Goal: Information Seeking & Learning: Learn about a topic

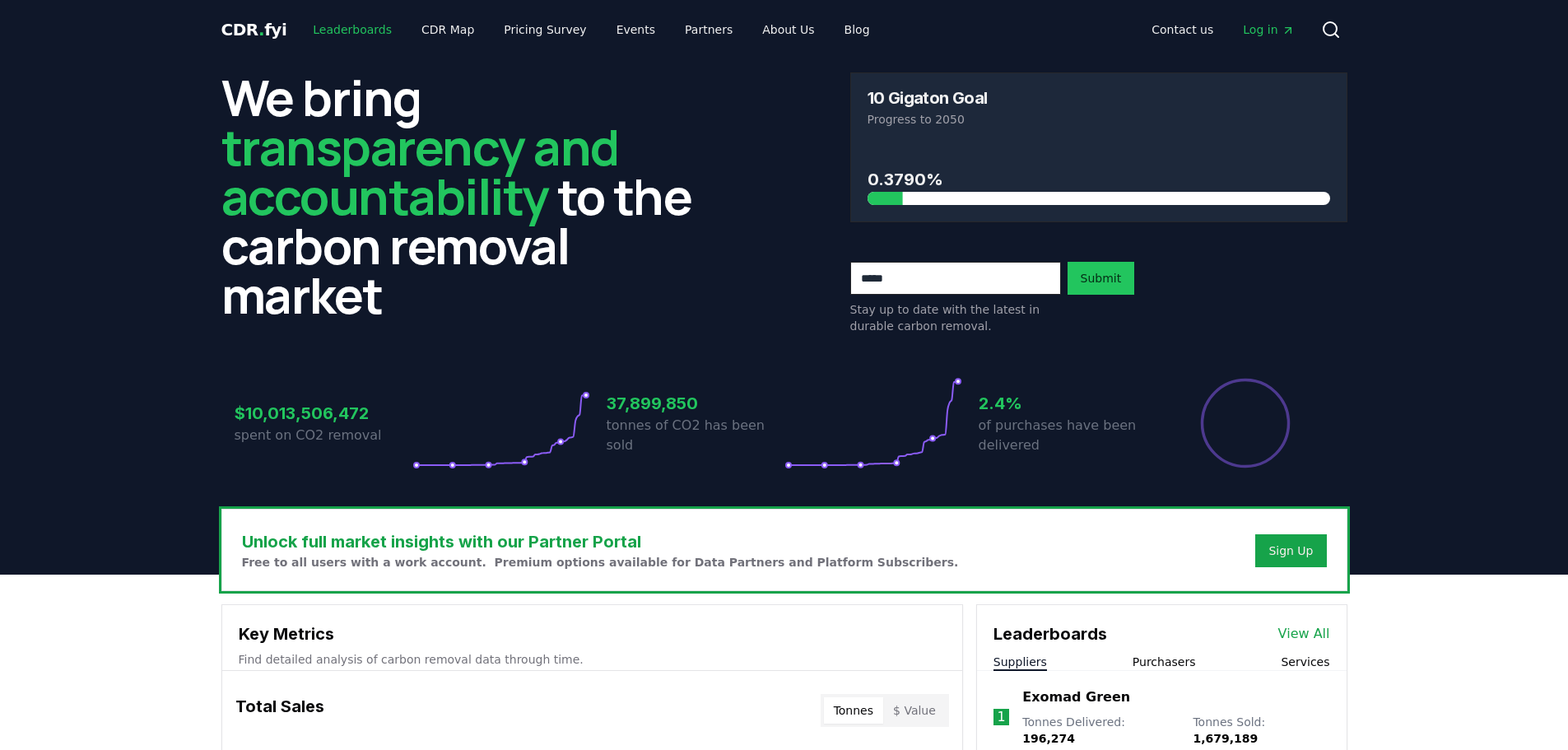
click at [344, 22] on link "Leaderboards" at bounding box center [352, 30] width 106 height 30
click at [343, 28] on link "Leaderboards" at bounding box center [352, 30] width 106 height 30
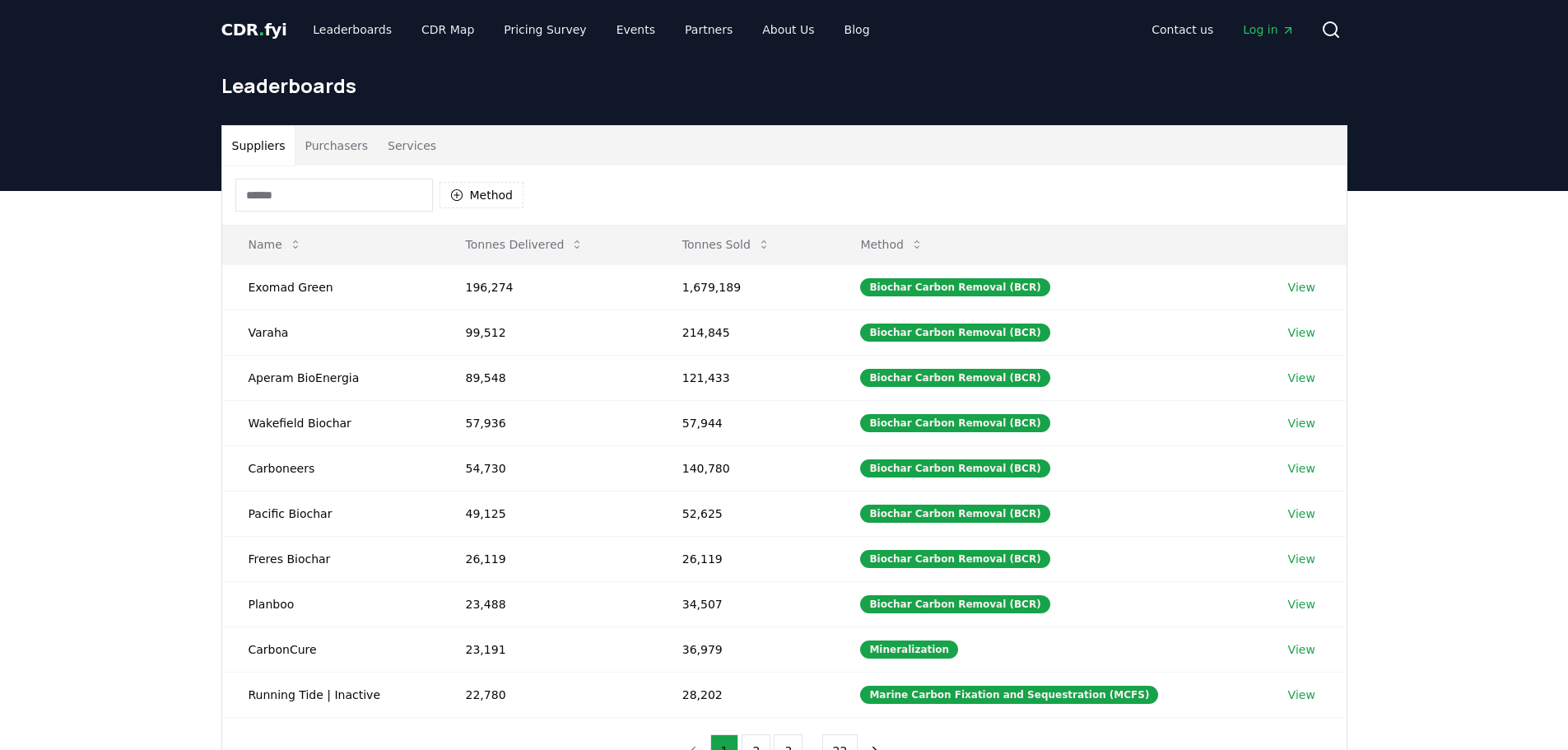
click at [329, 198] on input at bounding box center [334, 195] width 198 height 33
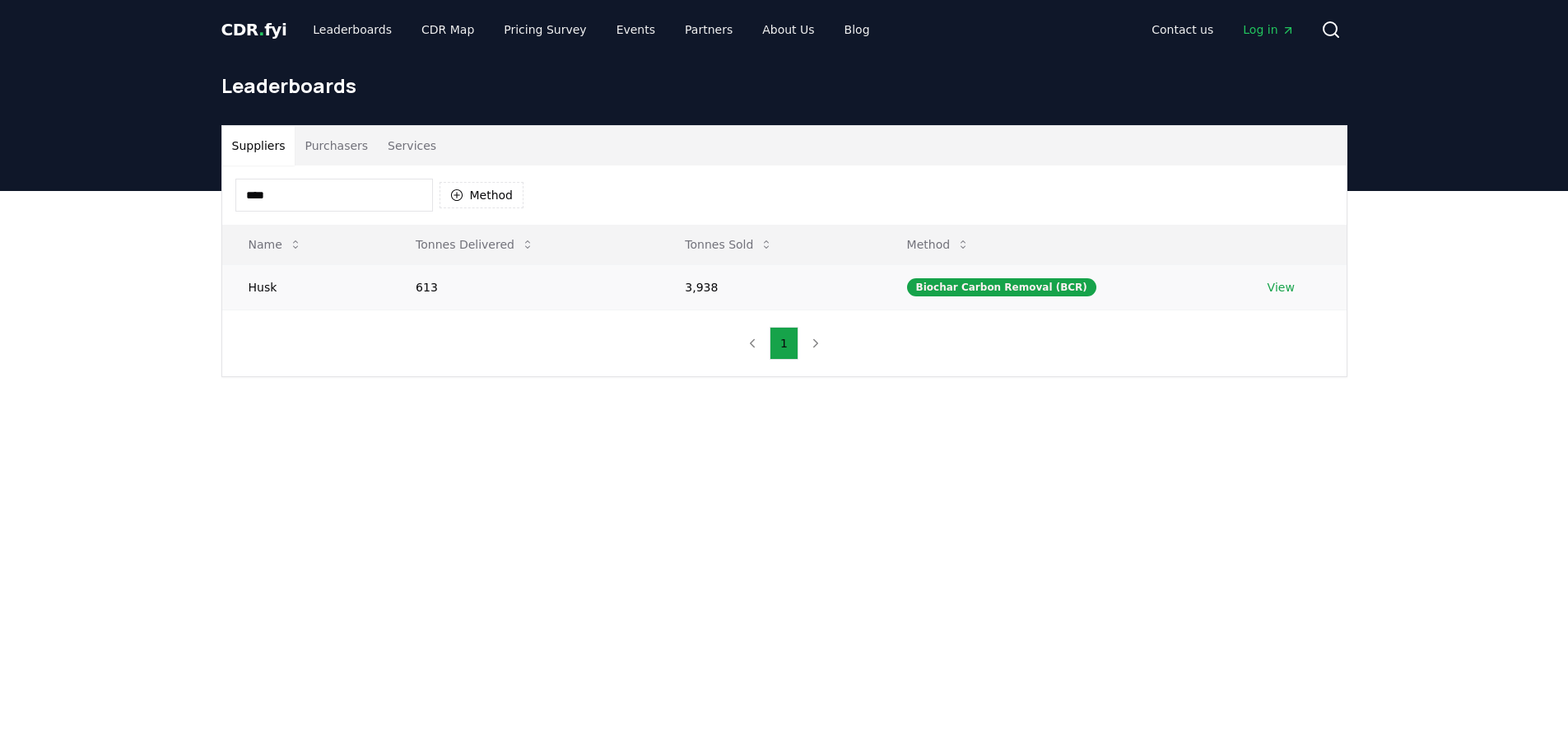
type input "****"
click at [1267, 290] on link "View" at bounding box center [1281, 286] width 28 height 16
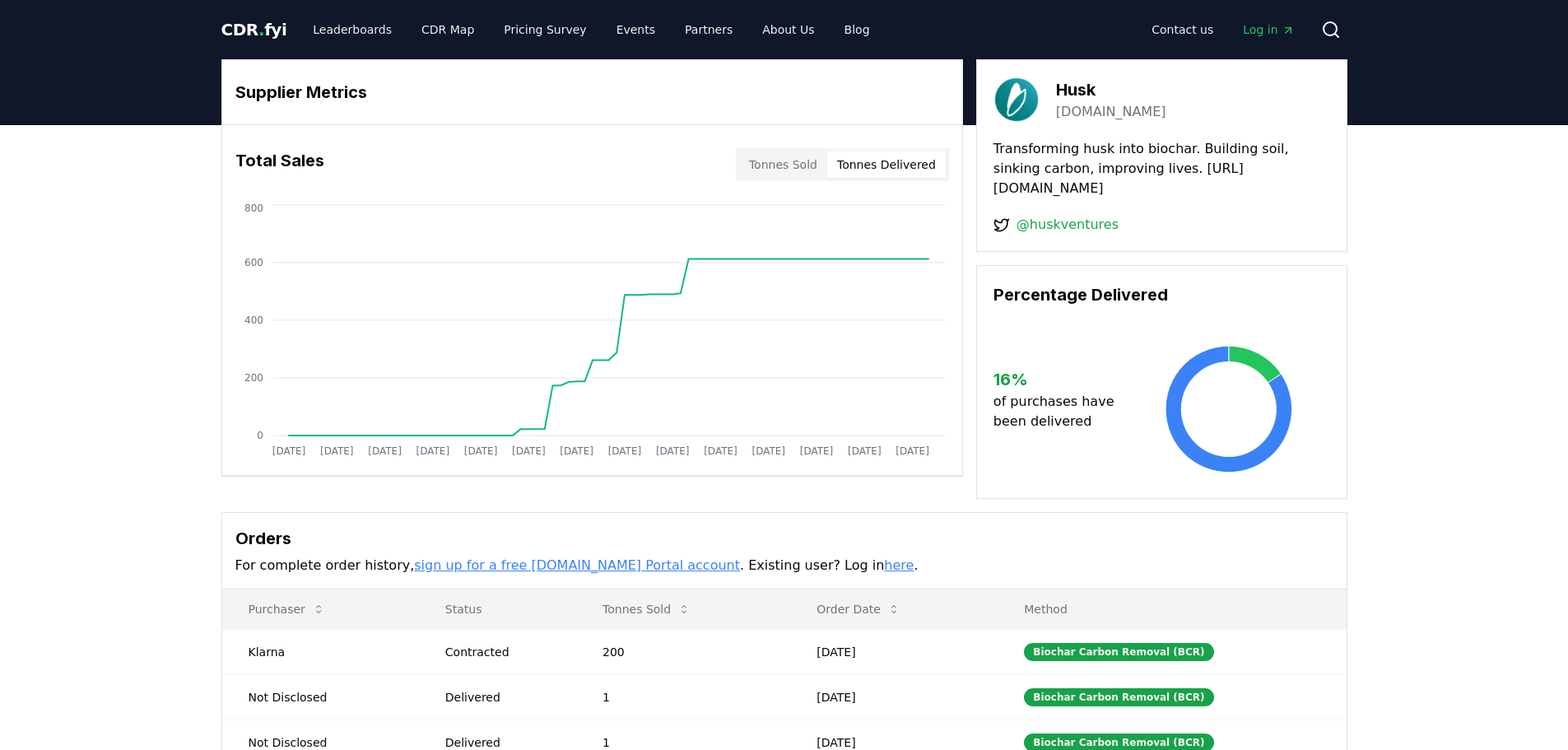
click at [935, 167] on button "Tonnes Delivered" at bounding box center [886, 165] width 119 height 27
click at [782, 175] on button "Tonnes Sold" at bounding box center [783, 165] width 88 height 27
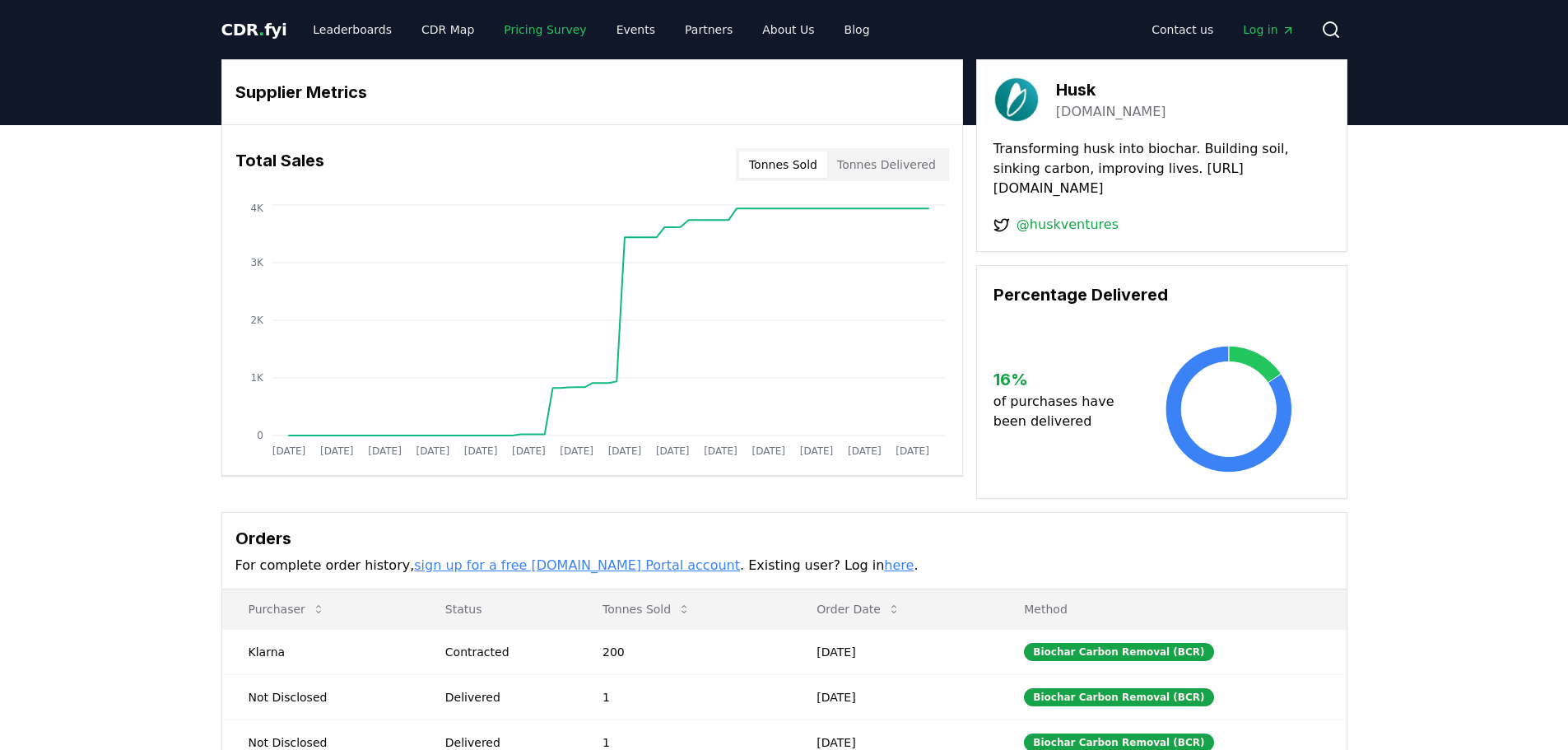
click at [534, 32] on link "Pricing Survey" at bounding box center [545, 30] width 108 height 30
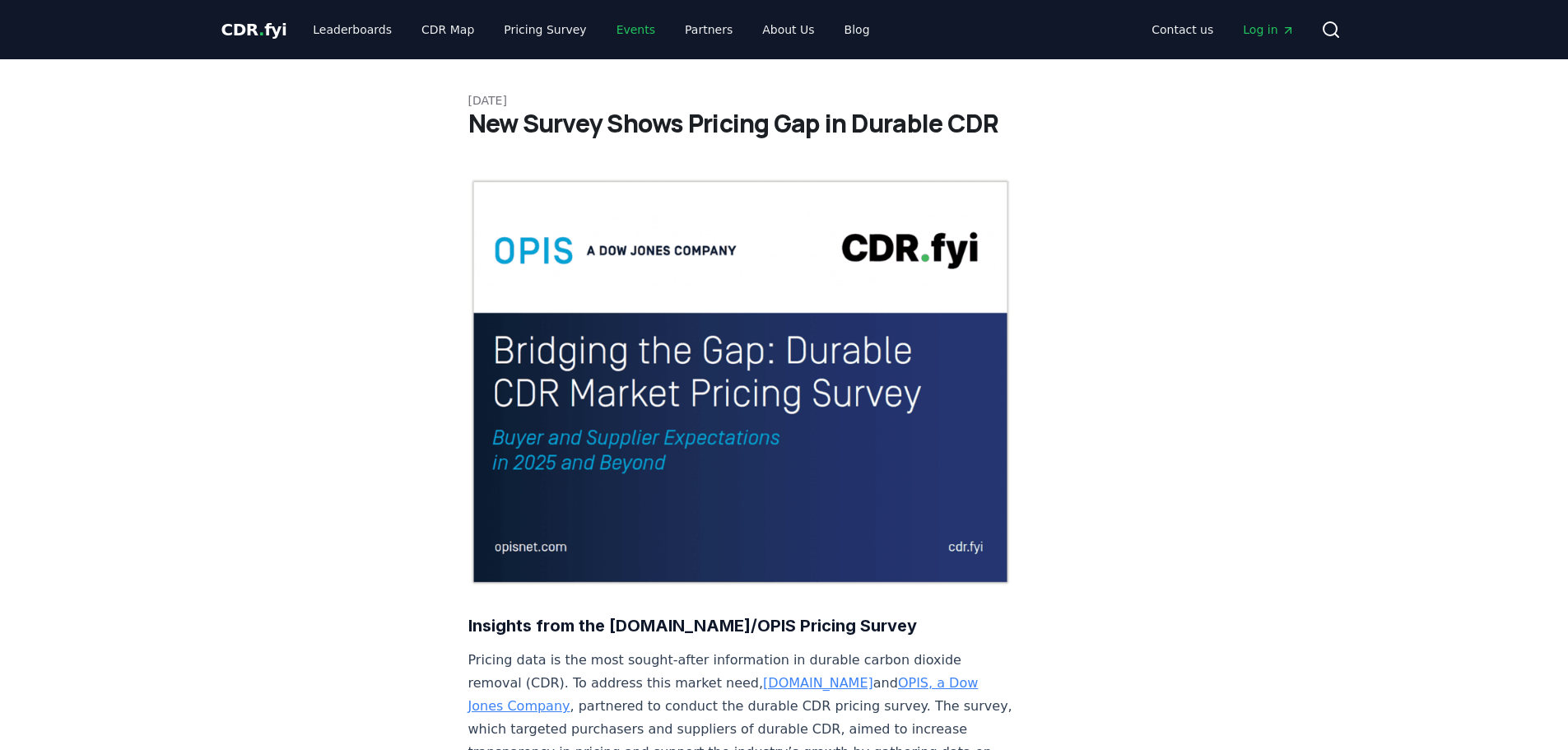
click at [613, 38] on link "Events" at bounding box center [636, 30] width 65 height 30
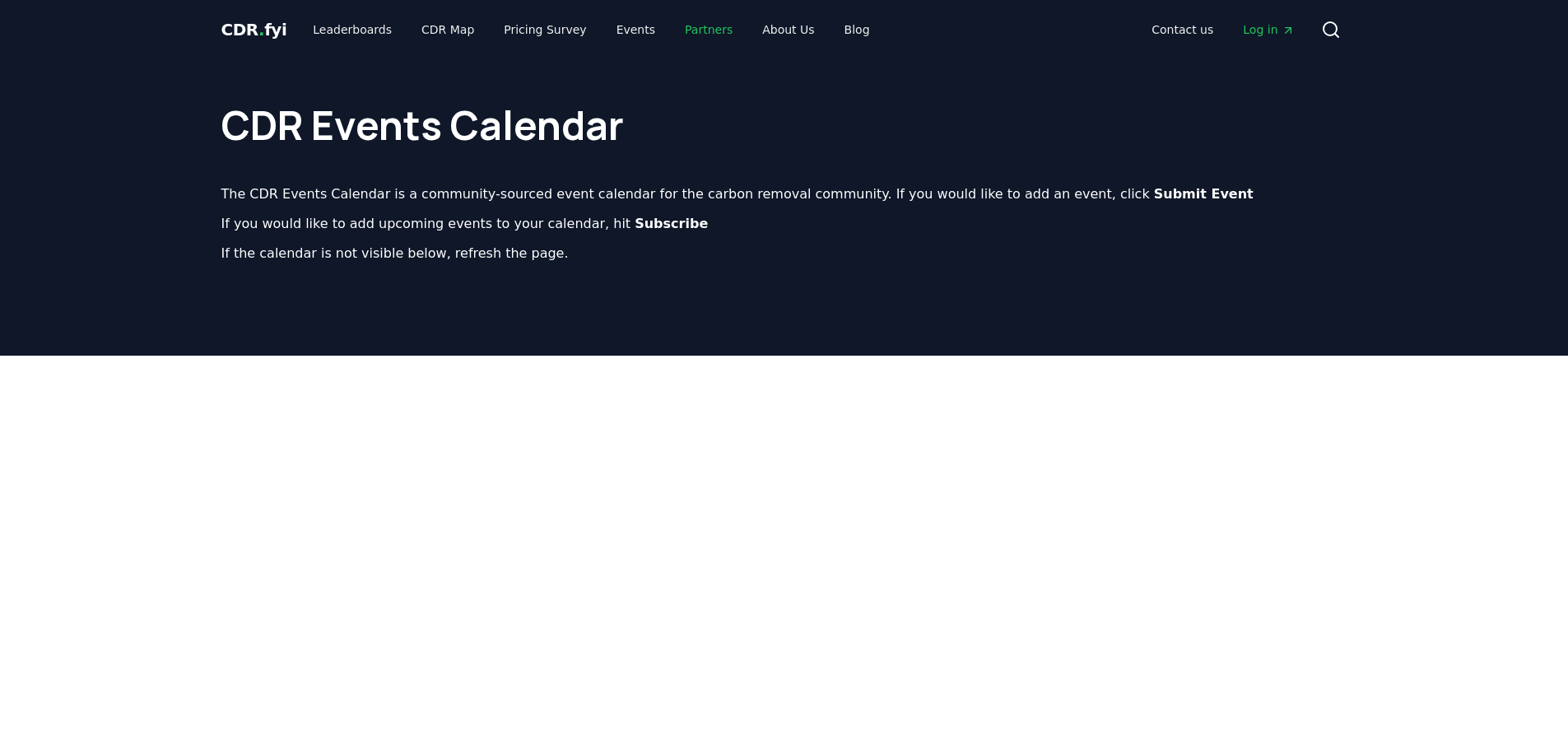
click at [672, 37] on link "Partners" at bounding box center [709, 30] width 74 height 30
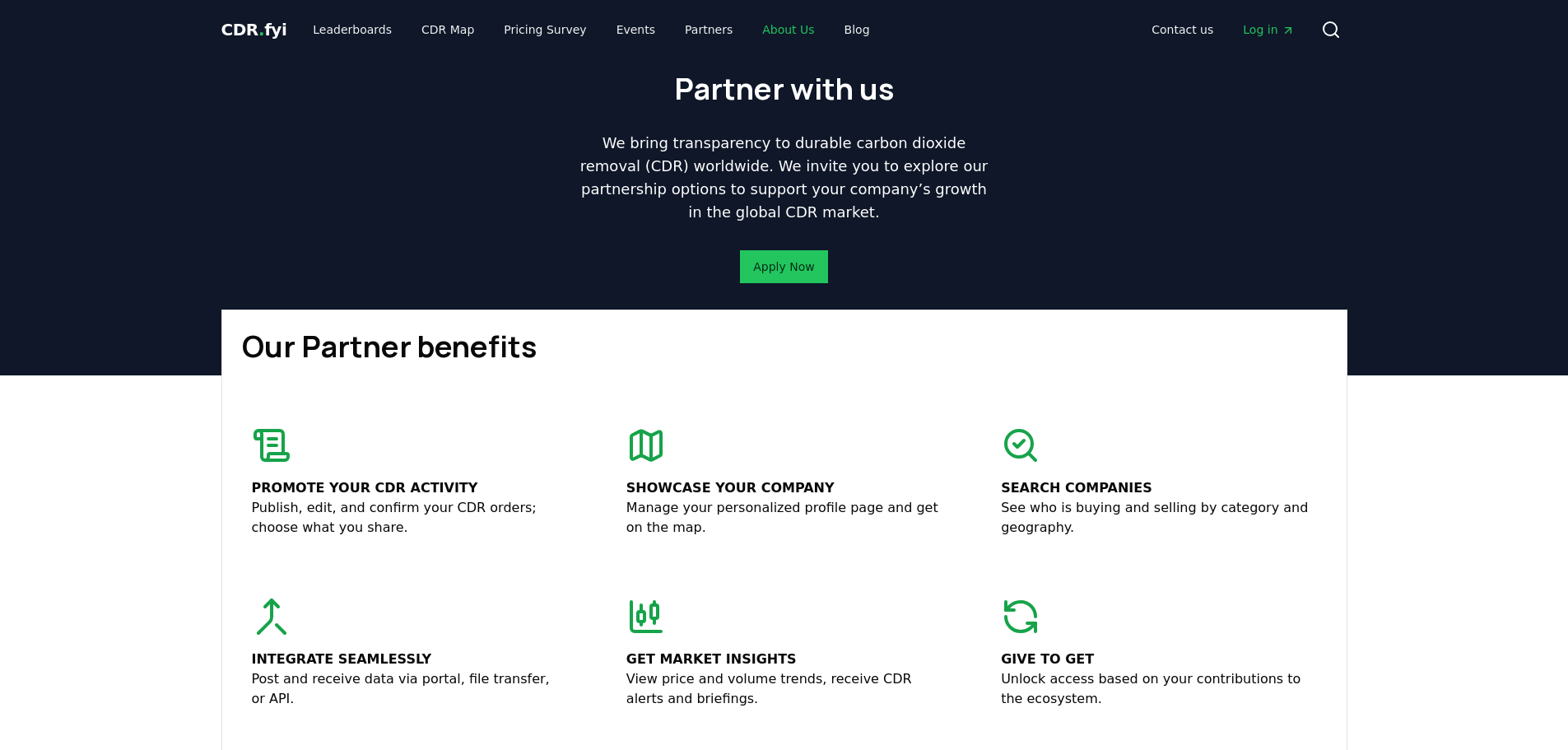
click at [776, 40] on link "About Us" at bounding box center [788, 30] width 78 height 30
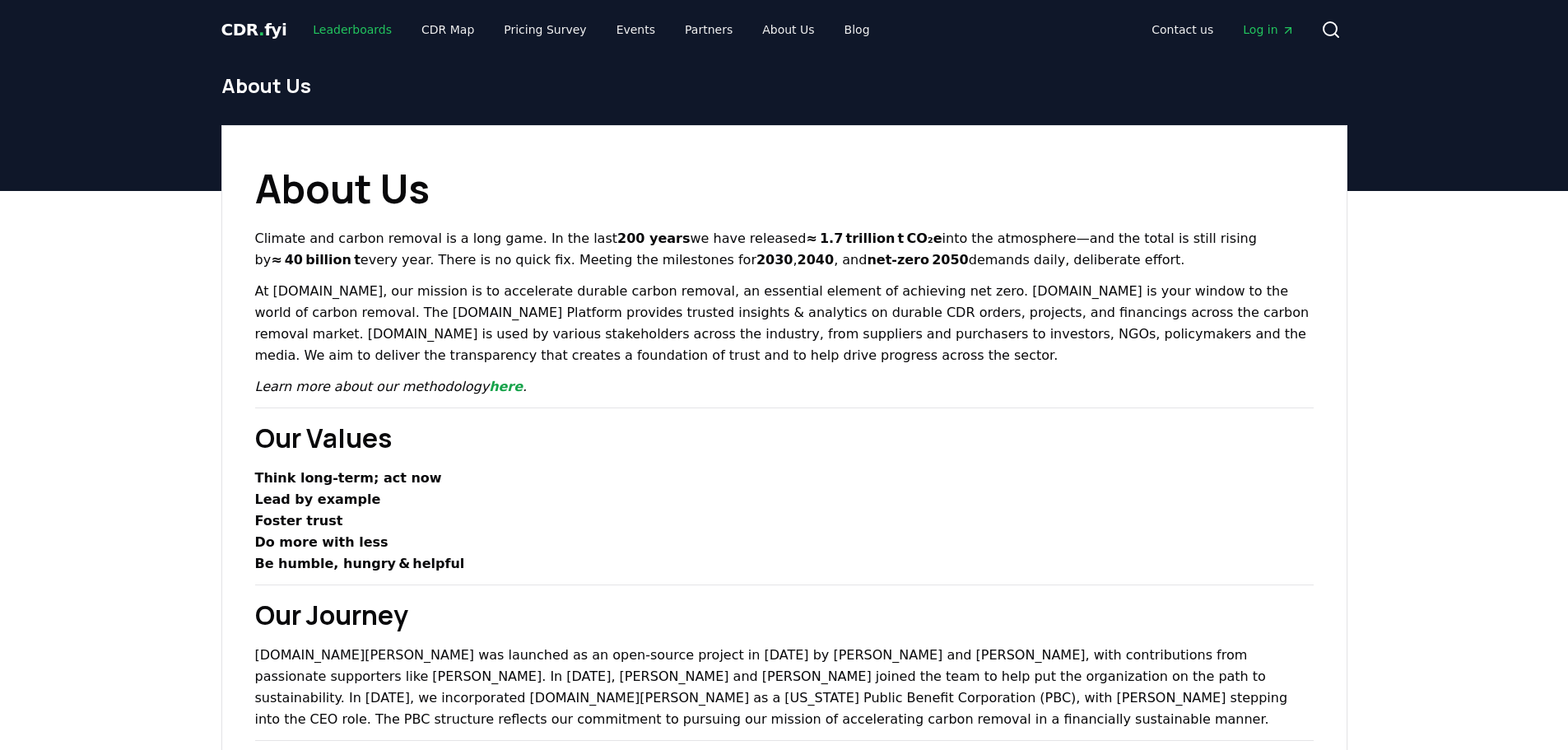
click at [349, 36] on link "Leaderboards" at bounding box center [352, 30] width 106 height 30
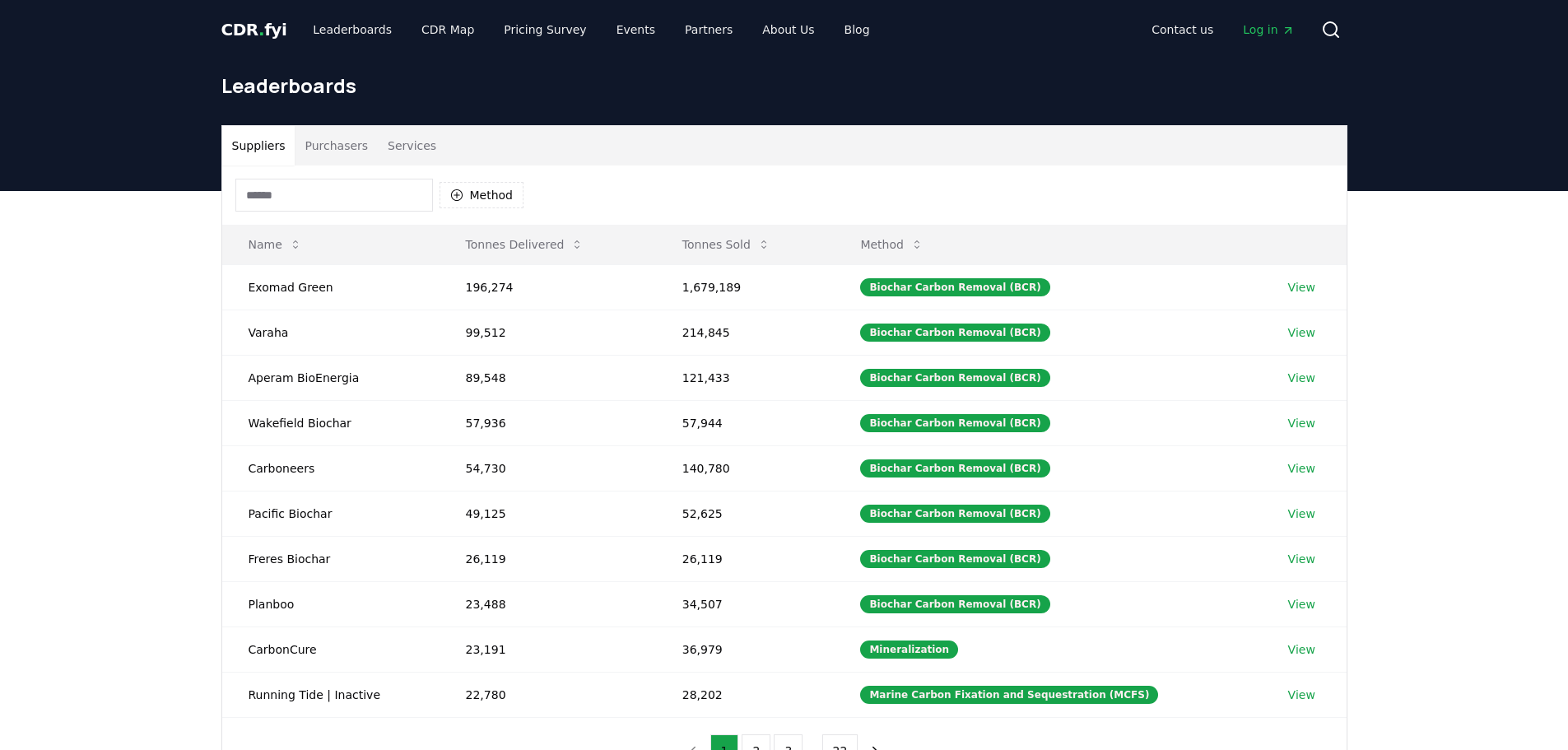
drag, startPoint x: 418, startPoint y: 149, endPoint x: 418, endPoint y: 159, distance: 10.0
click at [418, 159] on button "Services" at bounding box center [412, 146] width 69 height 40
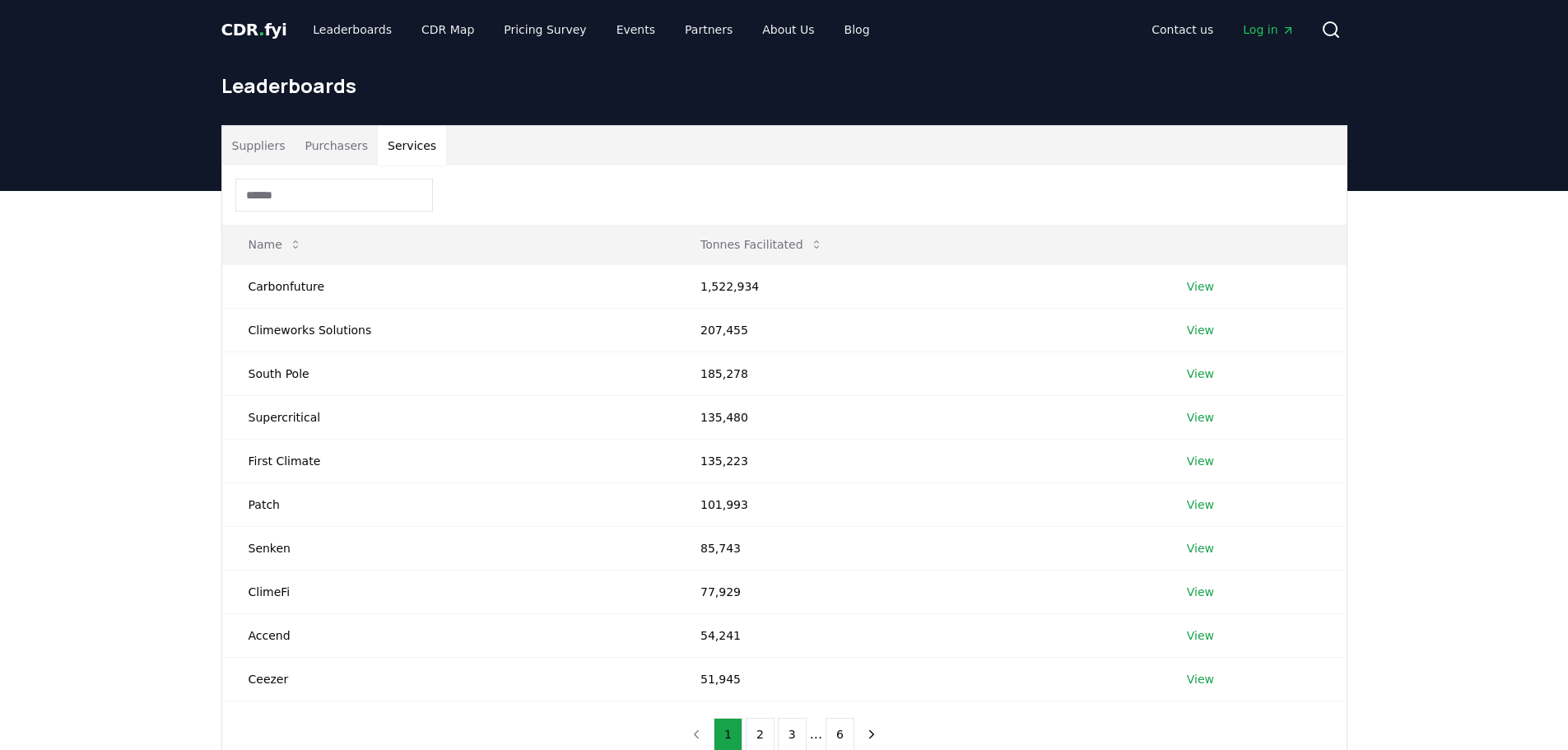
click at [323, 146] on button "Purchasers" at bounding box center [336, 146] width 83 height 40
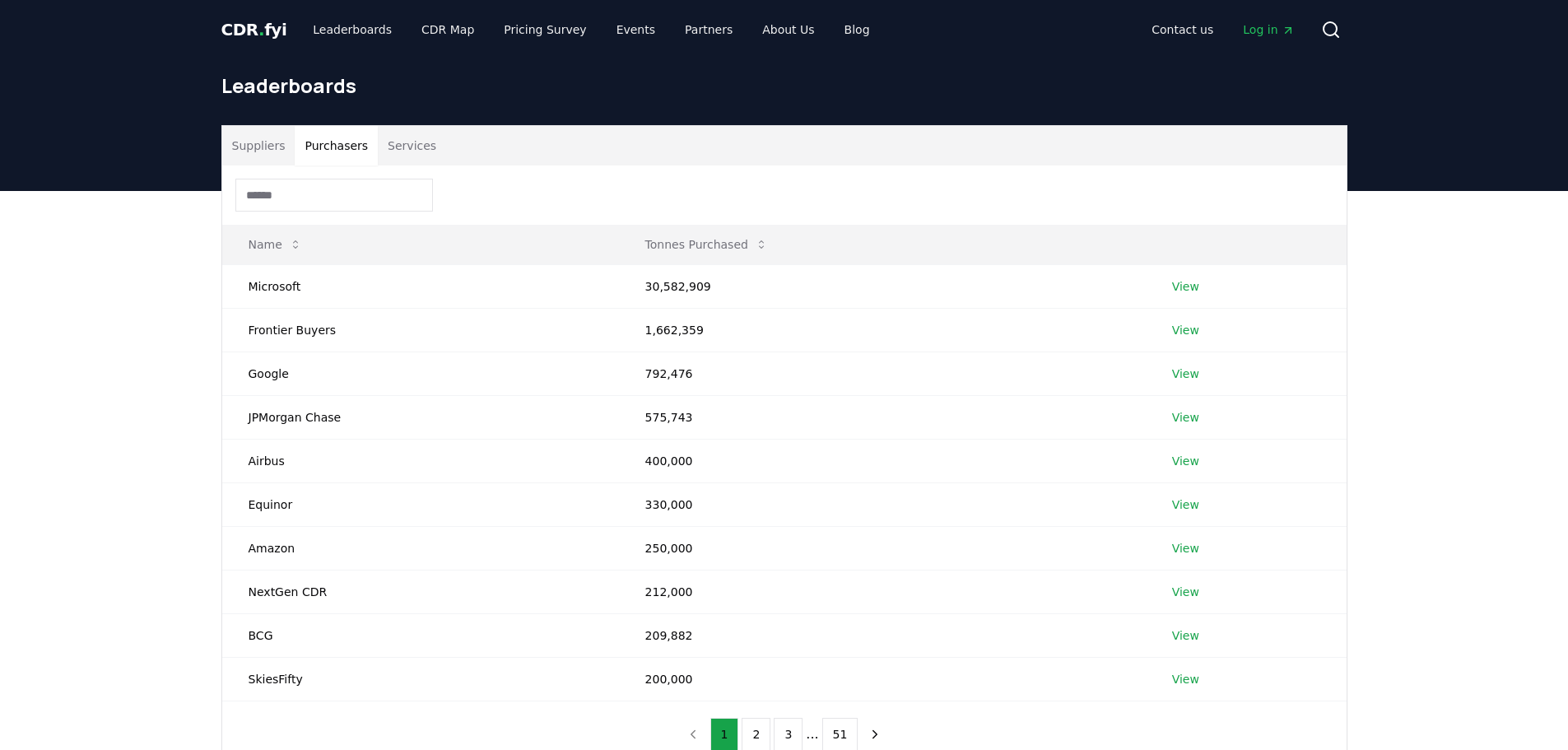
click at [248, 168] on div at bounding box center [785, 195] width 1125 height 59
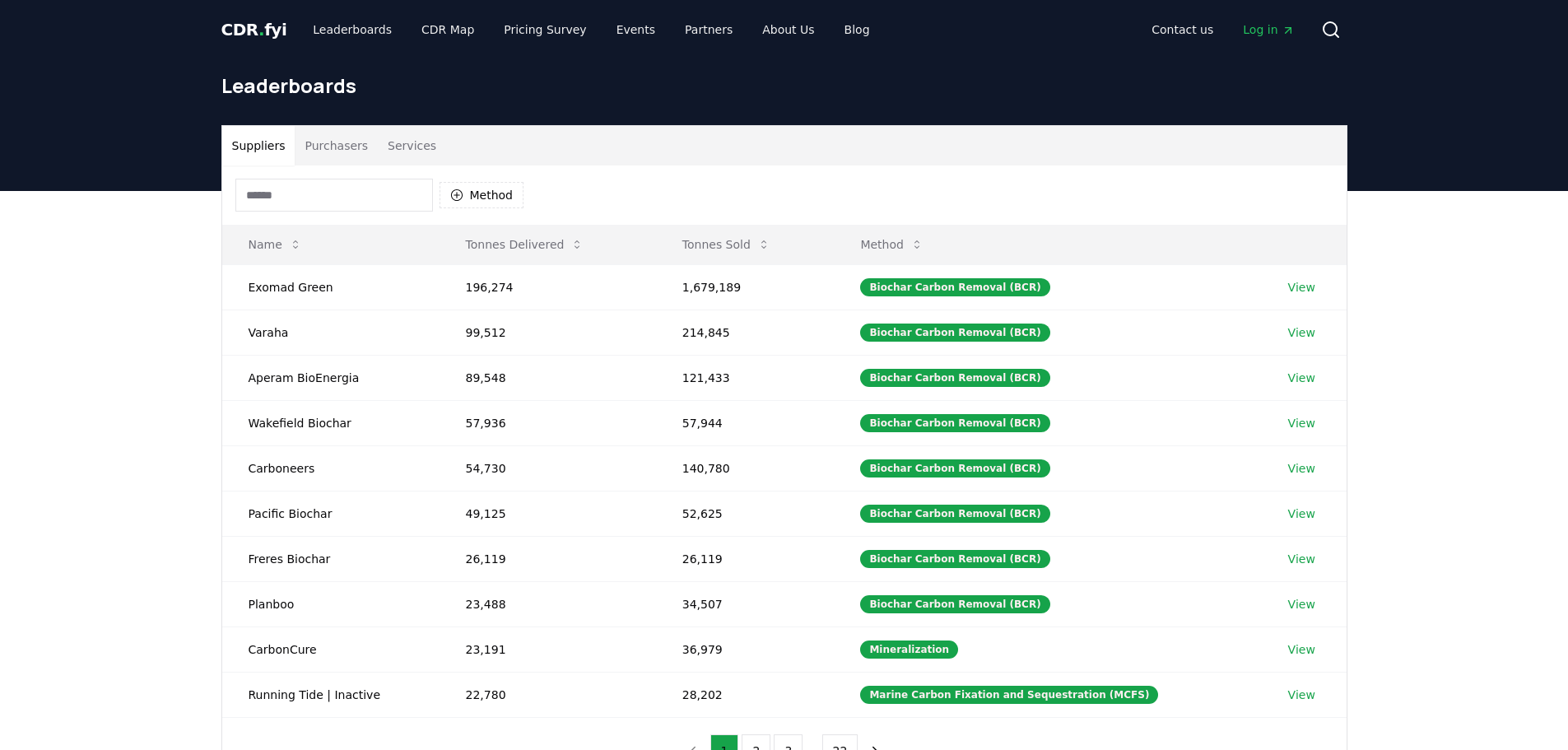
click at [250, 162] on button "Suppliers" at bounding box center [259, 146] width 73 height 40
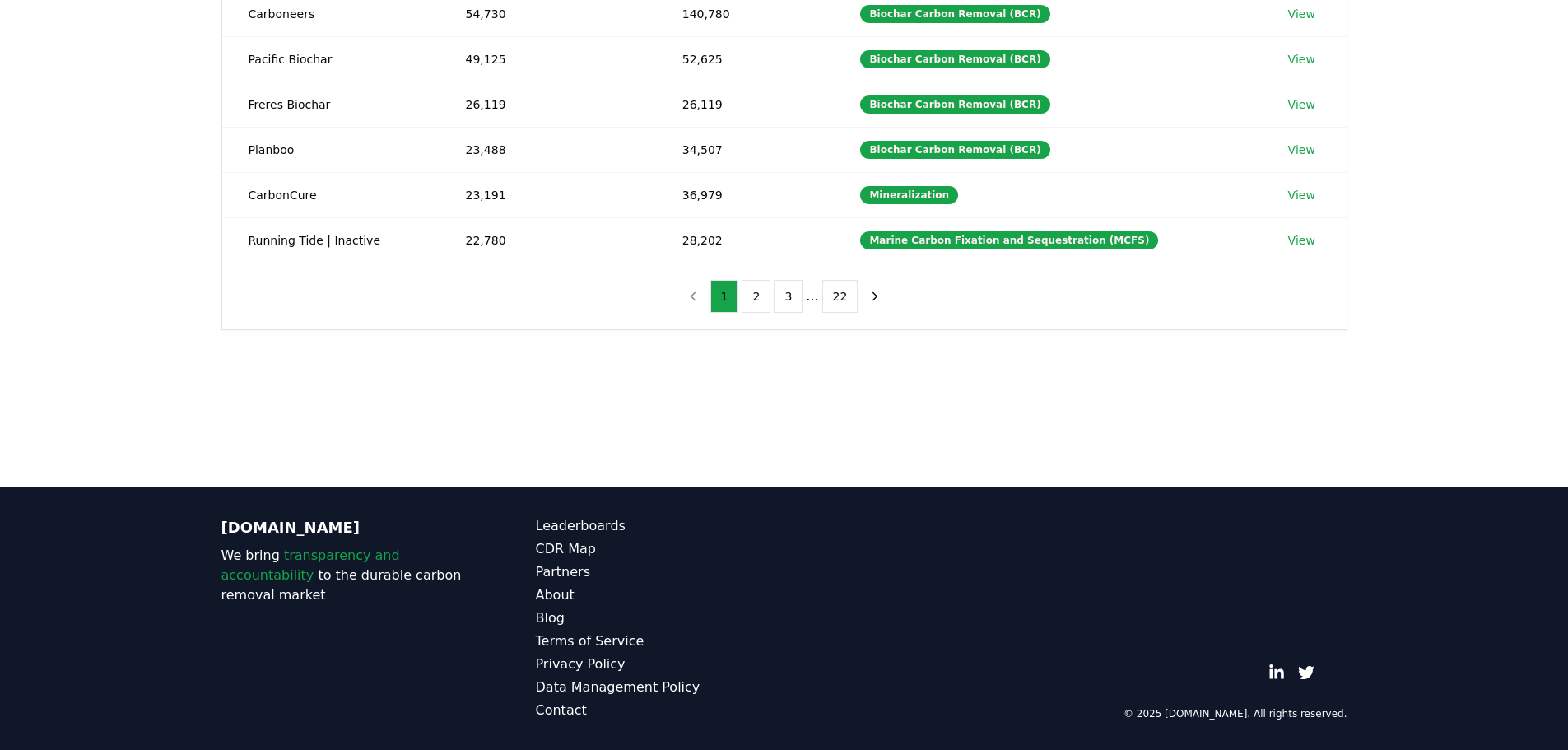
scroll to position [43, 0]
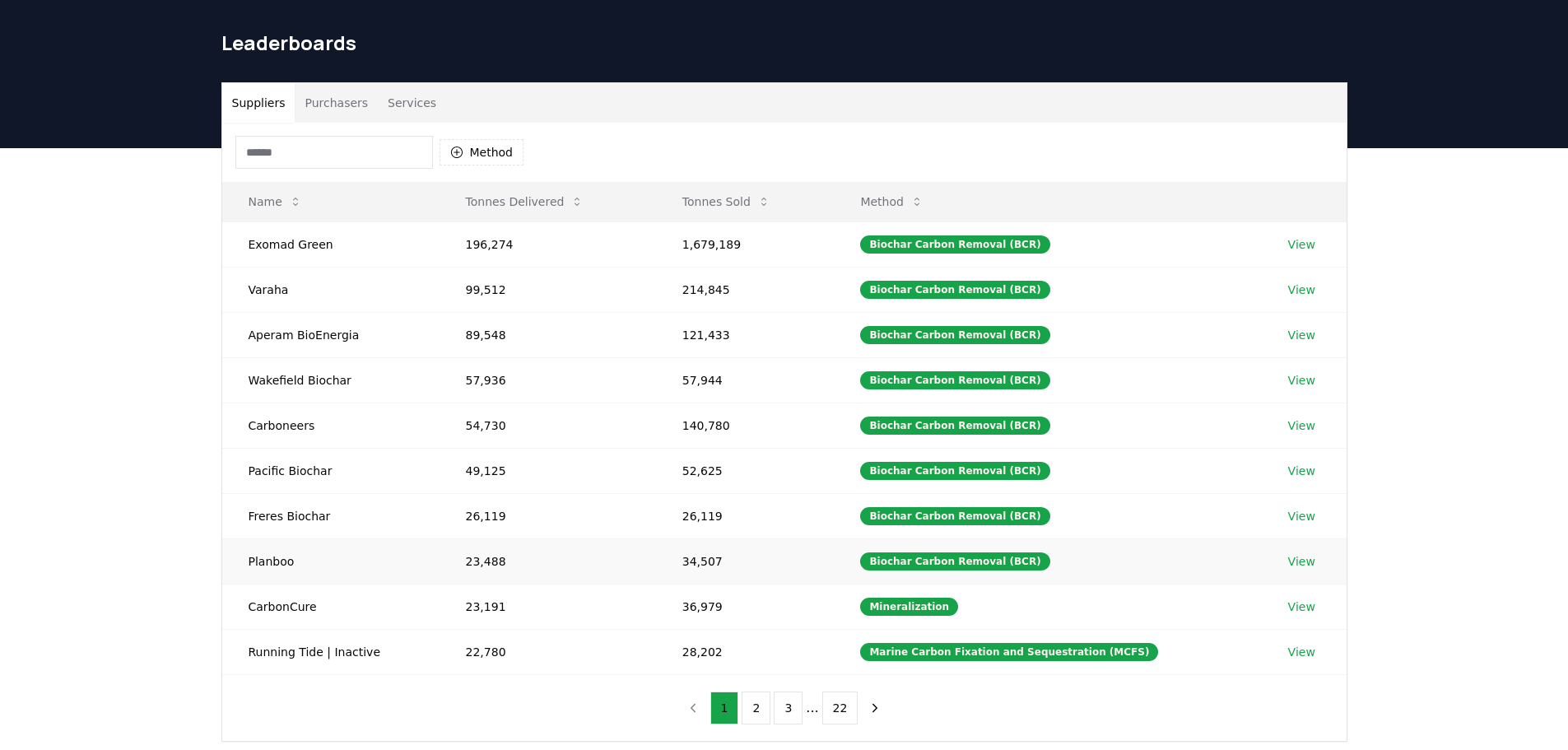
click at [1295, 558] on link "View" at bounding box center [1302, 561] width 28 height 16
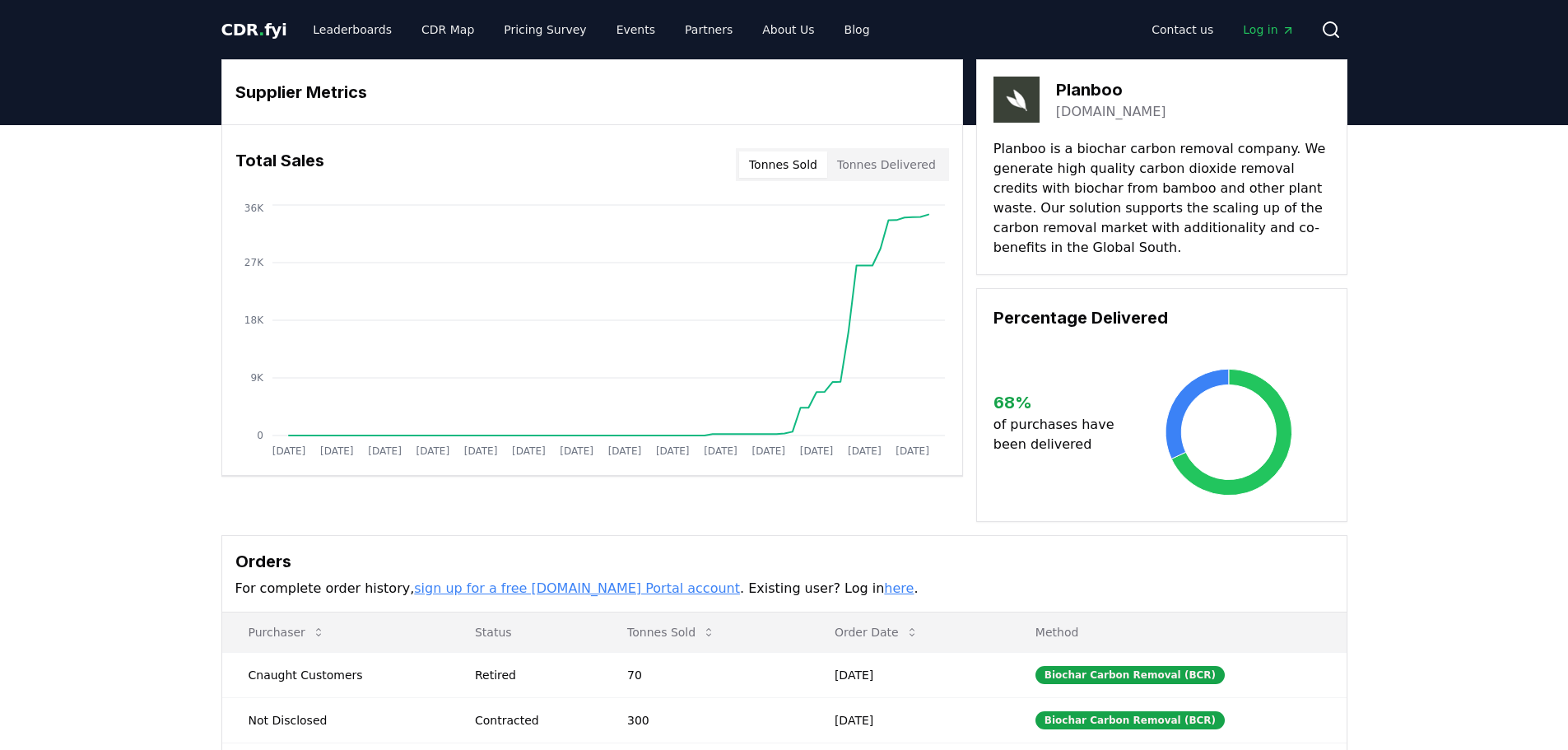
click at [904, 174] on button "Tonnes Delivered" at bounding box center [886, 165] width 119 height 27
click at [1257, 387] on icon at bounding box center [1231, 432] width 120 height 127
click at [1186, 398] on icon at bounding box center [1197, 414] width 64 height 89
click at [424, 40] on link "CDR Map" at bounding box center [447, 30] width 79 height 30
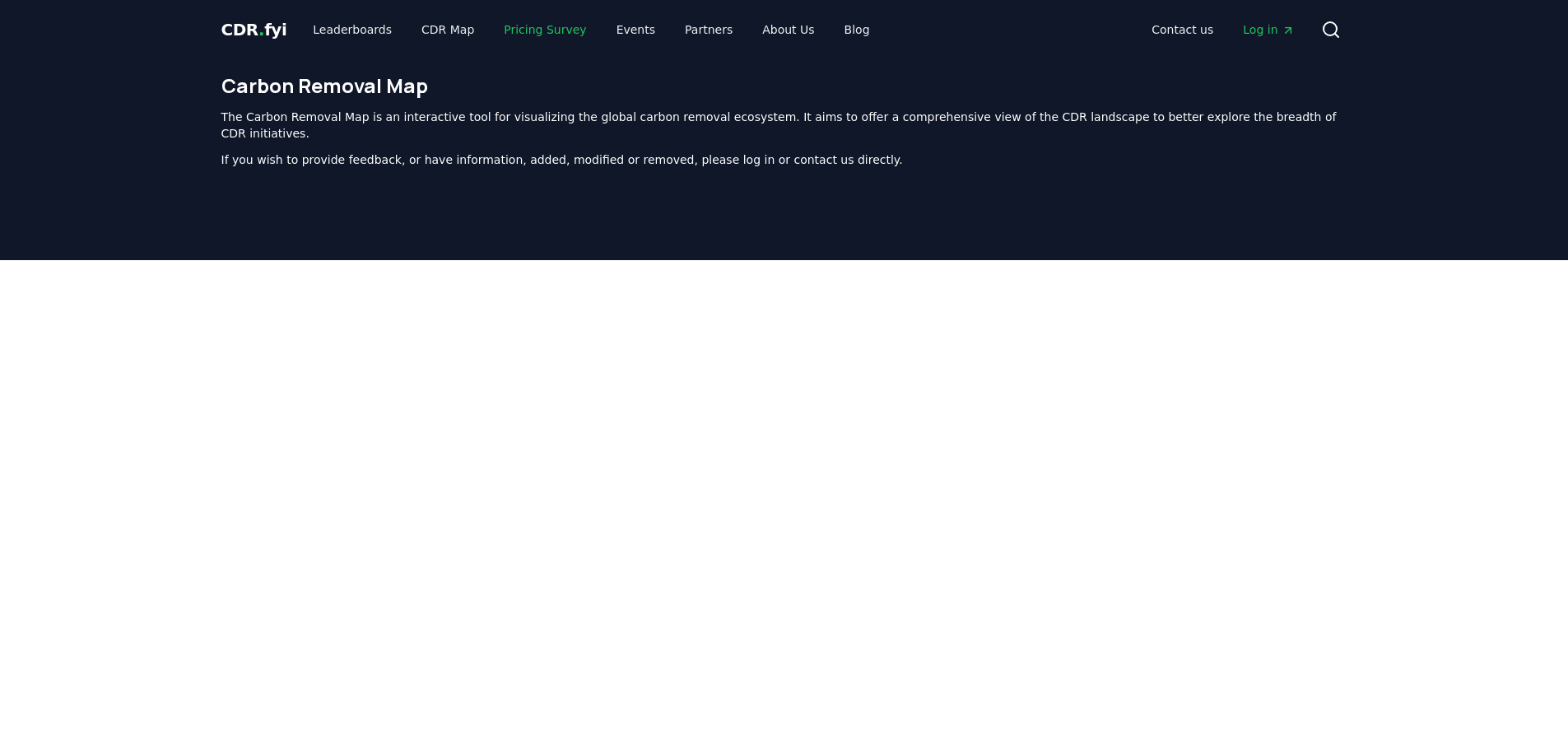
click at [519, 31] on link "Pricing Survey" at bounding box center [545, 30] width 108 height 30
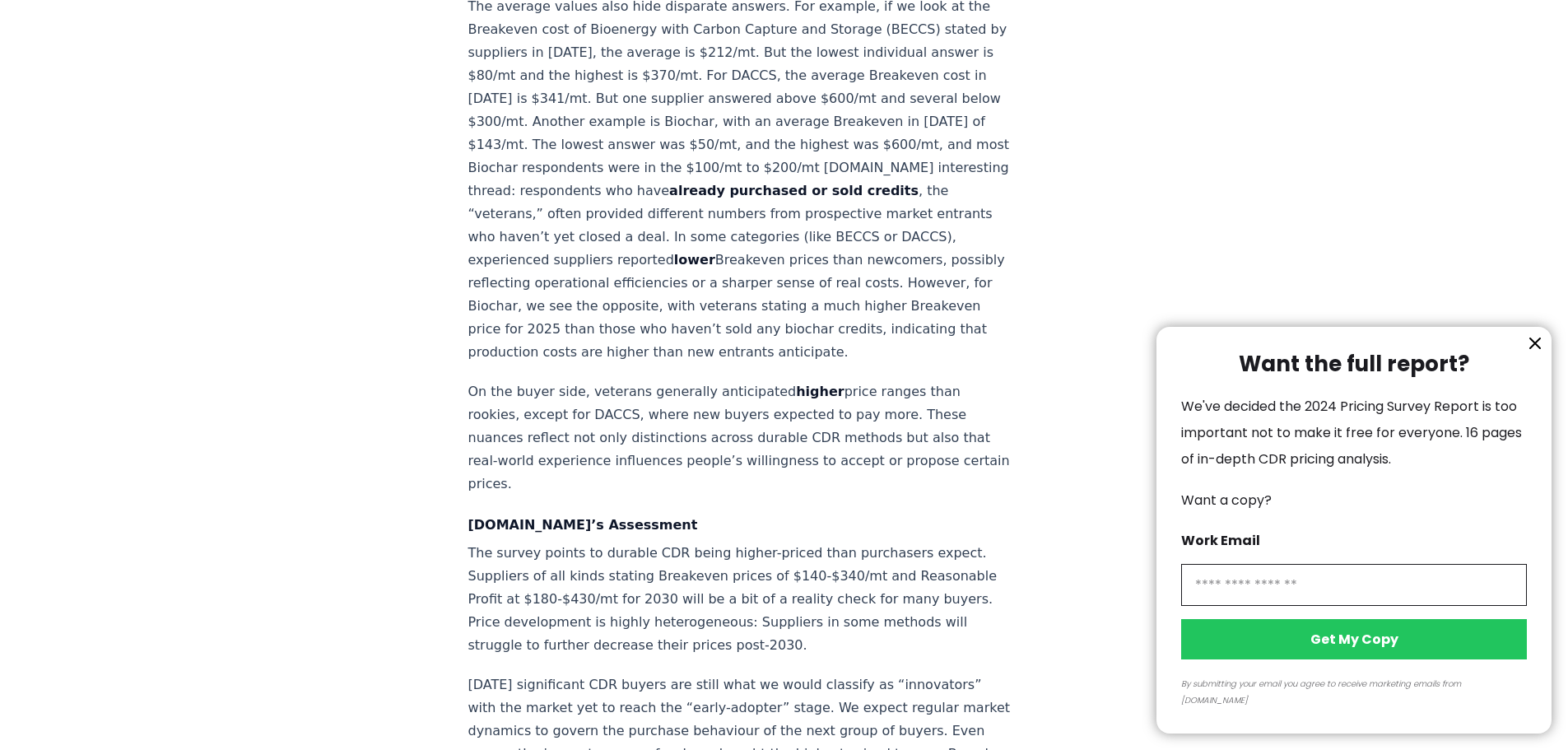
scroll to position [2141, 0]
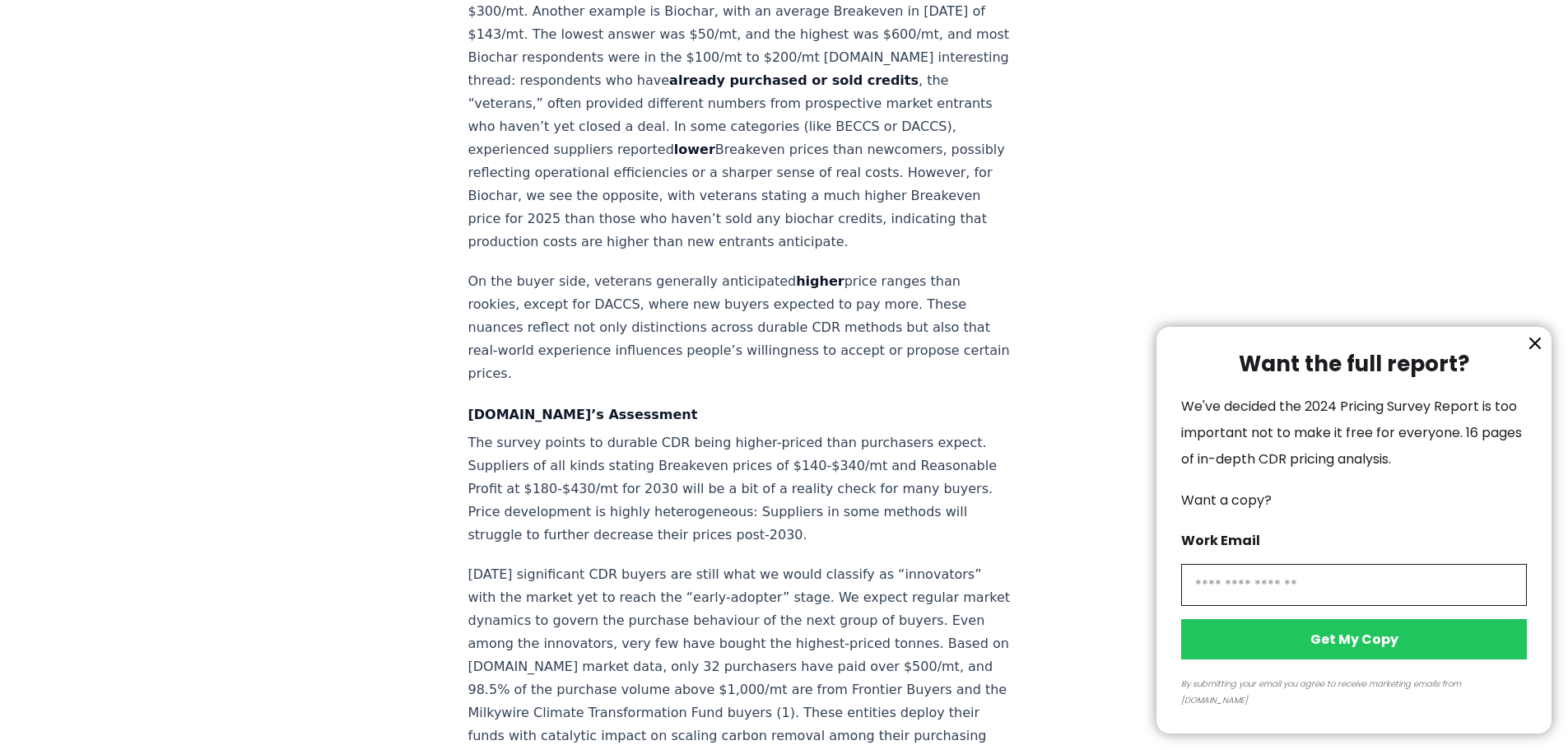
click at [1539, 353] on icon "information" at bounding box center [1535, 343] width 20 height 20
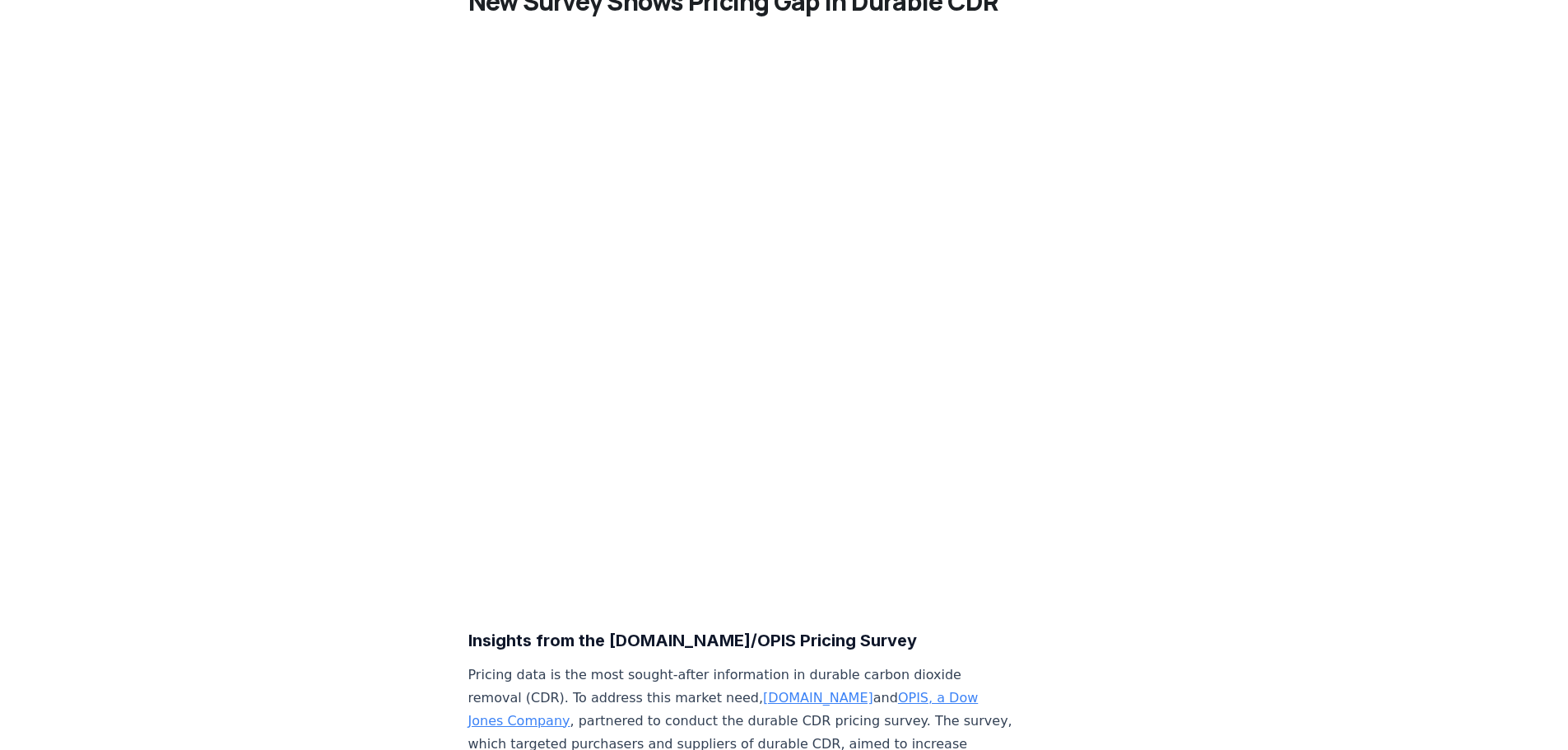
scroll to position [0, 0]
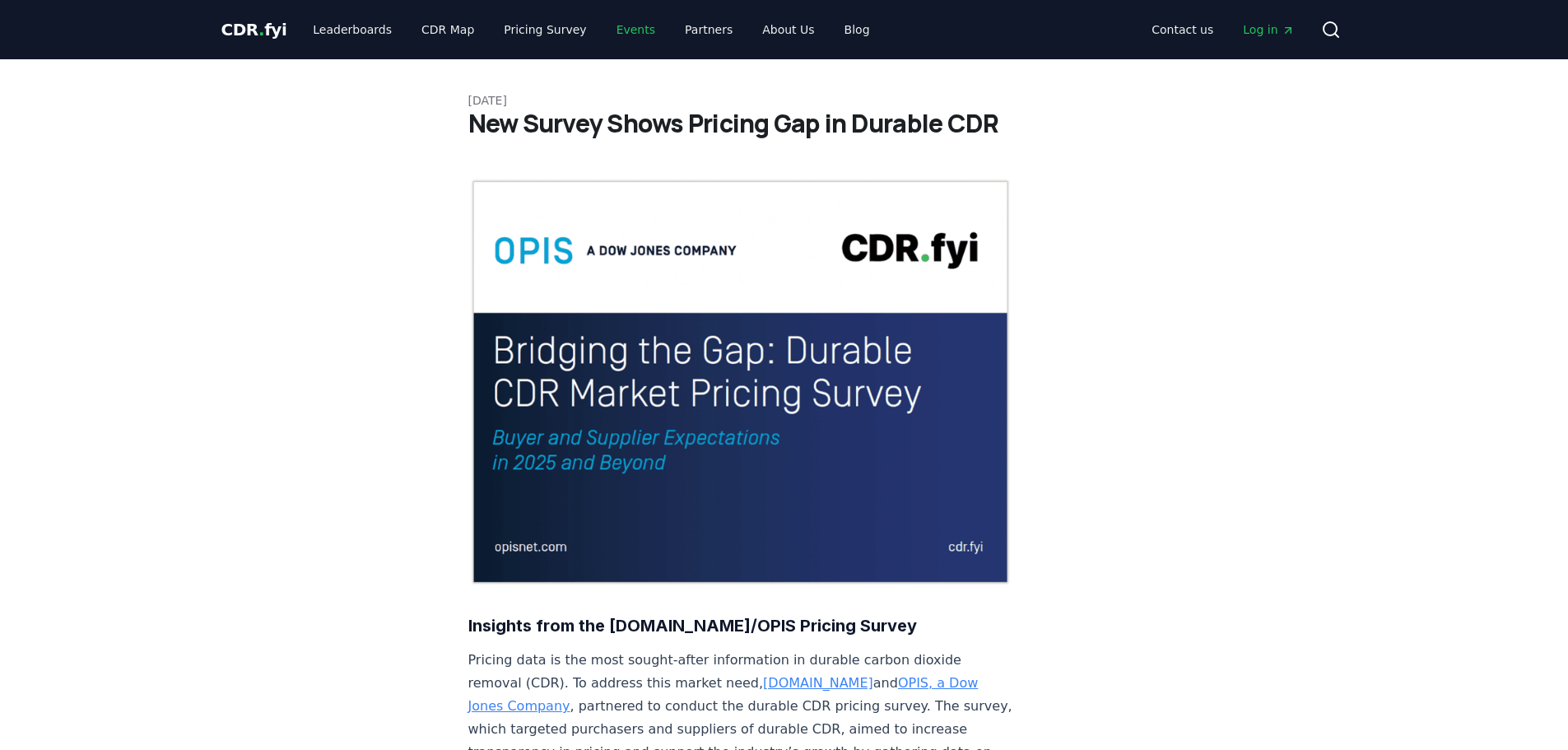
click at [603, 24] on link "Events" at bounding box center [636, 30] width 65 height 30
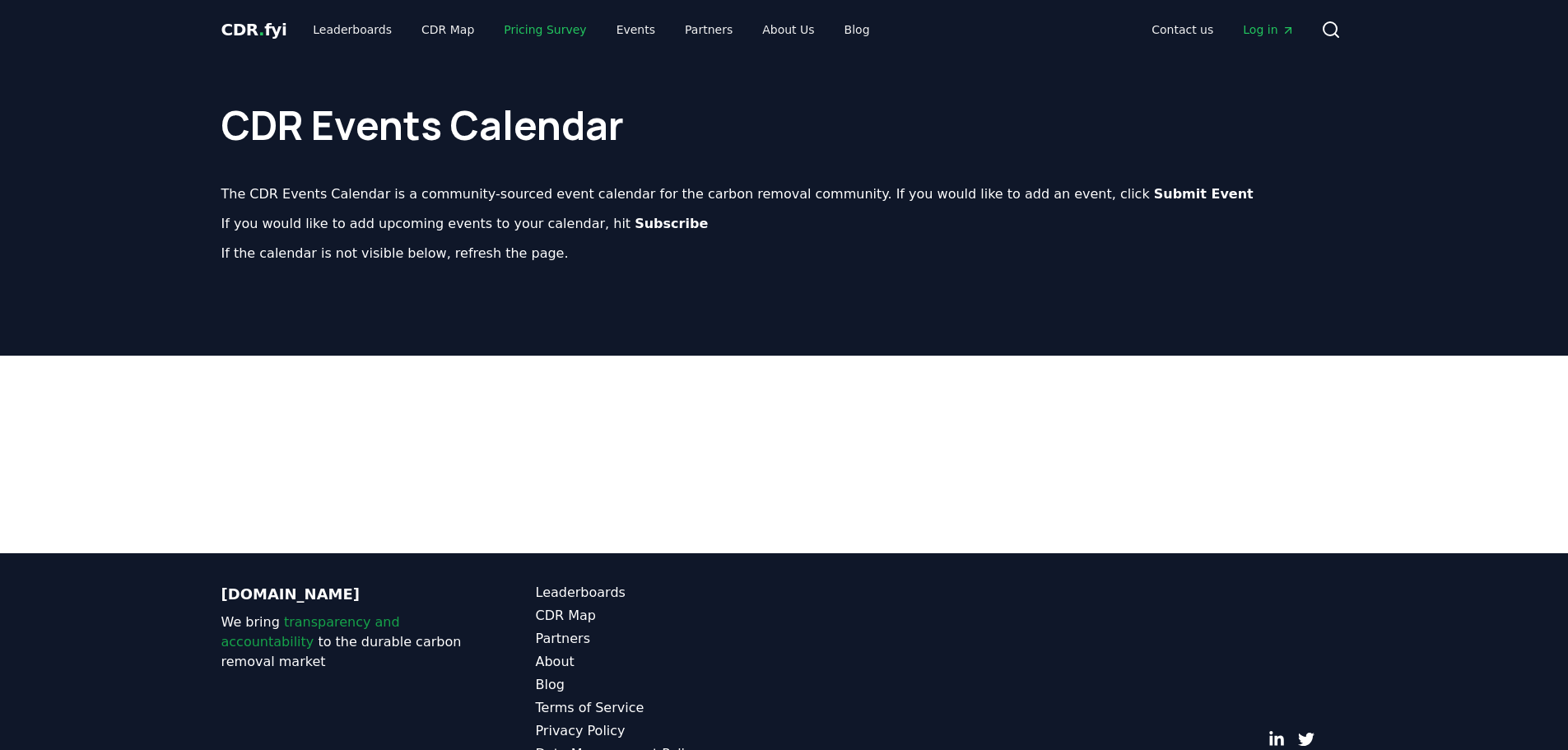
click at [551, 26] on link "Pricing Survey" at bounding box center [545, 30] width 108 height 30
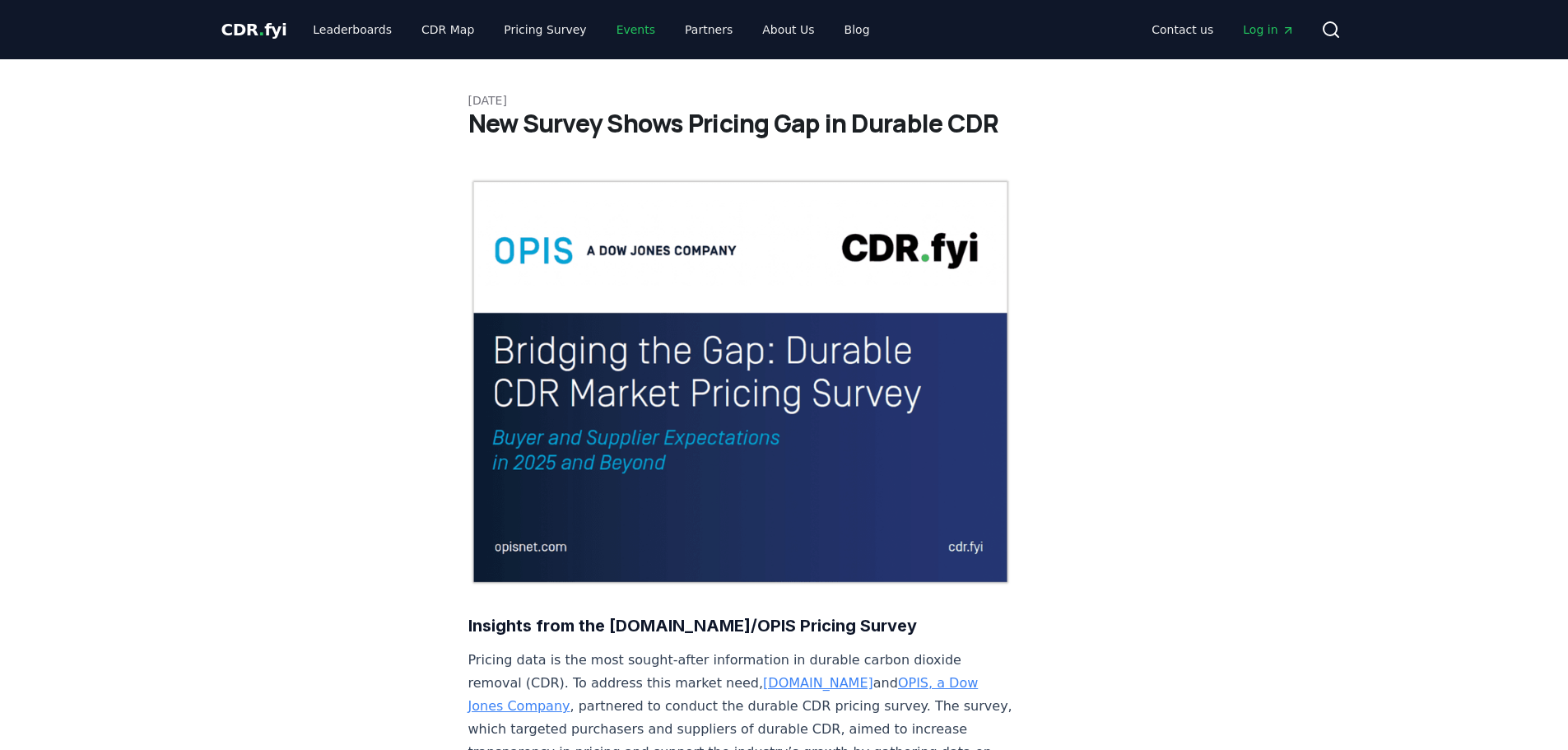
click at [619, 30] on link "Events" at bounding box center [636, 30] width 65 height 30
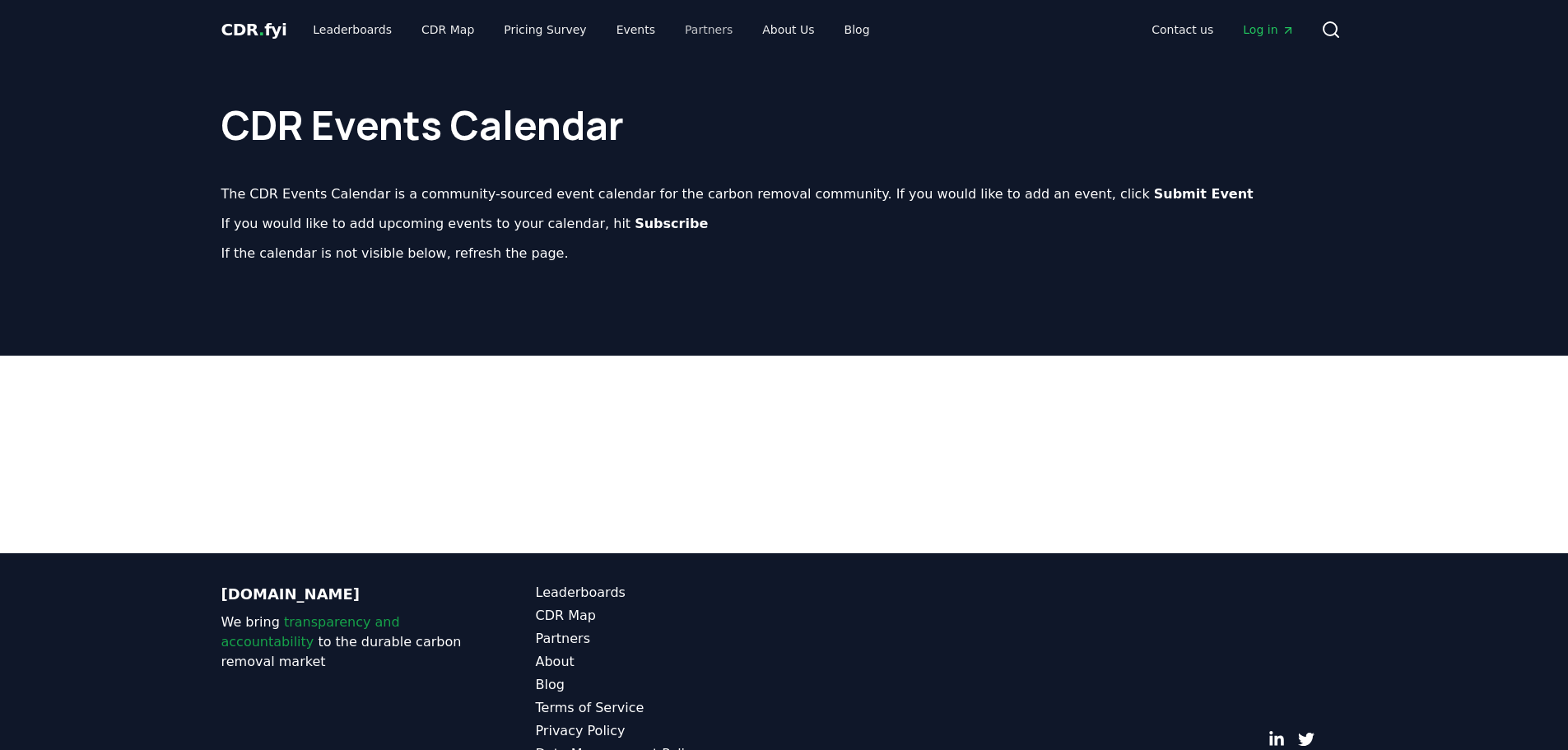
click at [656, 42] on div "CDR . fyi Leaderboards CDR Map Pricing Survey Events Partners About Us Blog Con…" at bounding box center [785, 30] width 1127 height 59
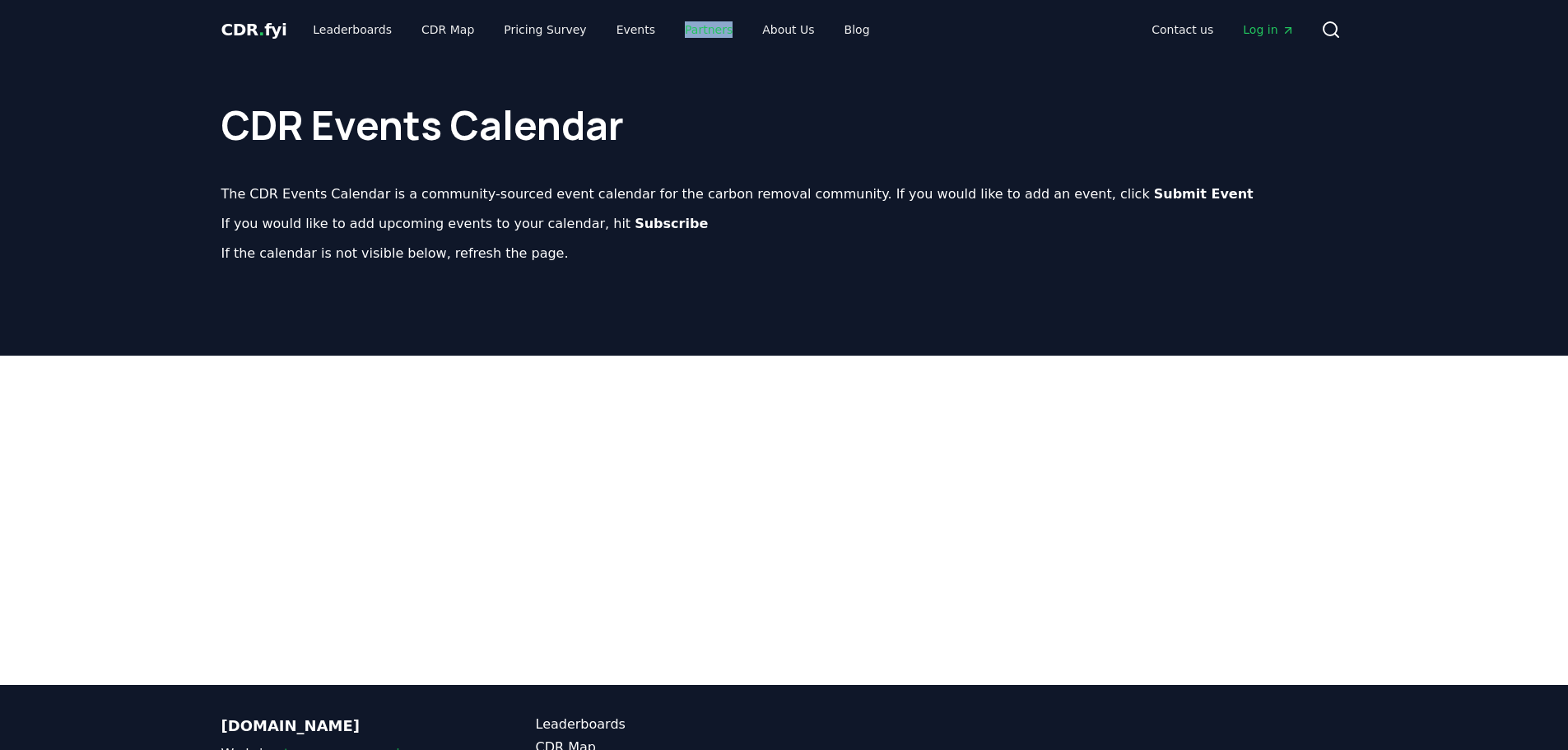
click at [688, 34] on link "Partners" at bounding box center [709, 30] width 74 height 30
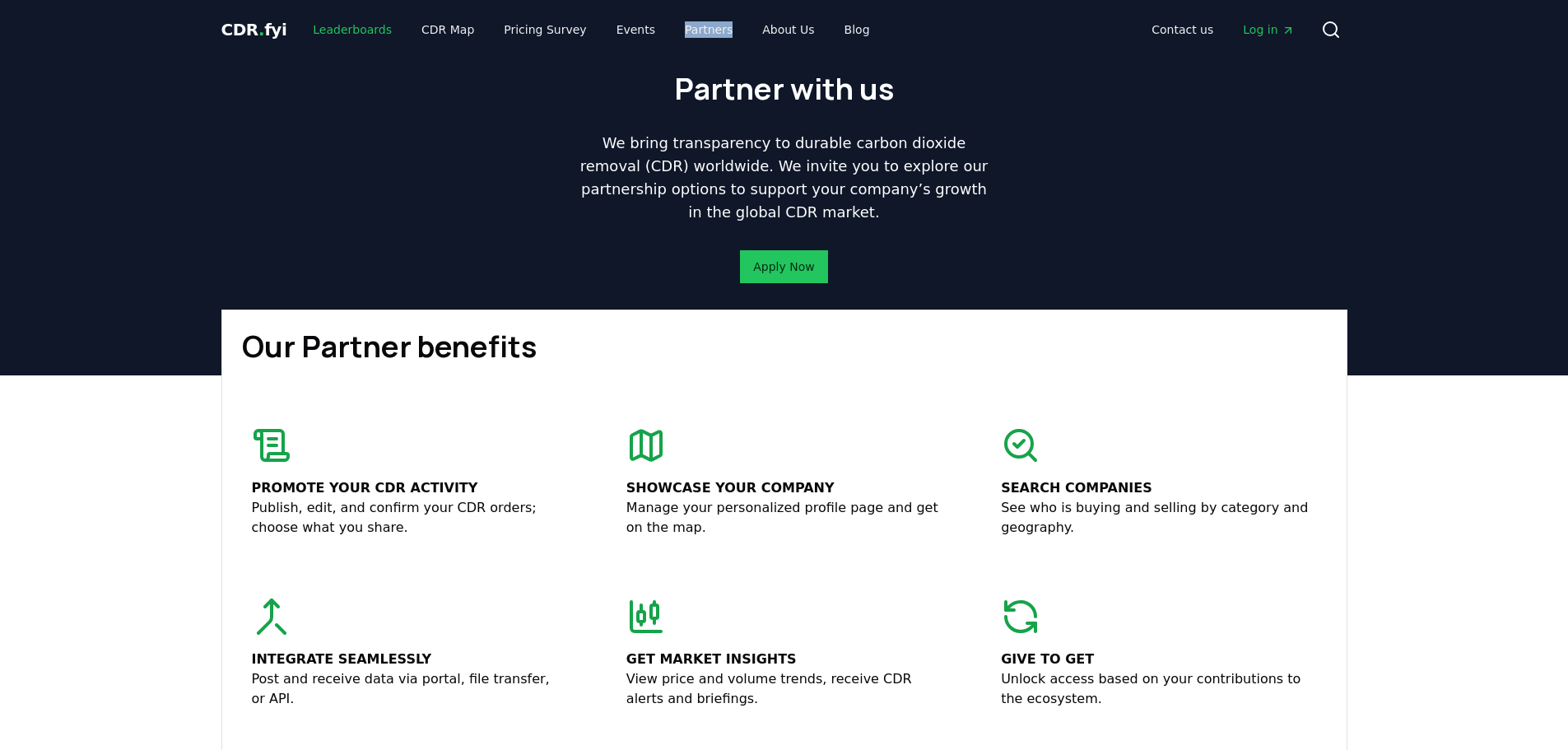
click at [339, 28] on link "Leaderboards" at bounding box center [352, 30] width 106 height 30
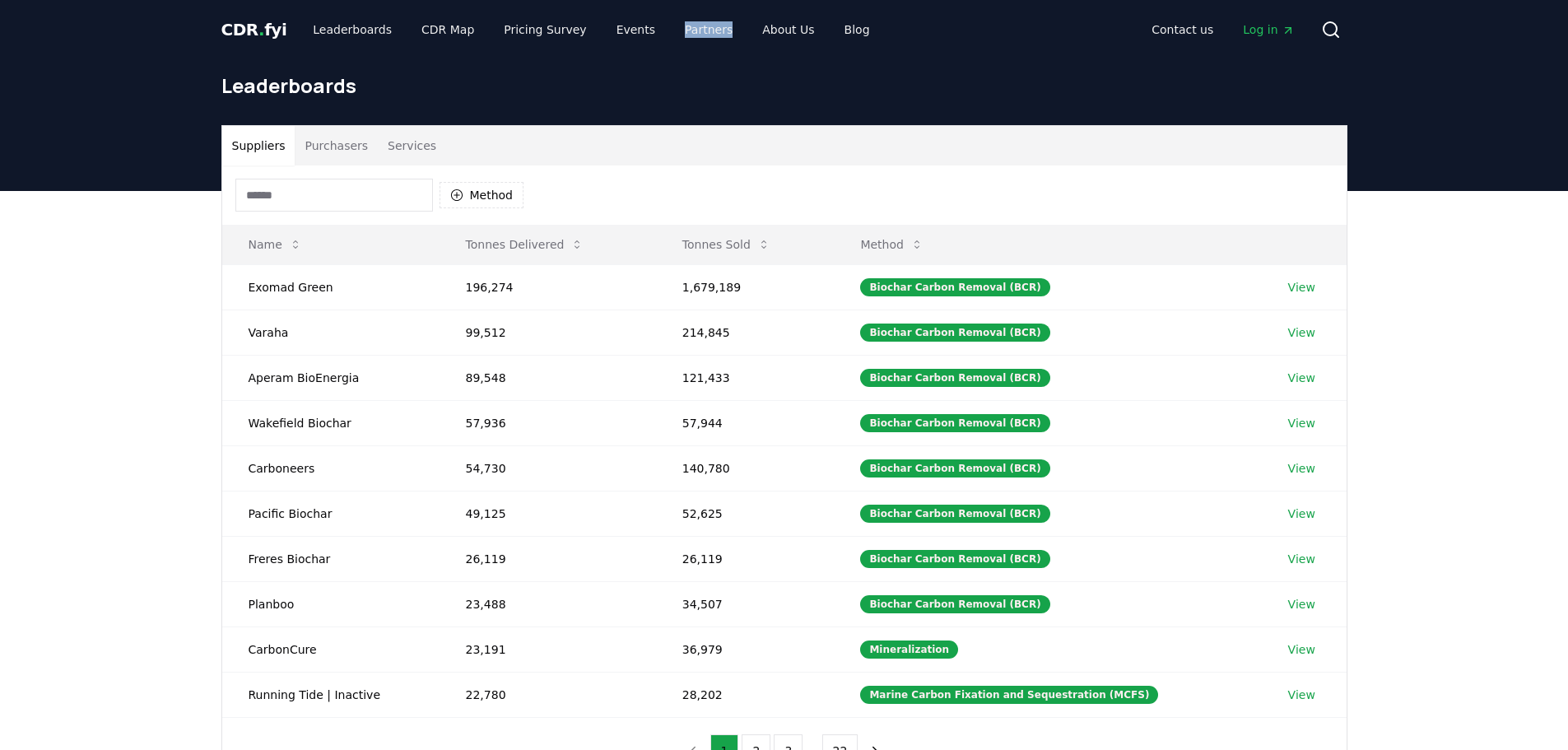
click at [394, 152] on button "Services" at bounding box center [412, 146] width 69 height 40
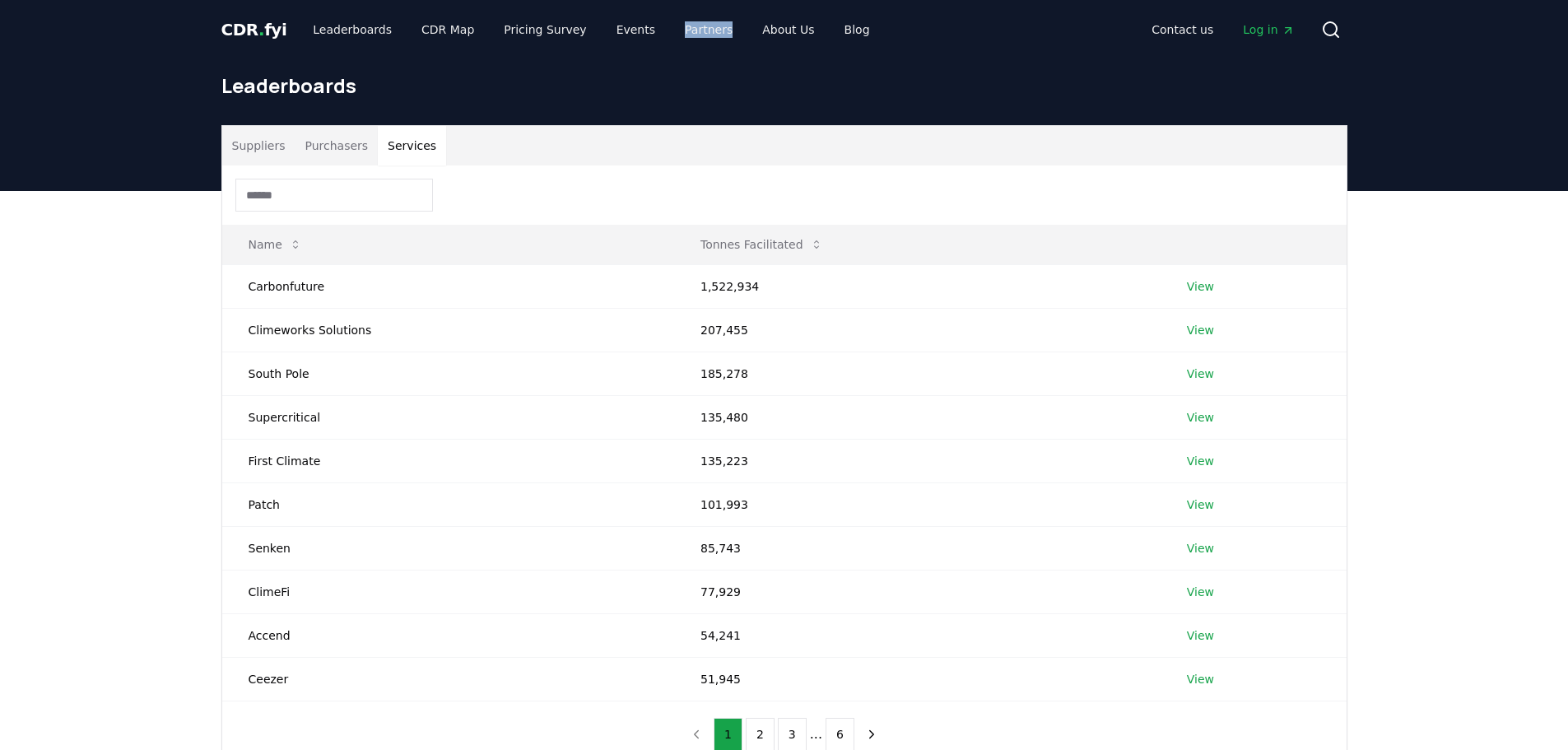
click at [320, 155] on button "Purchasers" at bounding box center [336, 146] width 83 height 40
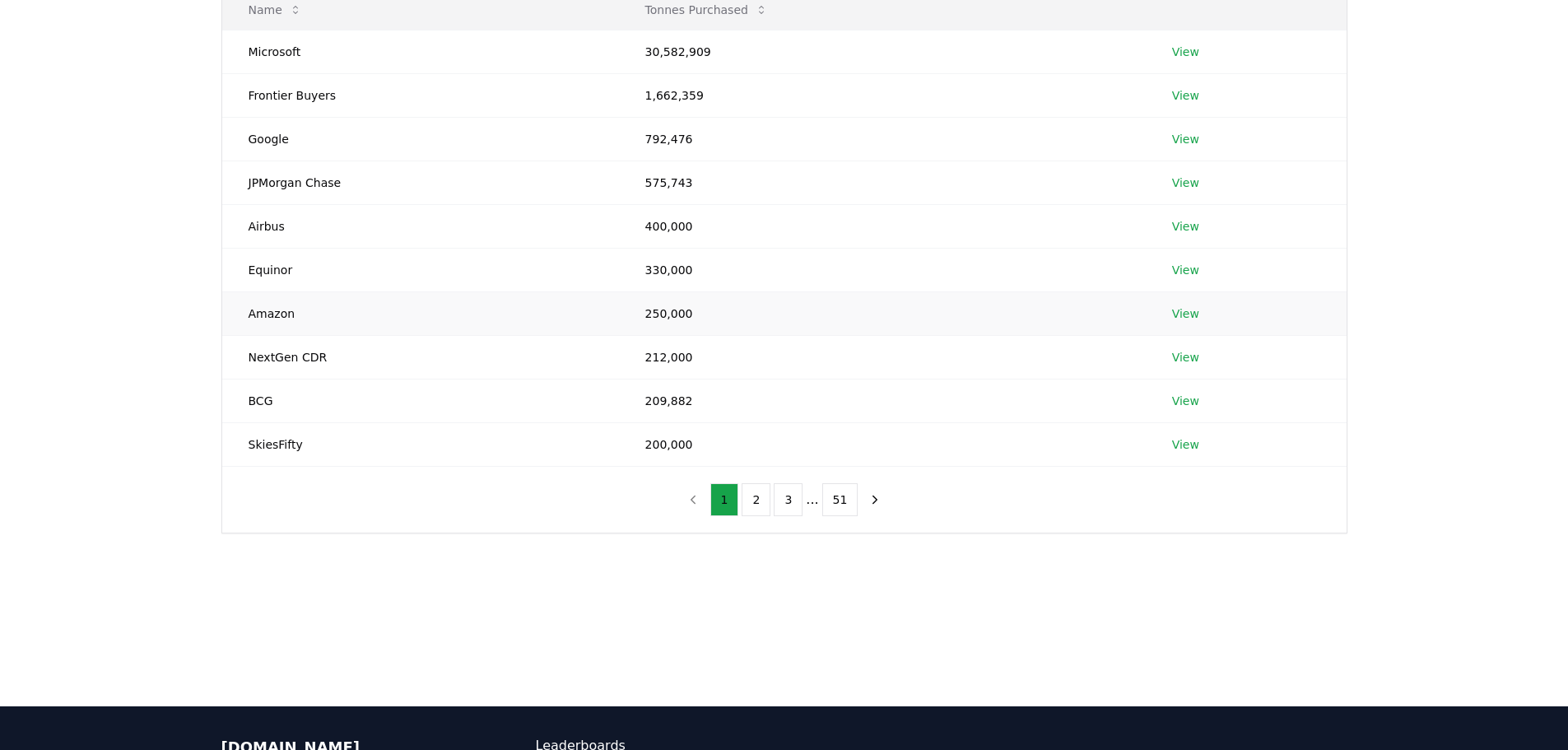
scroll to position [247, 0]
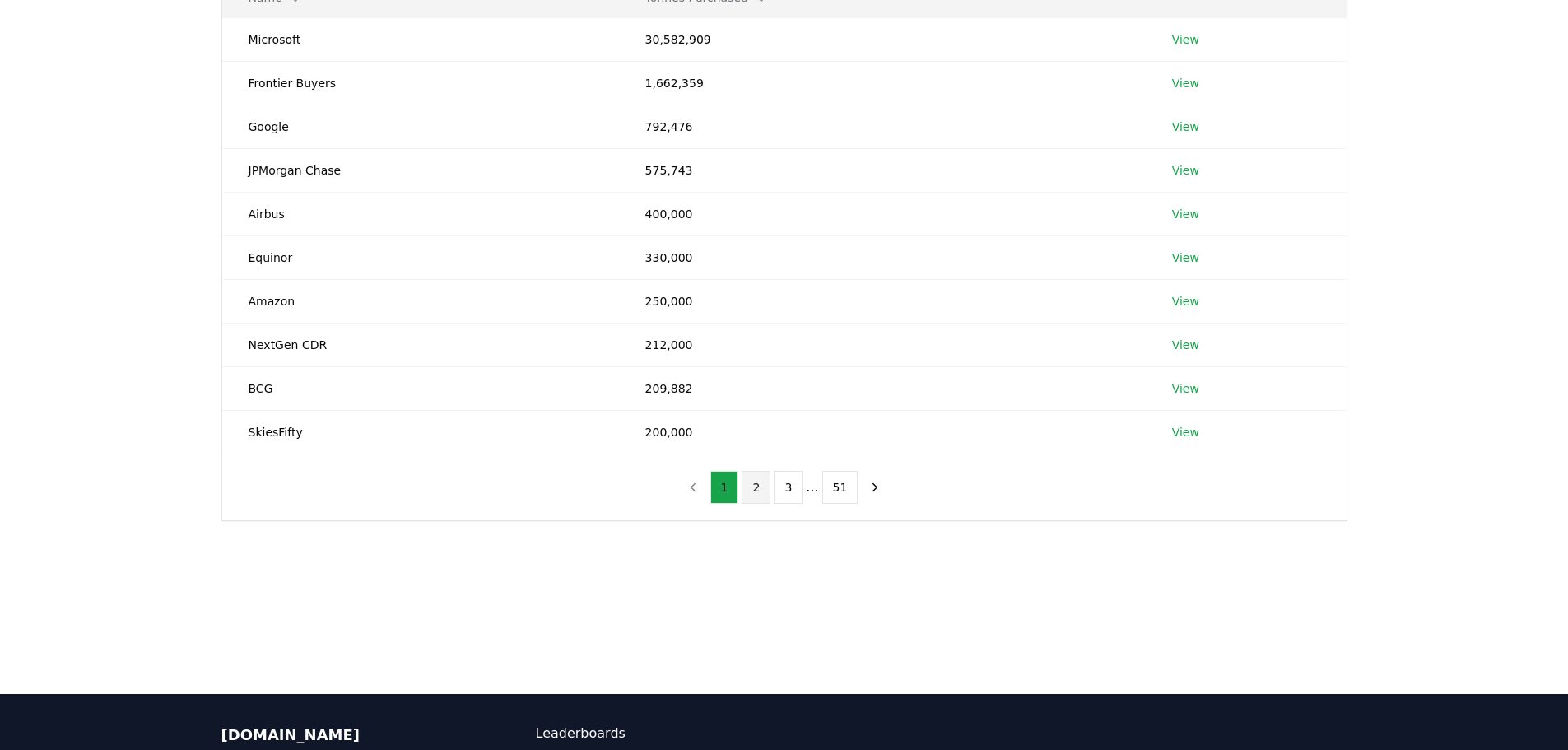
click at [756, 491] on button "2" at bounding box center [755, 487] width 29 height 33
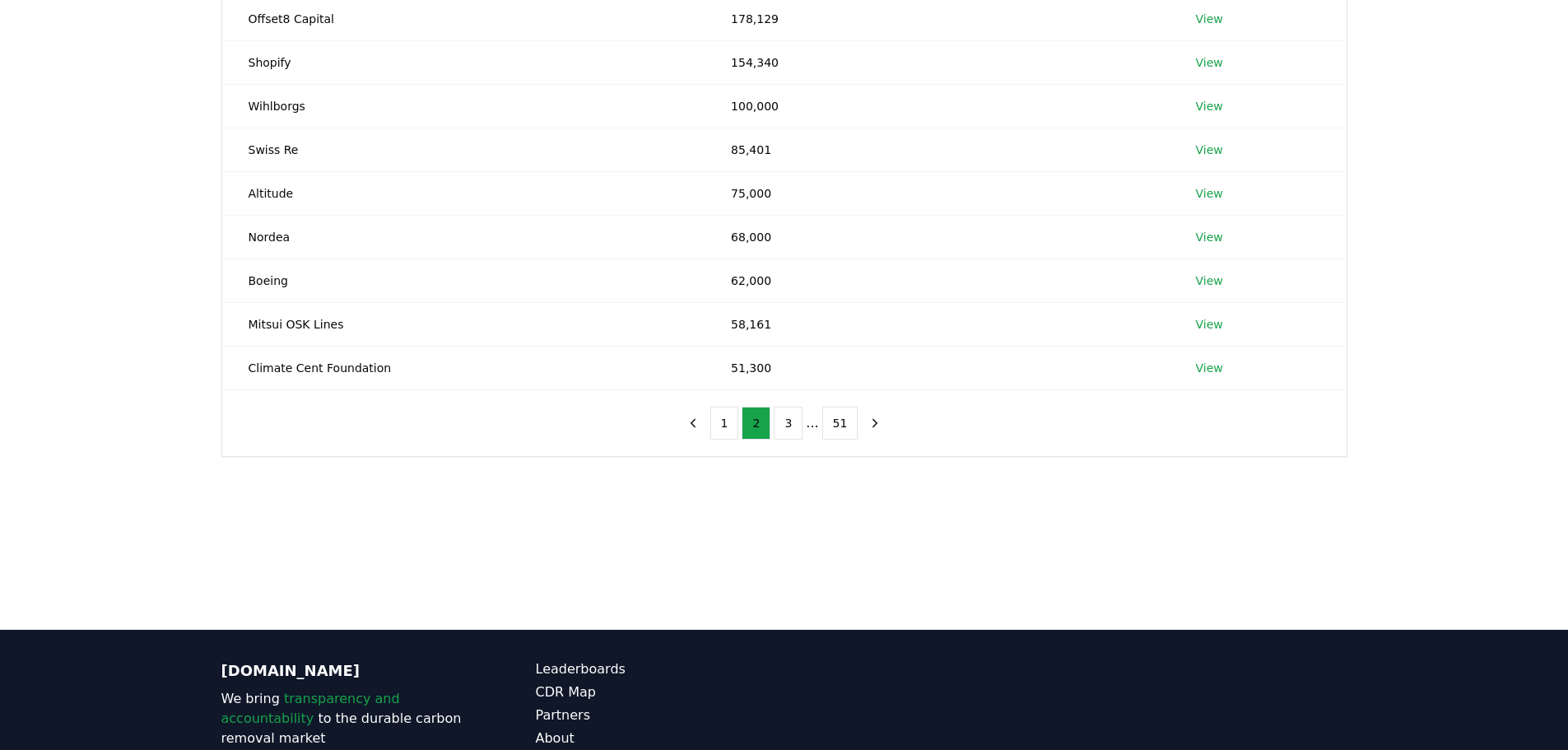
scroll to position [43, 0]
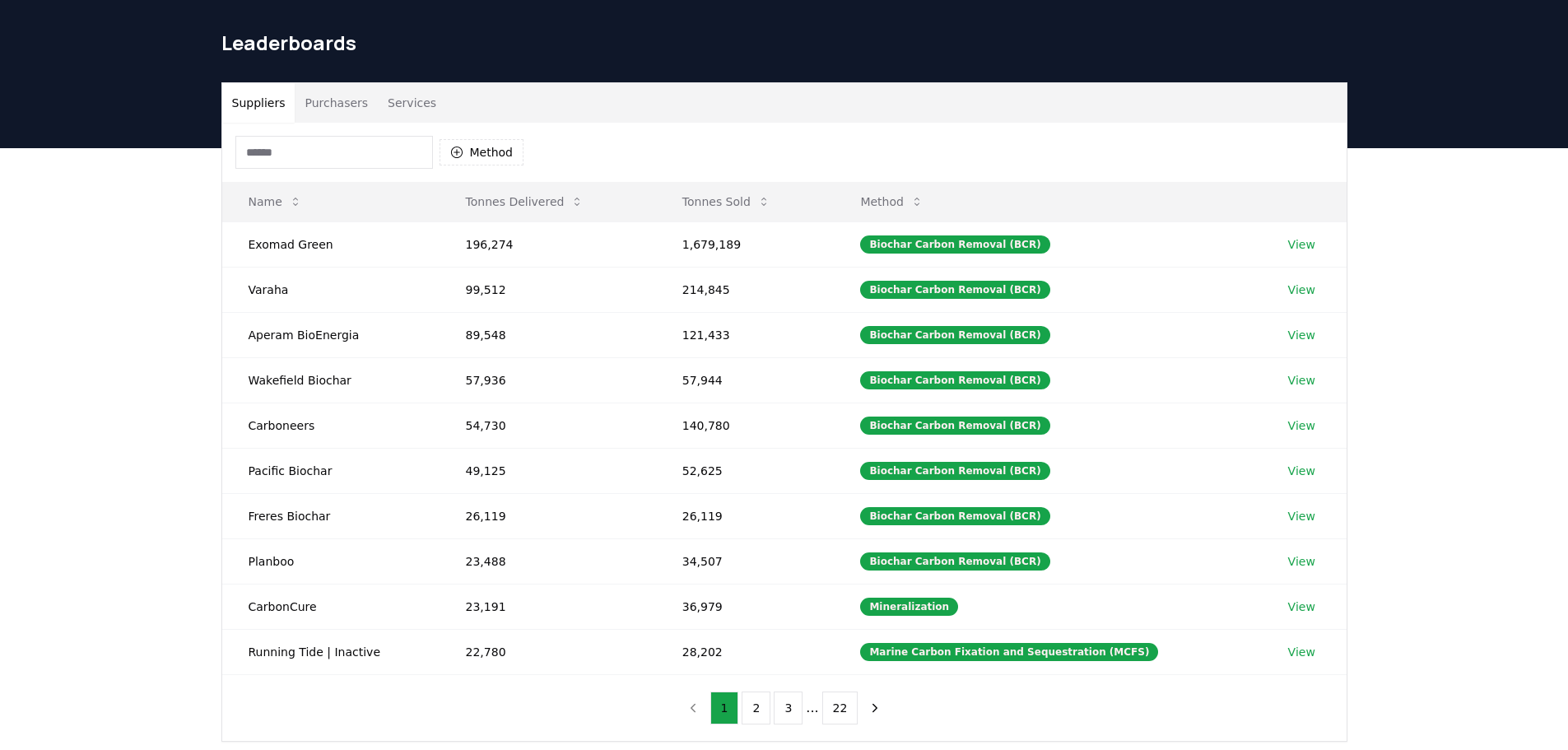
drag, startPoint x: 245, startPoint y: 107, endPoint x: 244, endPoint y: 120, distance: 13.0
click at [245, 108] on button "Suppliers" at bounding box center [259, 103] width 73 height 40
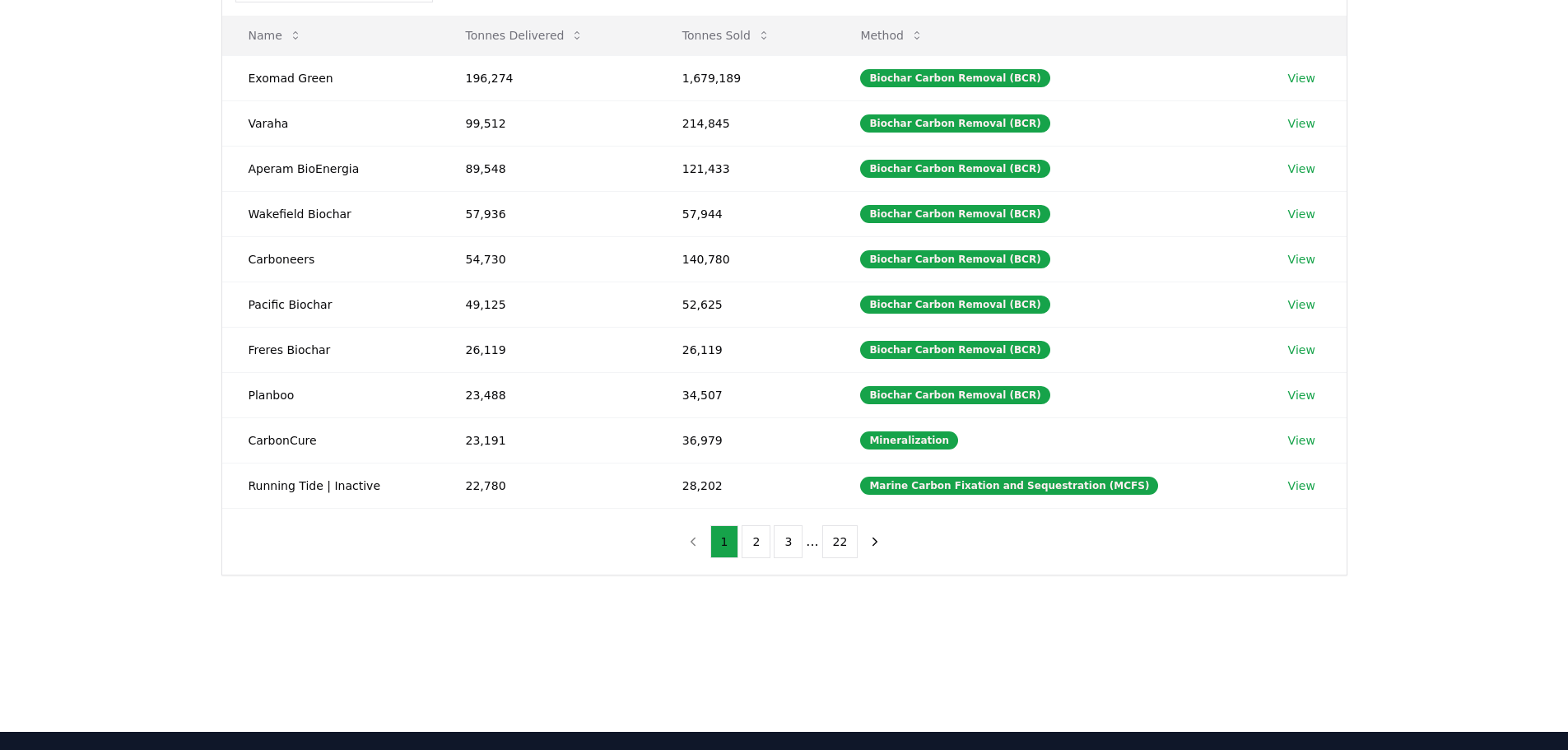
scroll to position [207, 0]
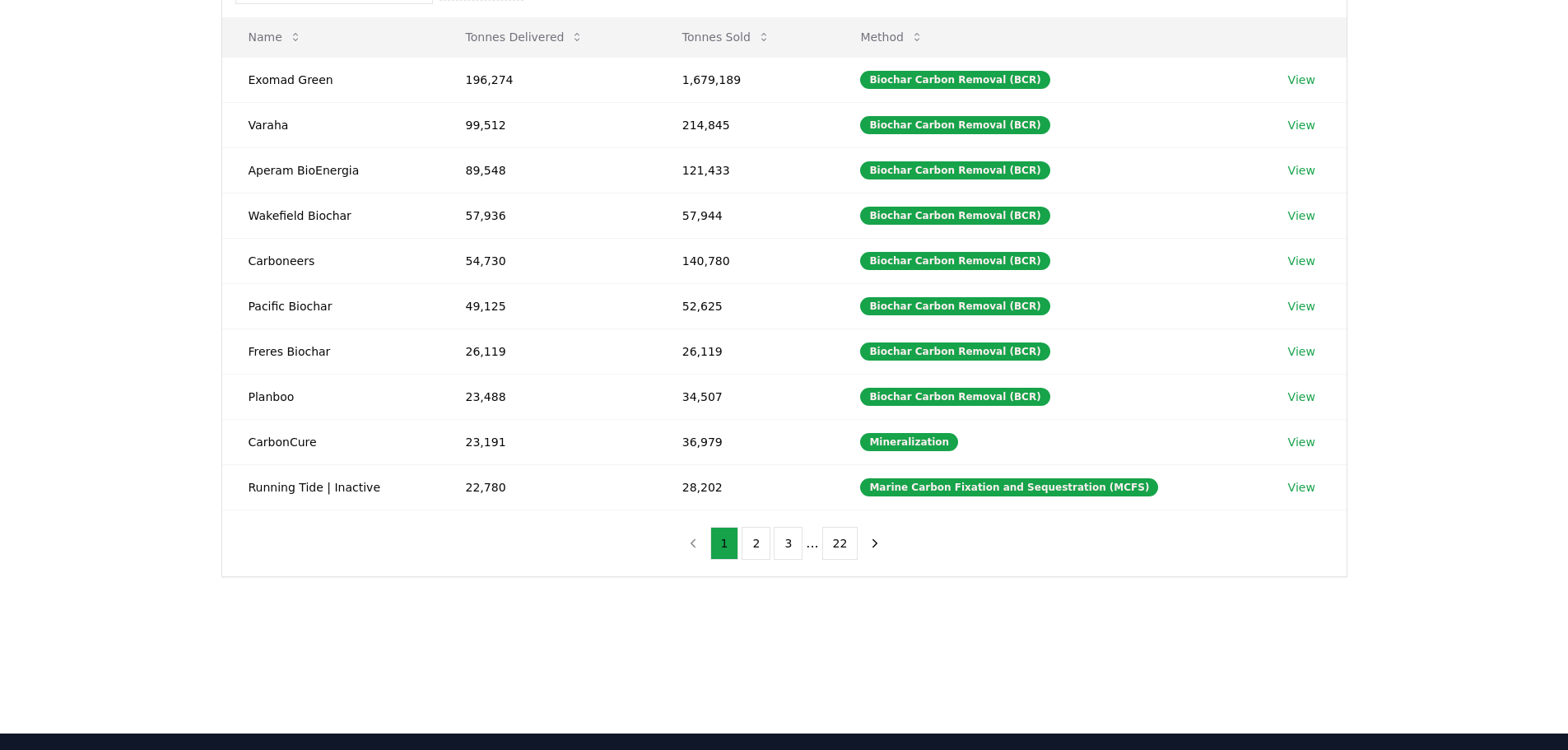
click at [846, 547] on button "22" at bounding box center [840, 543] width 36 height 33
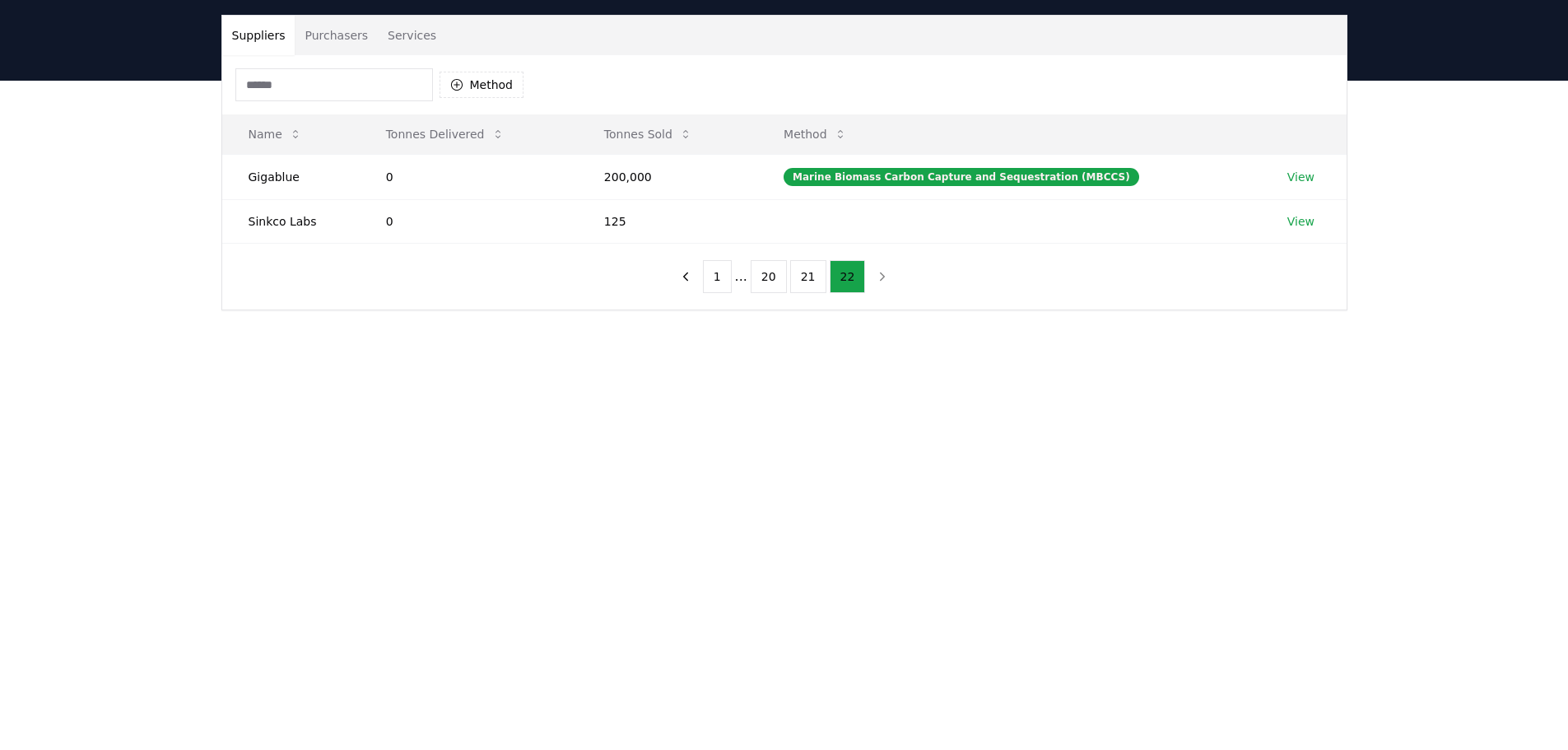
scroll to position [0, 0]
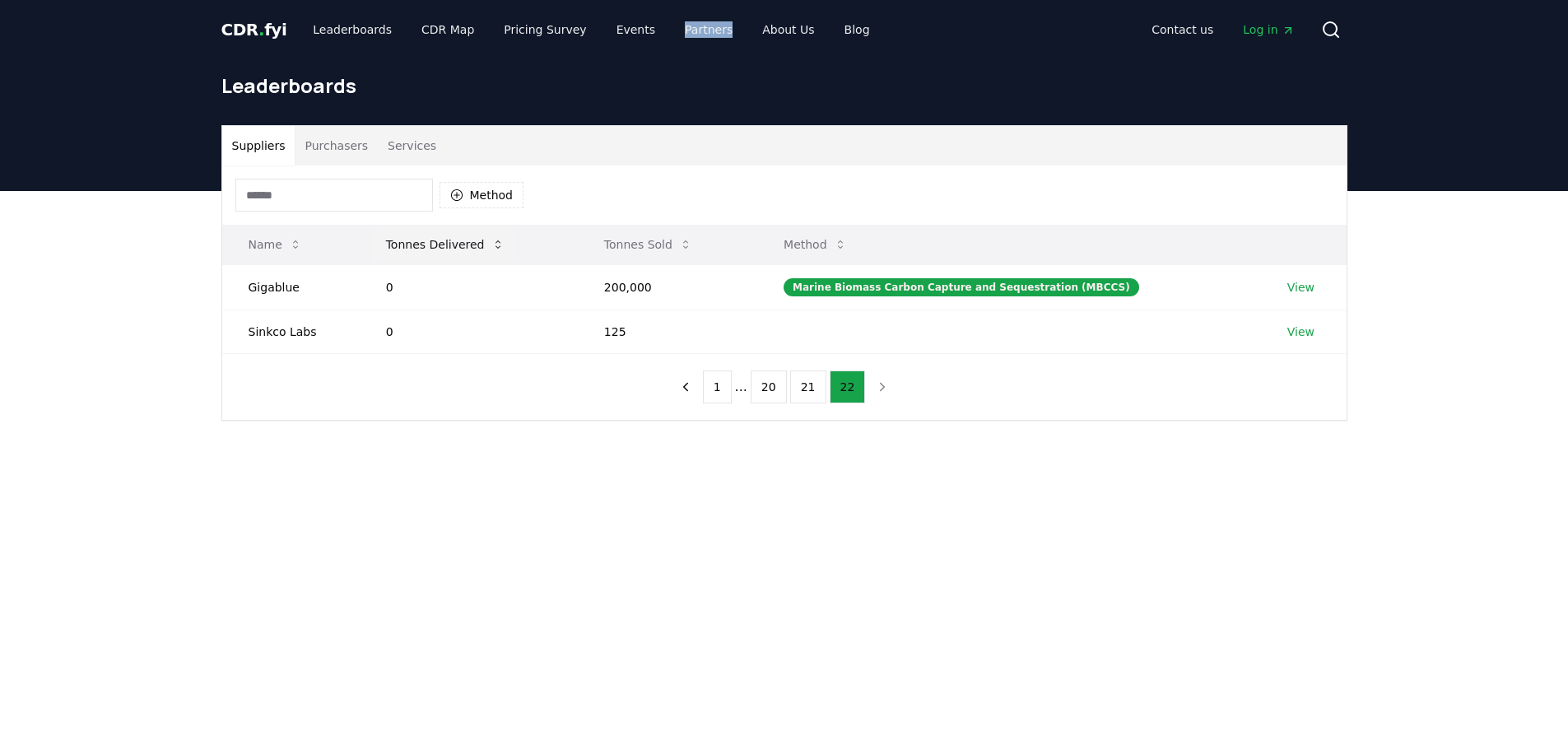
click at [421, 243] on button "Tonnes Delivered" at bounding box center [445, 245] width 145 height 33
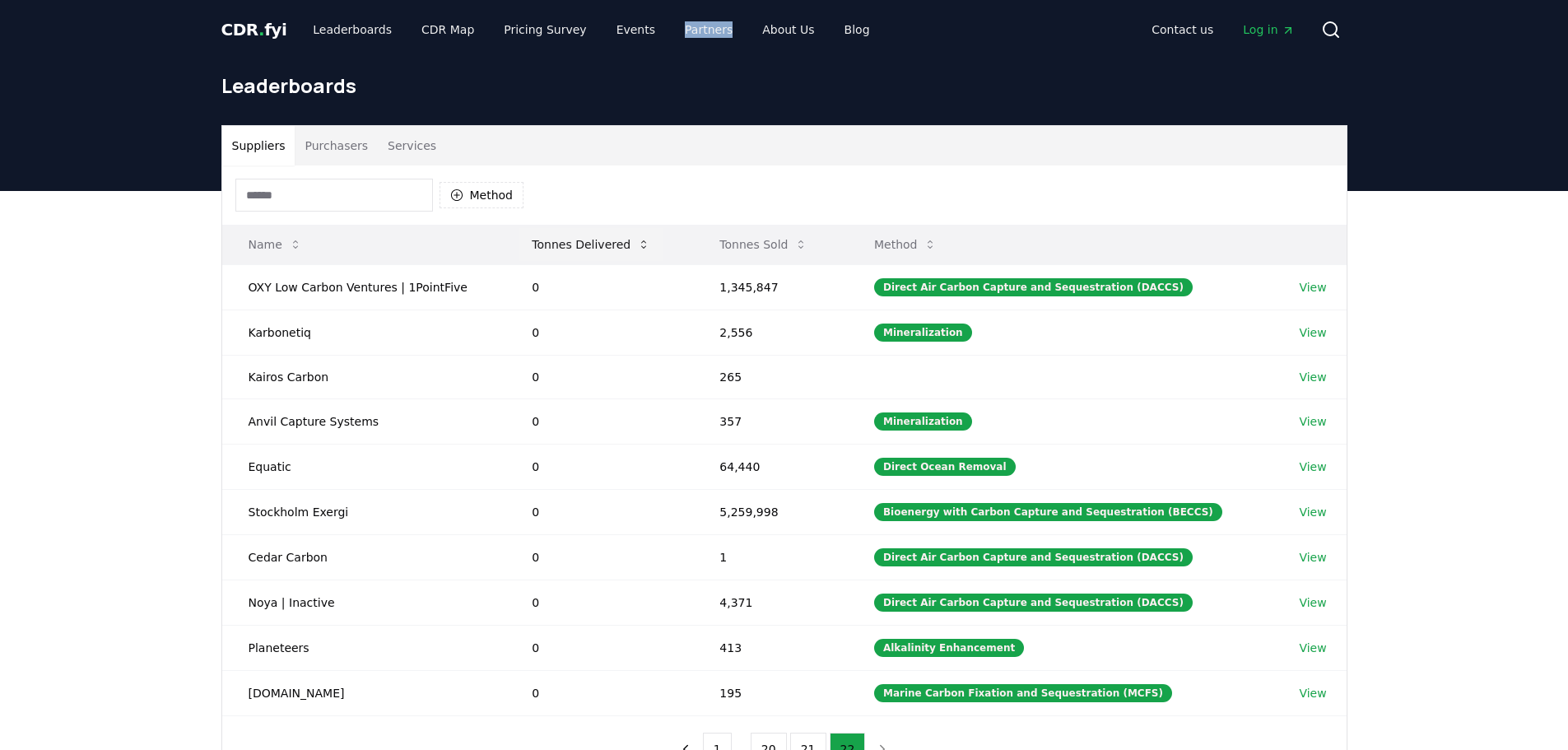
click at [601, 247] on button "Tonnes Delivered" at bounding box center [591, 245] width 145 height 33
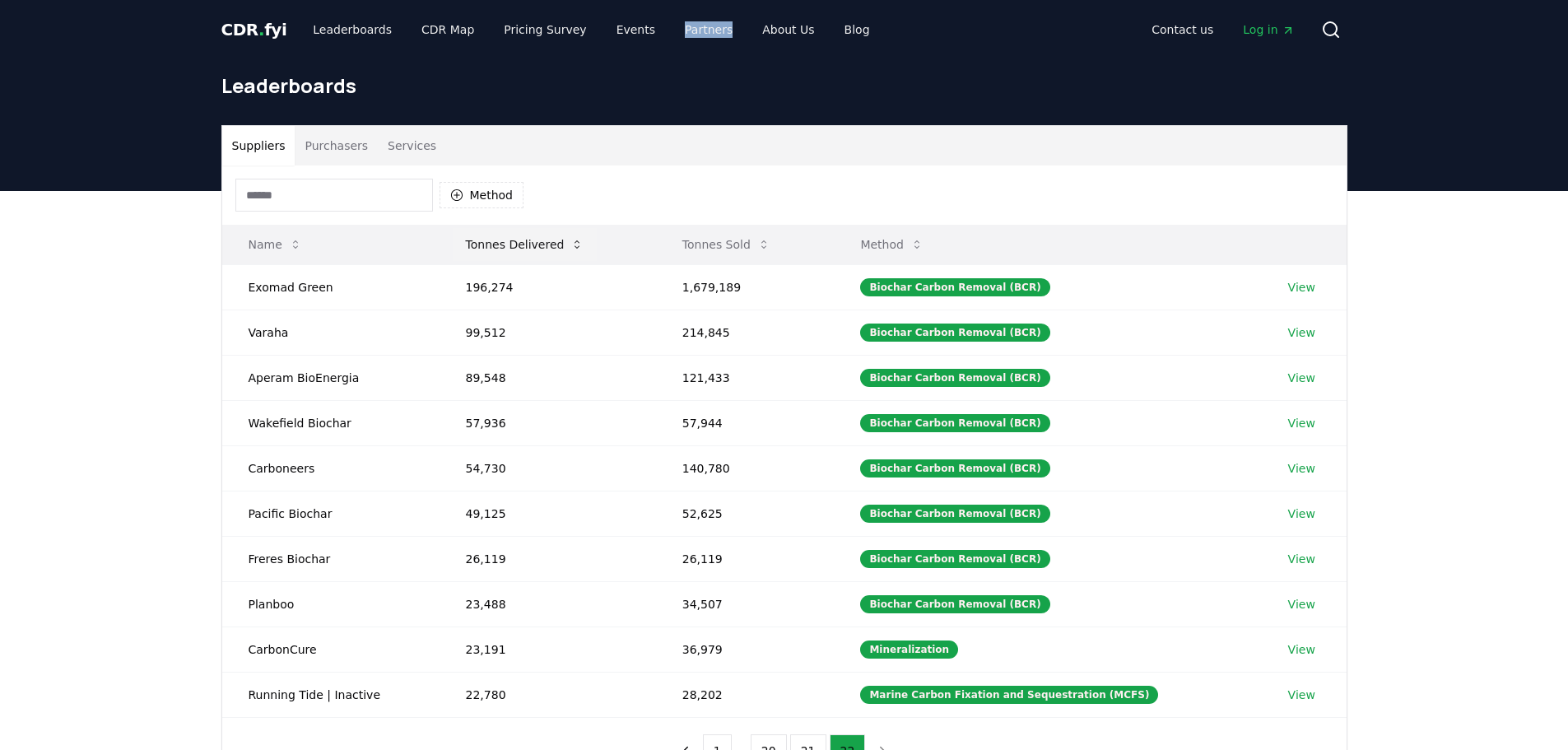
click at [557, 247] on button "Tonnes Delivered" at bounding box center [525, 245] width 145 height 33
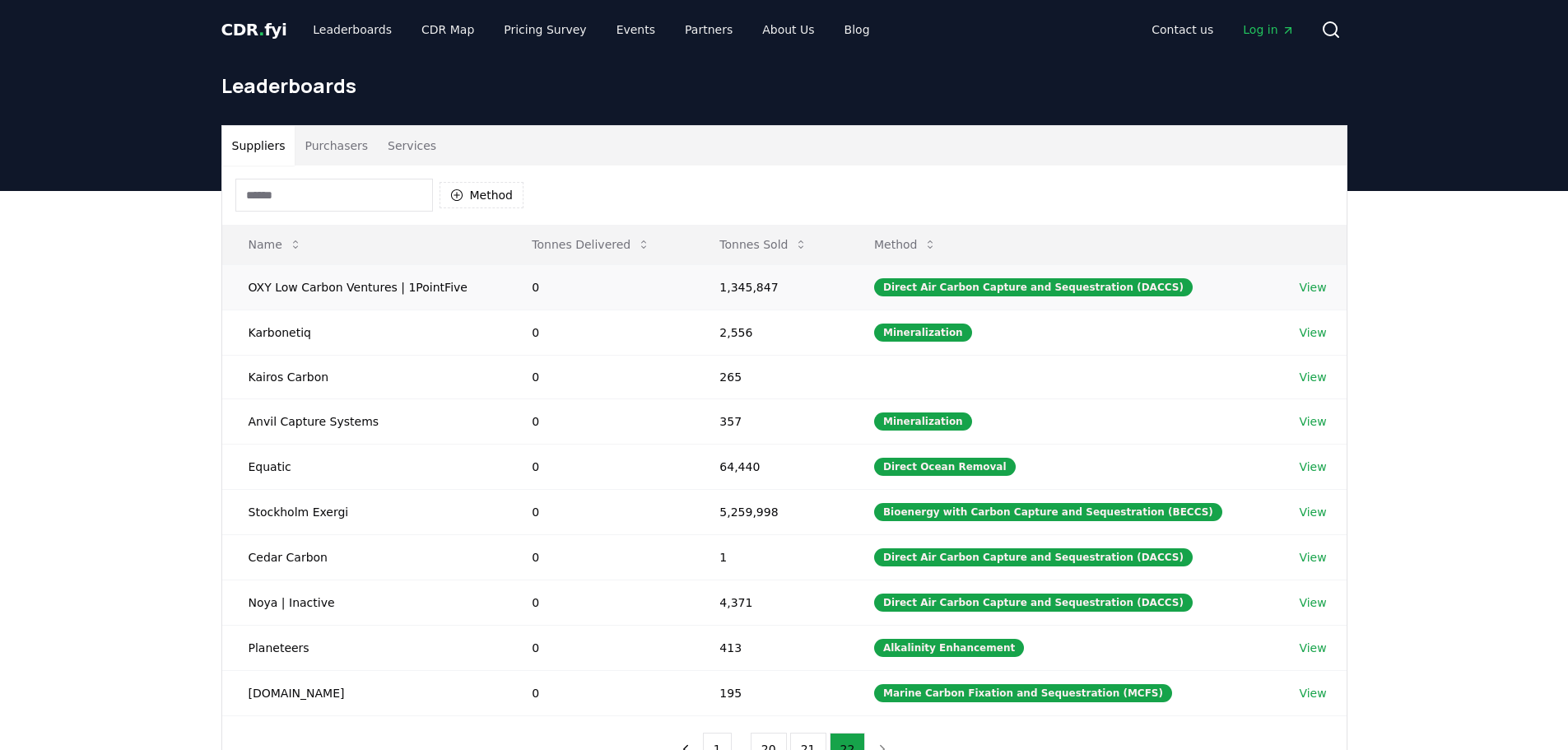
click at [1291, 282] on td "View" at bounding box center [1309, 287] width 73 height 46
click at [1319, 286] on link "View" at bounding box center [1312, 286] width 28 height 16
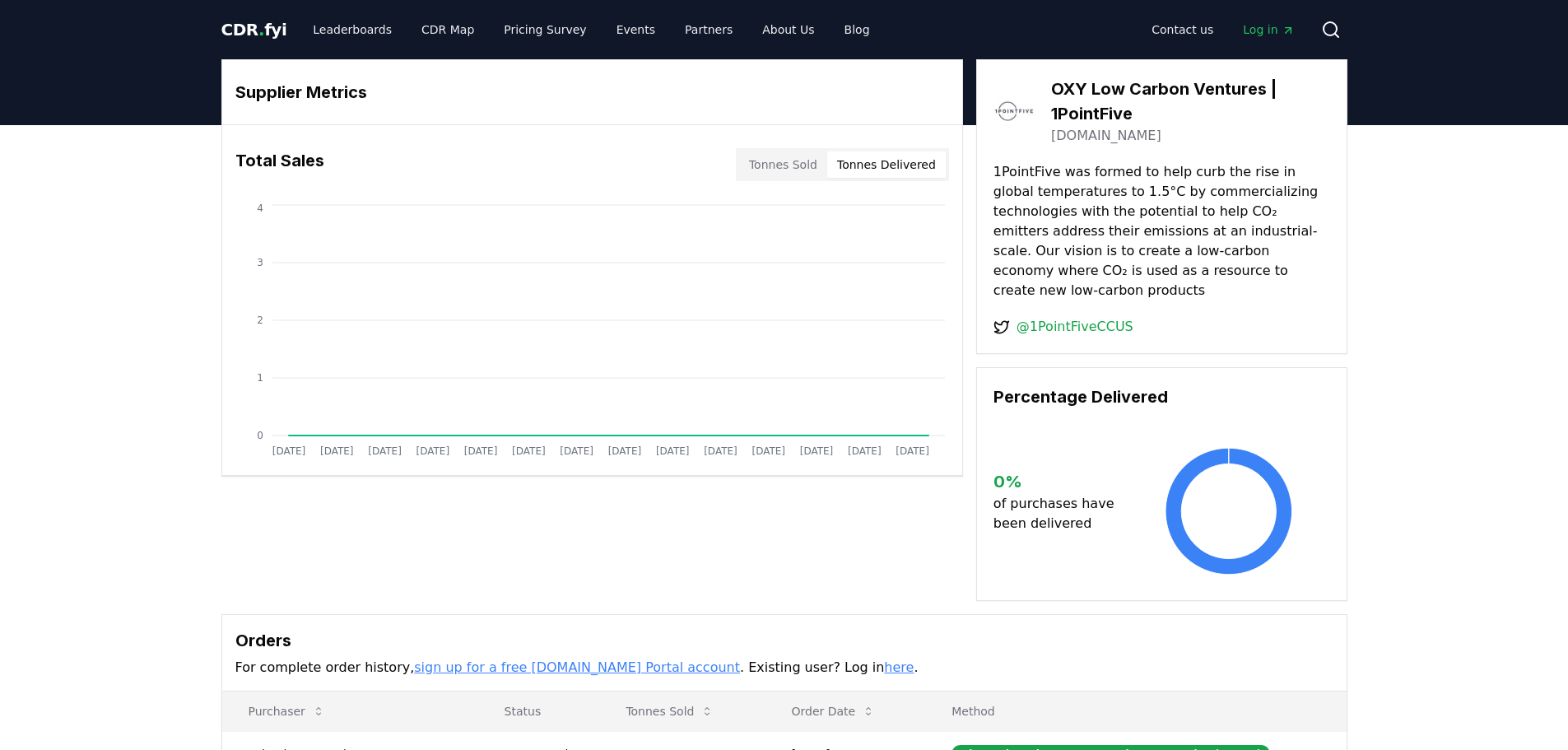
click at [900, 161] on button "Tonnes Delivered" at bounding box center [886, 165] width 119 height 27
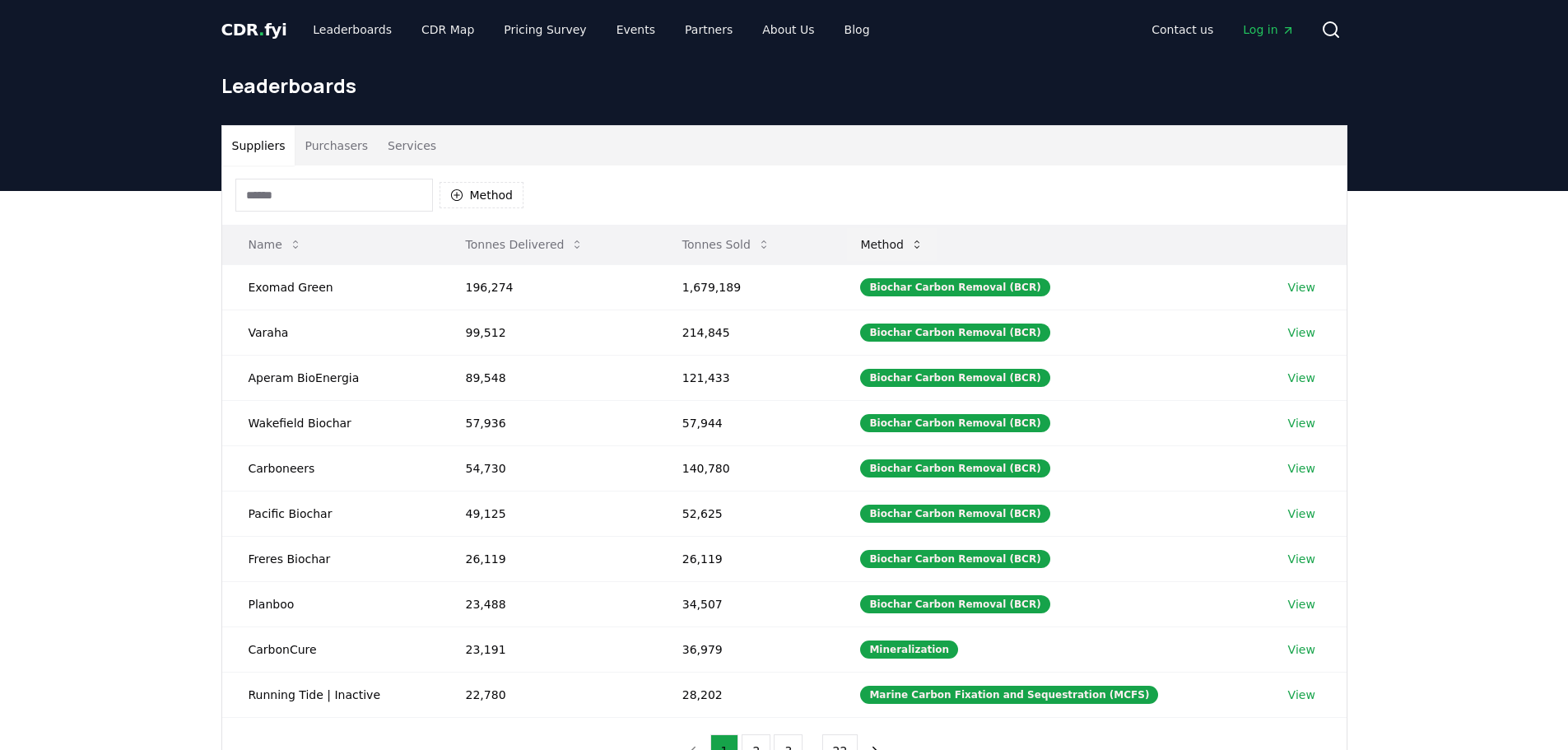
click at [925, 244] on button "Method" at bounding box center [892, 245] width 89 height 33
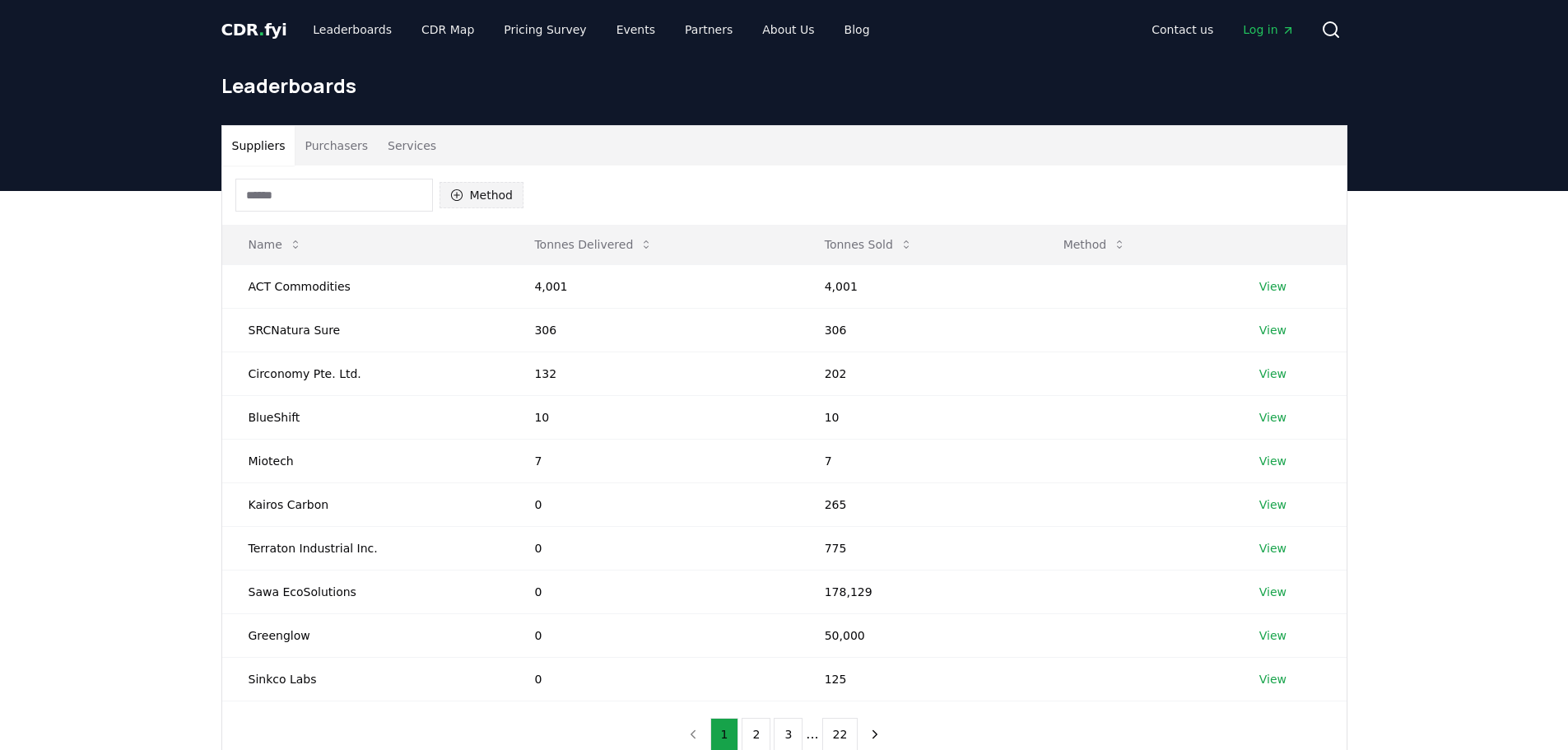
click at [466, 190] on button "Method" at bounding box center [481, 195] width 85 height 27
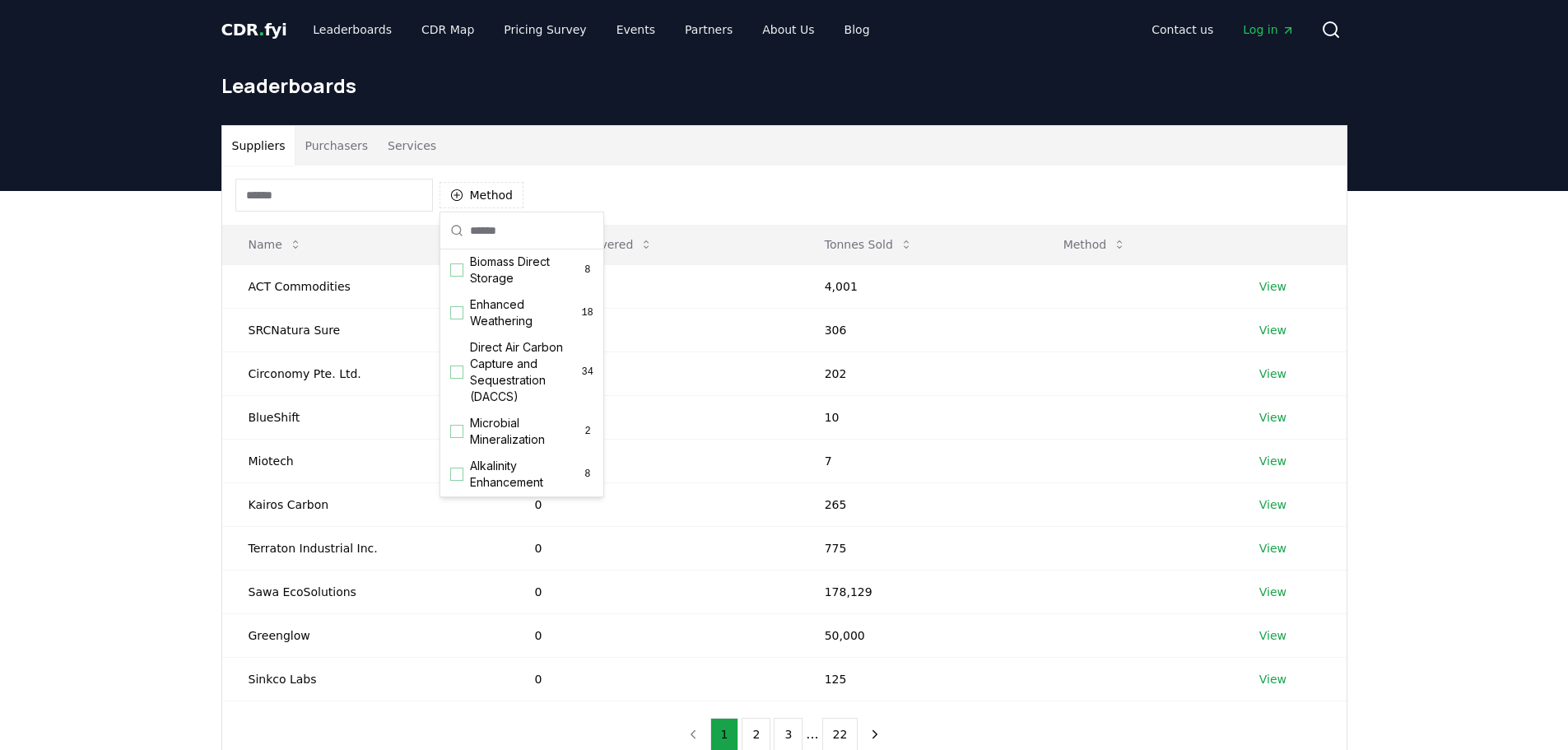
scroll to position [271, 0]
click at [455, 376] on div "Suggestions" at bounding box center [457, 369] width 13 height 13
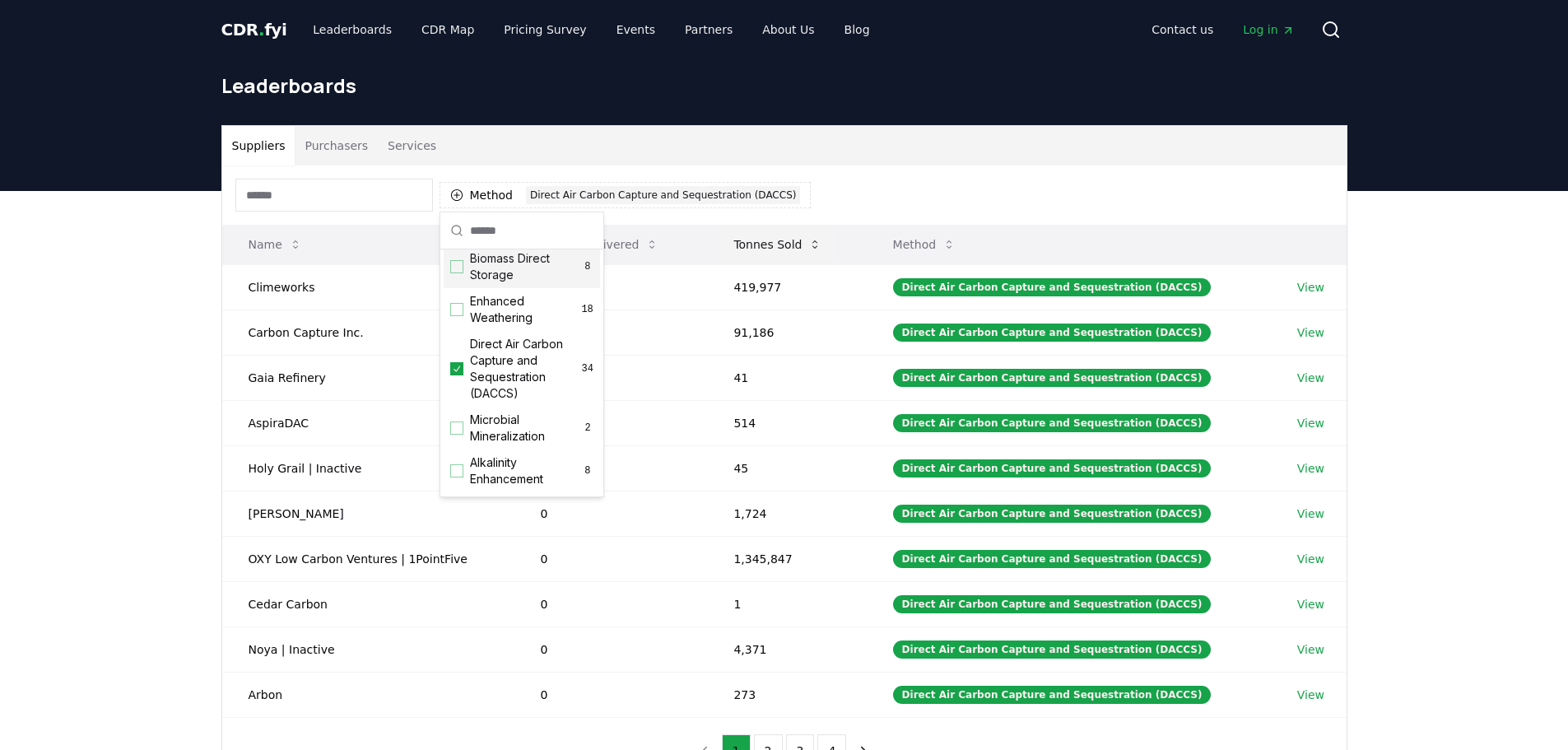
click at [812, 247] on button "Tonnes Sold" at bounding box center [777, 245] width 114 height 33
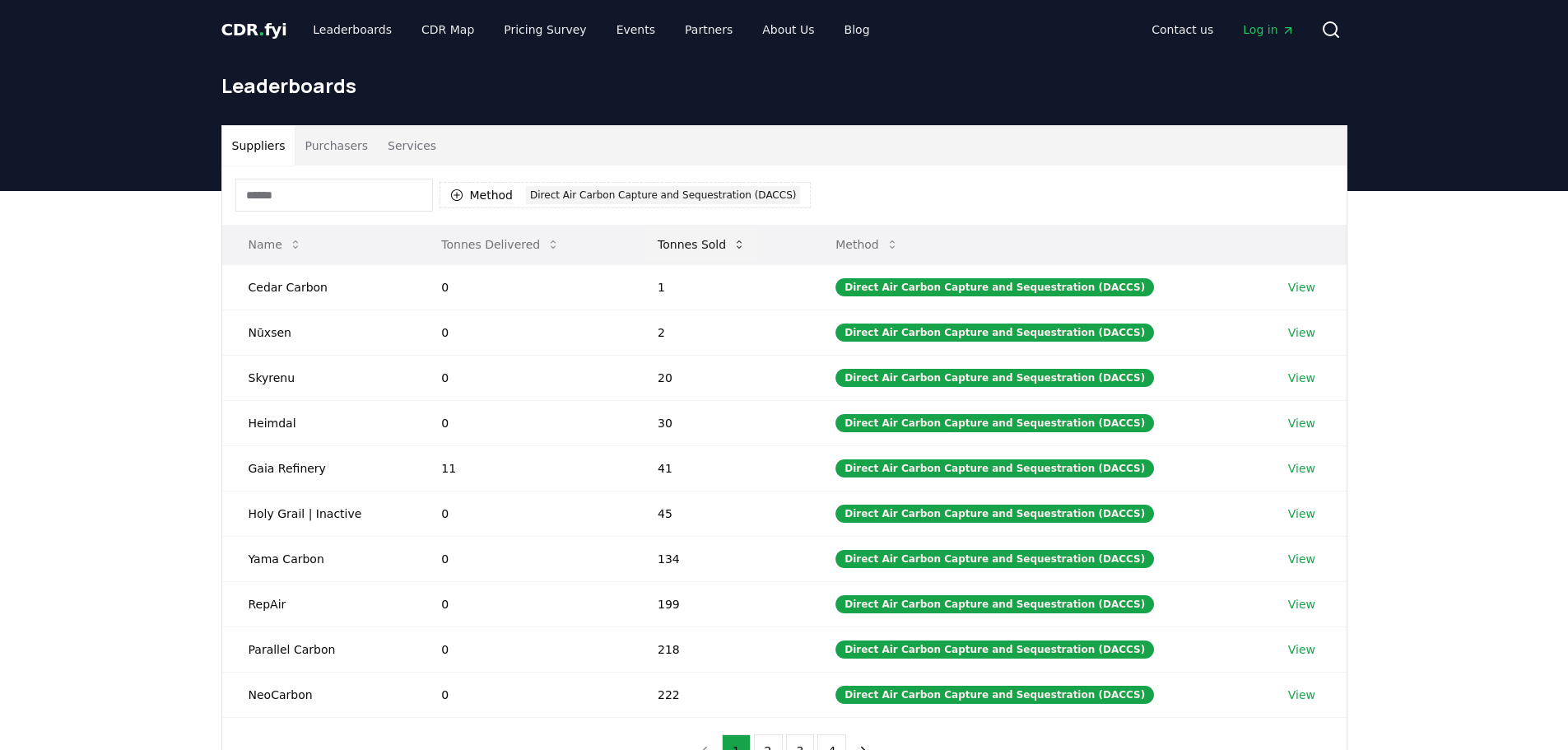
click at [715, 245] on button "Tonnes Sold" at bounding box center [701, 245] width 114 height 33
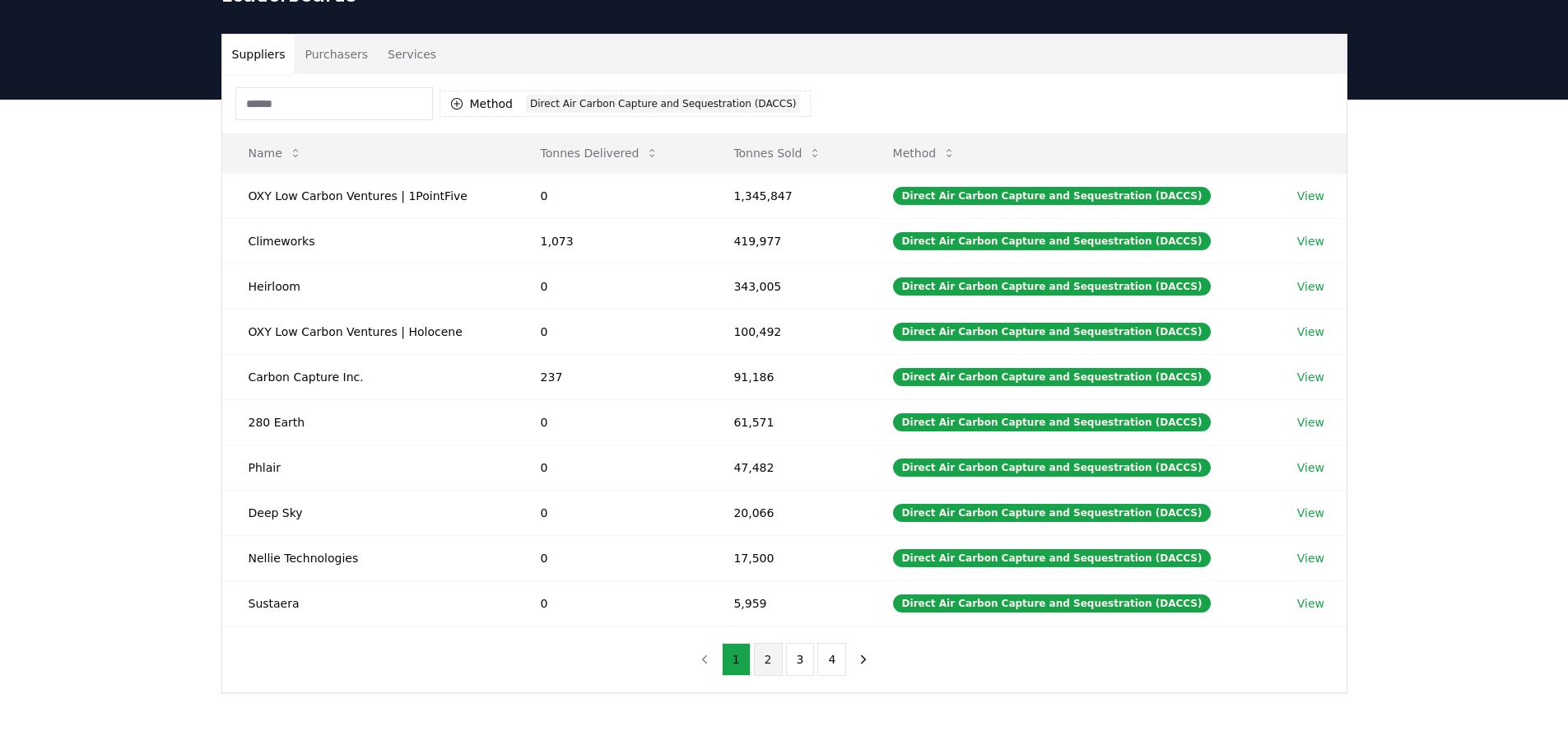
scroll to position [165, 0]
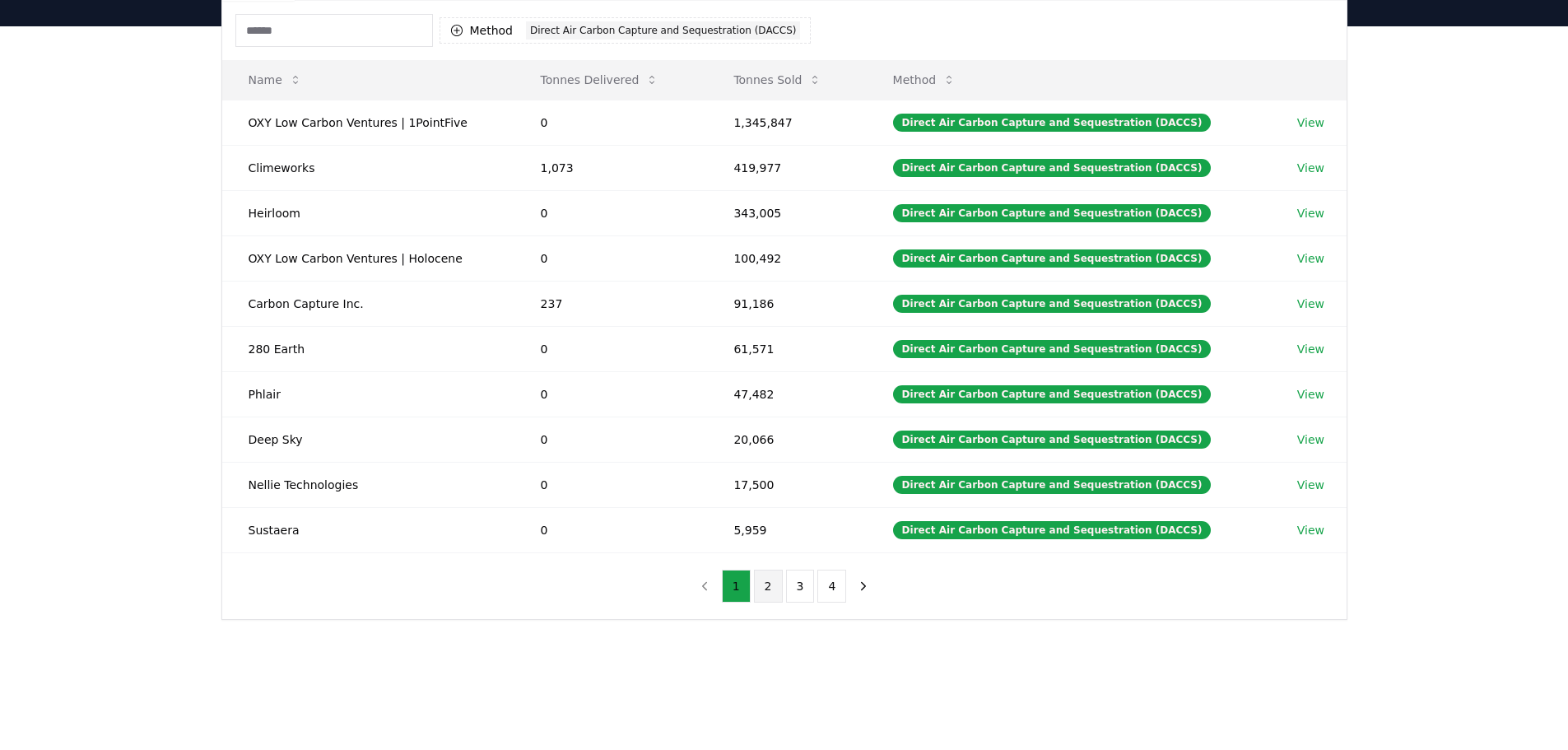
click at [770, 576] on button "2" at bounding box center [768, 586] width 29 height 33
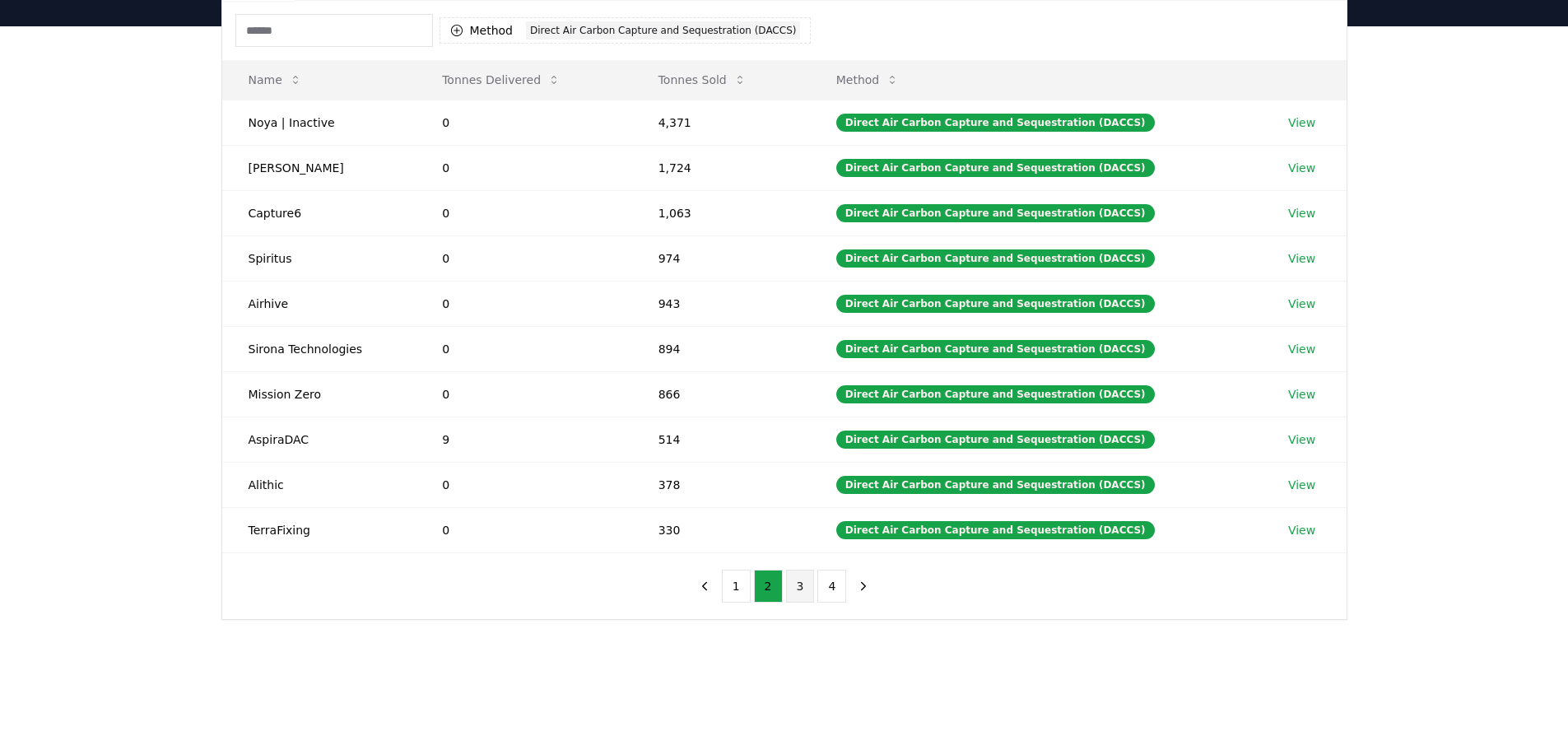
click at [801, 584] on button "3" at bounding box center [800, 586] width 29 height 33
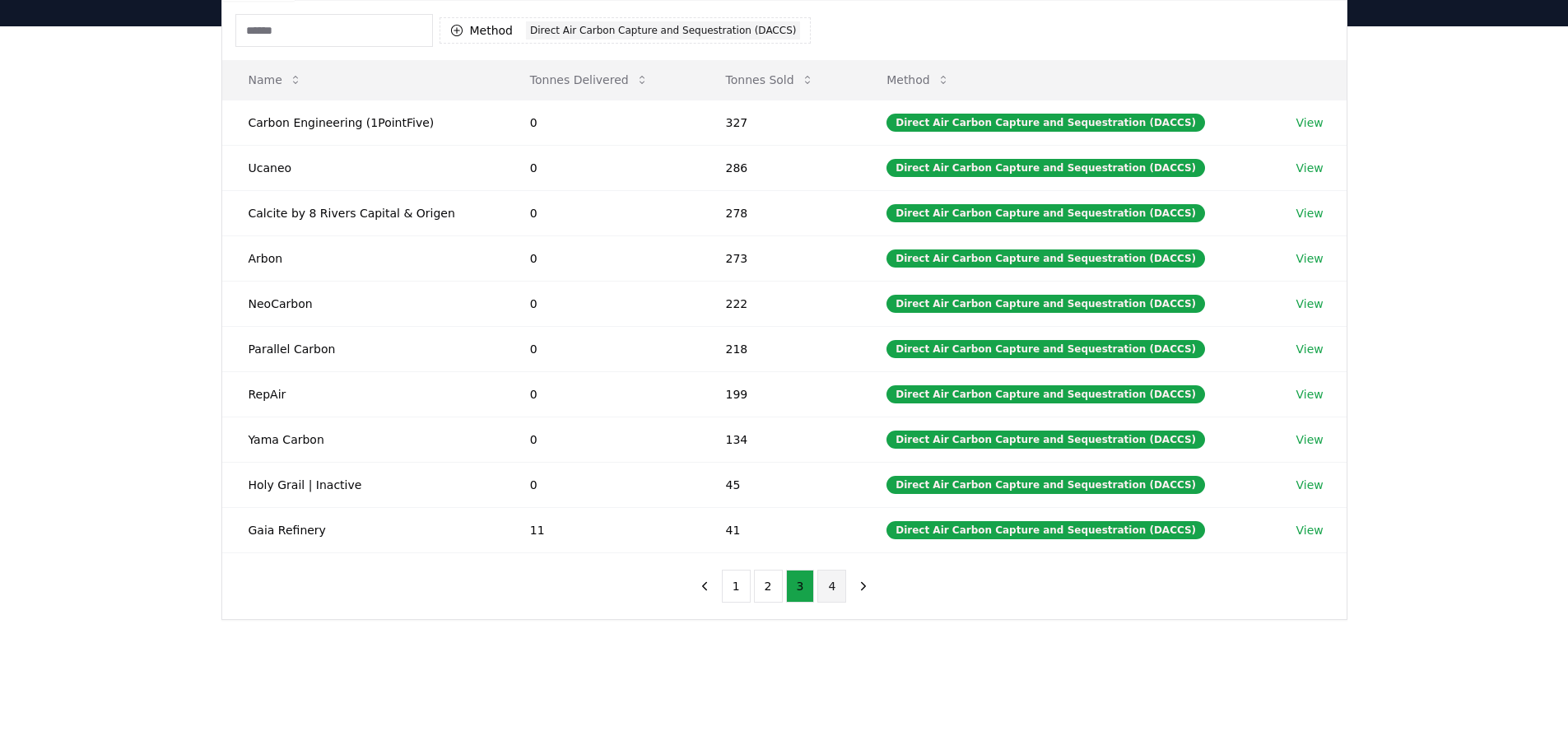
click at [834, 589] on button "4" at bounding box center [832, 586] width 29 height 33
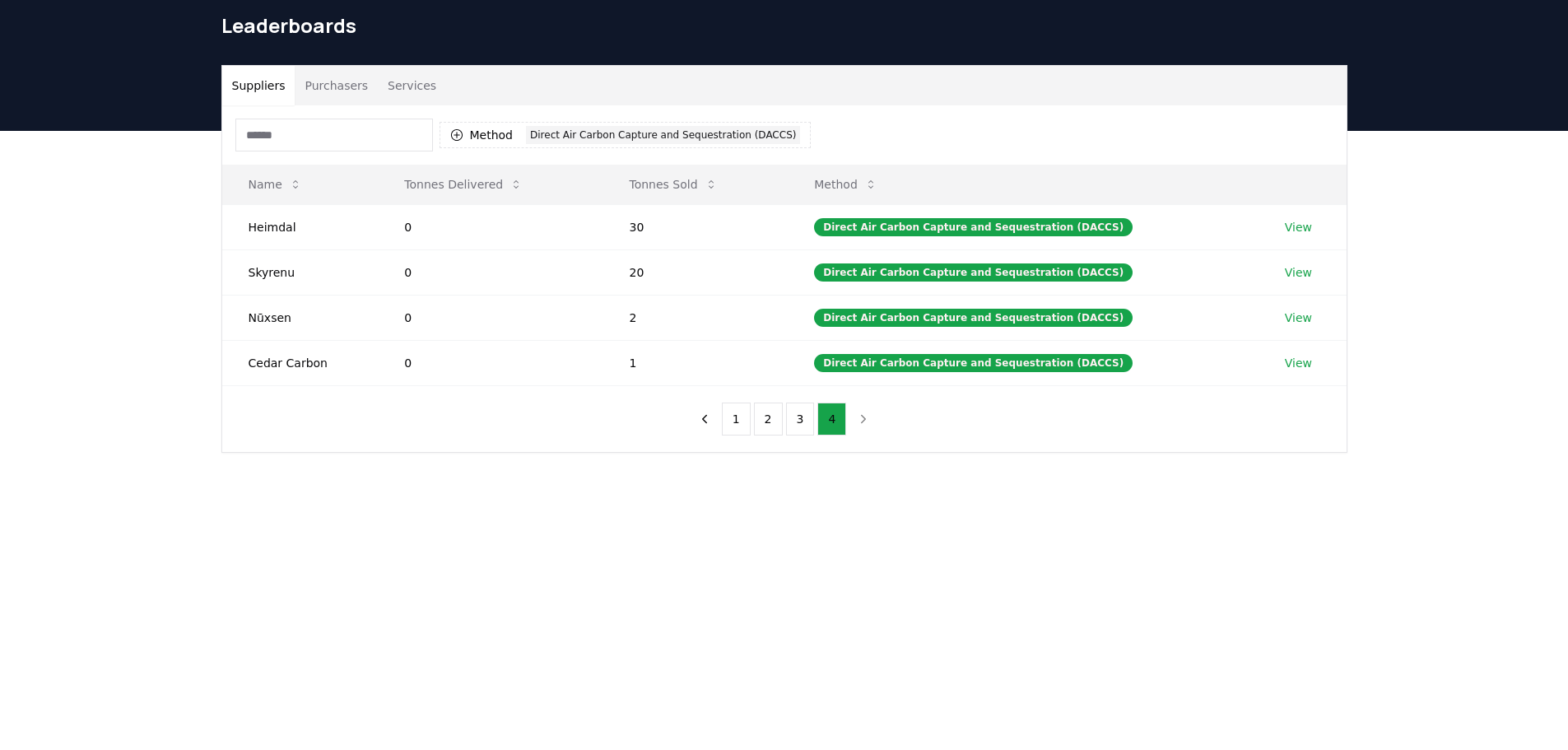
scroll to position [0, 0]
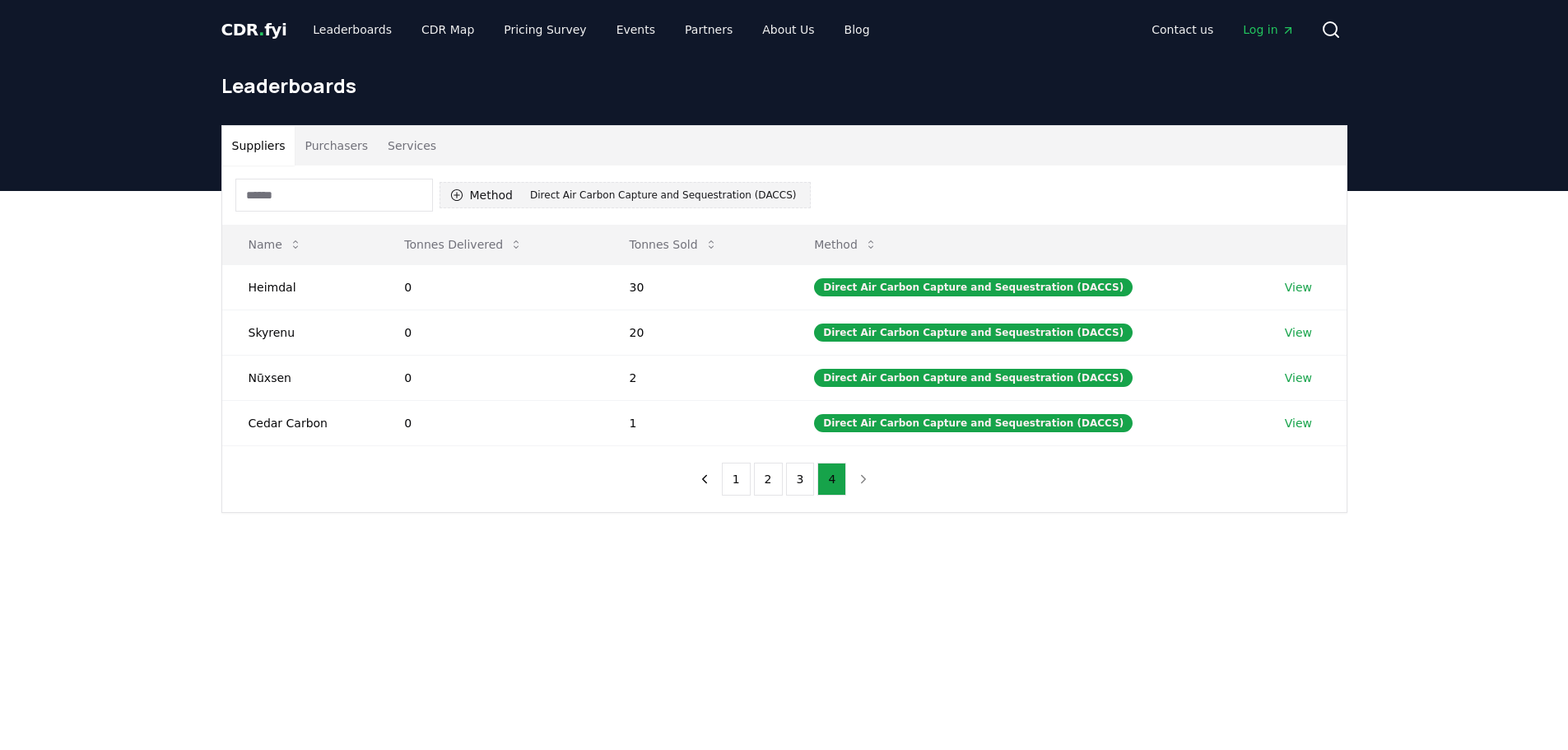
click at [480, 192] on button "Method 1 Direct Air Carbon Capture and Sequestration (DACCS)" at bounding box center [625, 195] width 372 height 27
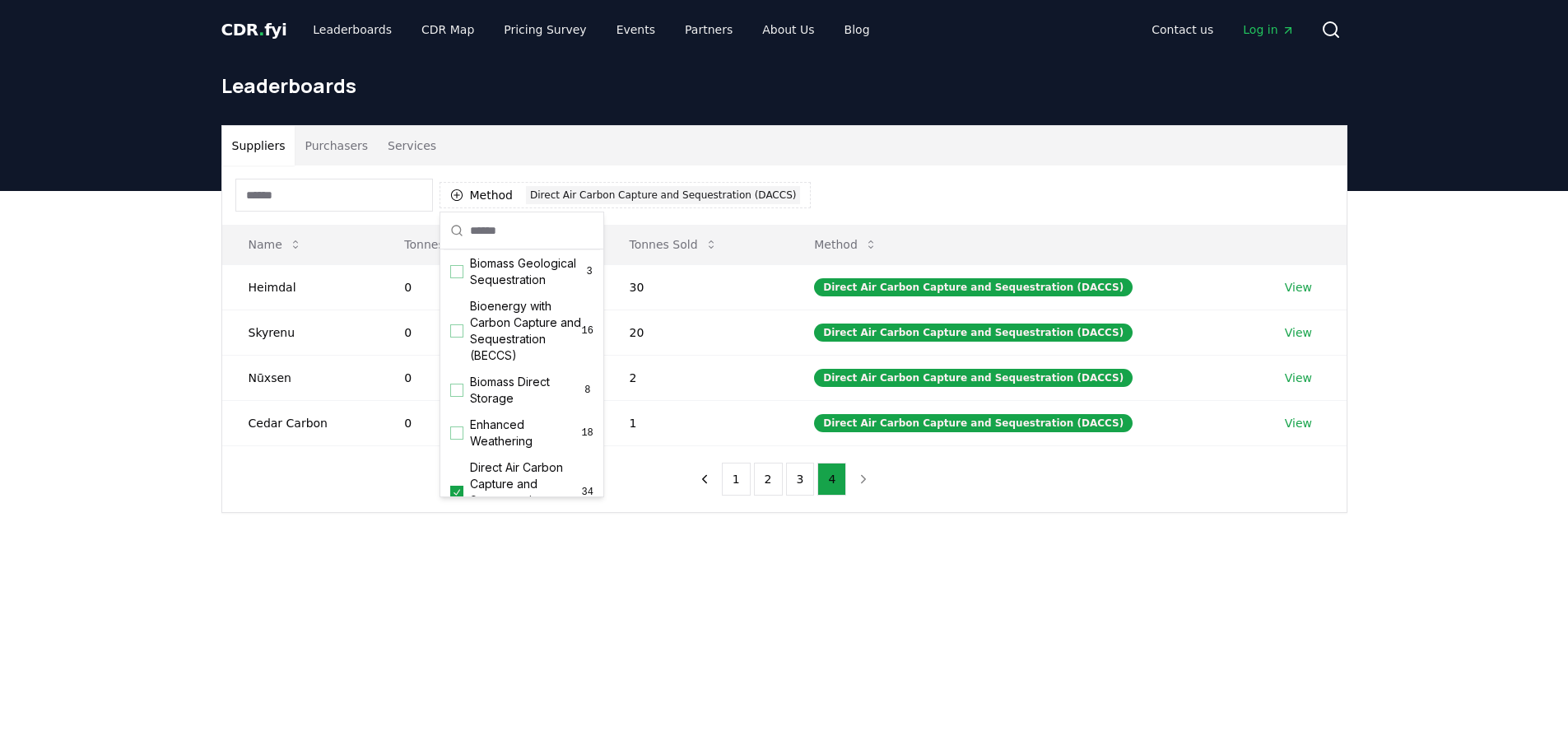
scroll to position [149, 0]
click at [503, 405] on span "Biomass Direct Storage" at bounding box center [526, 387] width 112 height 33
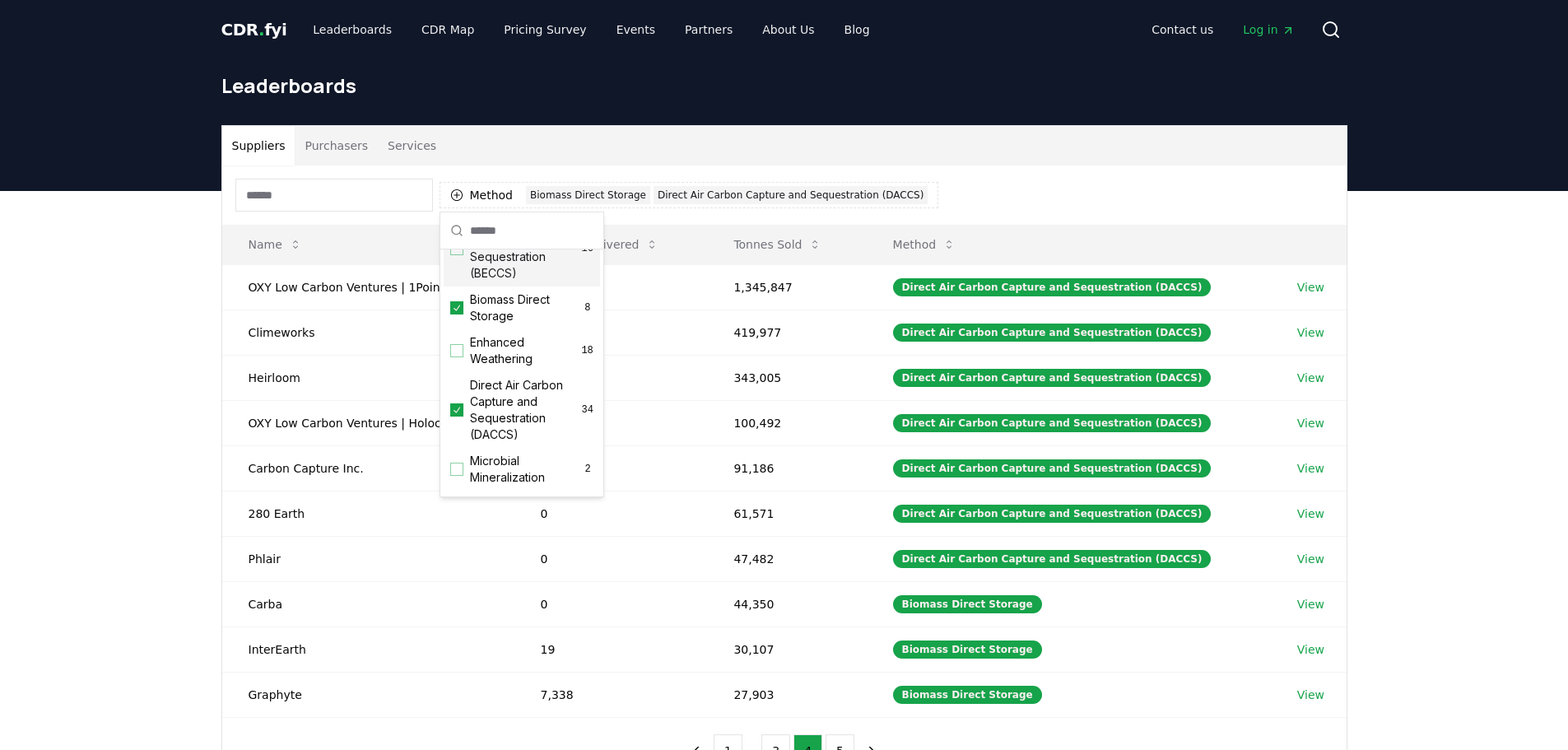
scroll to position [248, 0]
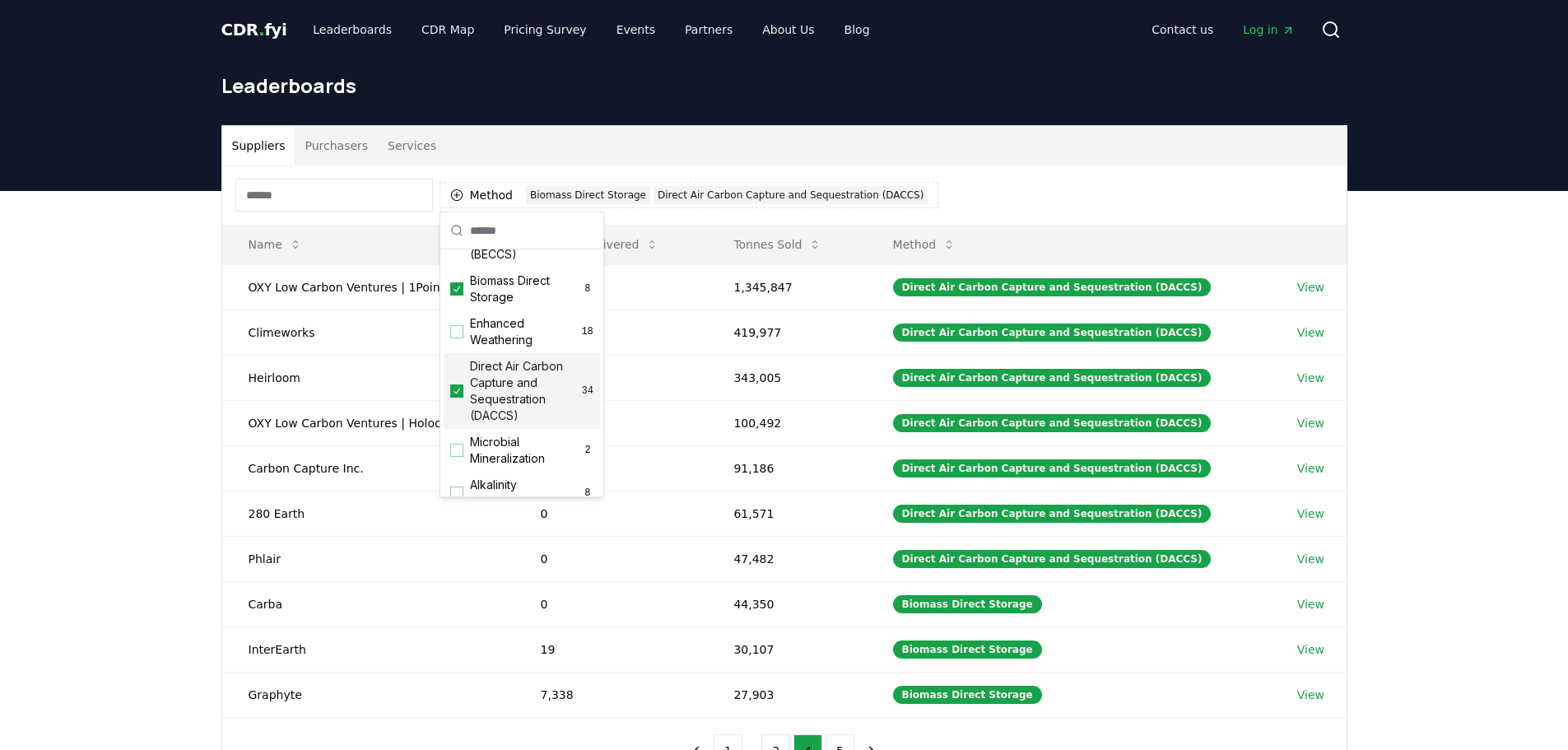
click at [453, 398] on icon "Suggestions" at bounding box center [457, 391] width 11 height 13
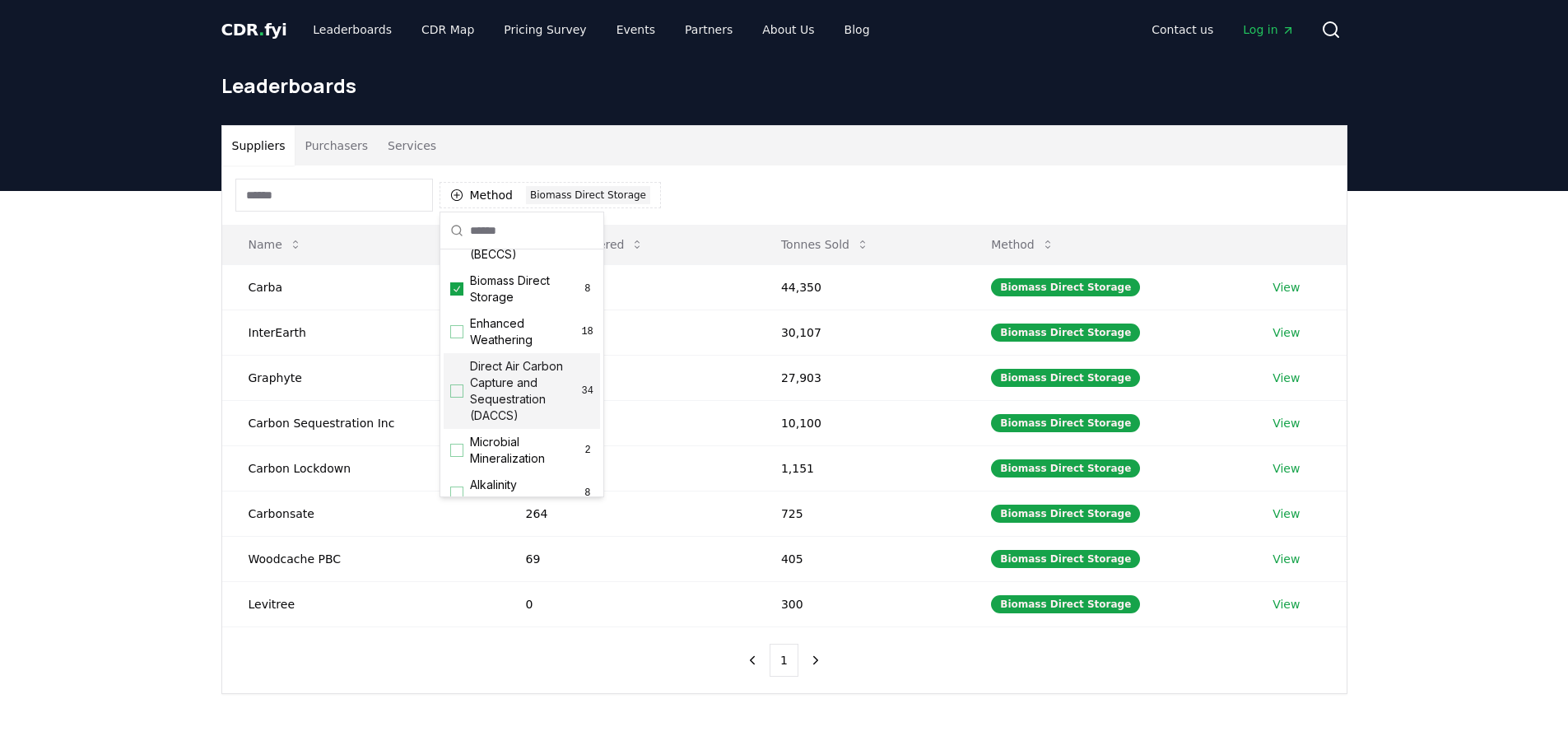
click at [968, 674] on div "Method 1 Biomass Direct Storage Name Tonnes Delivered Tonnes Sold Method Carba …" at bounding box center [785, 429] width 1125 height 528
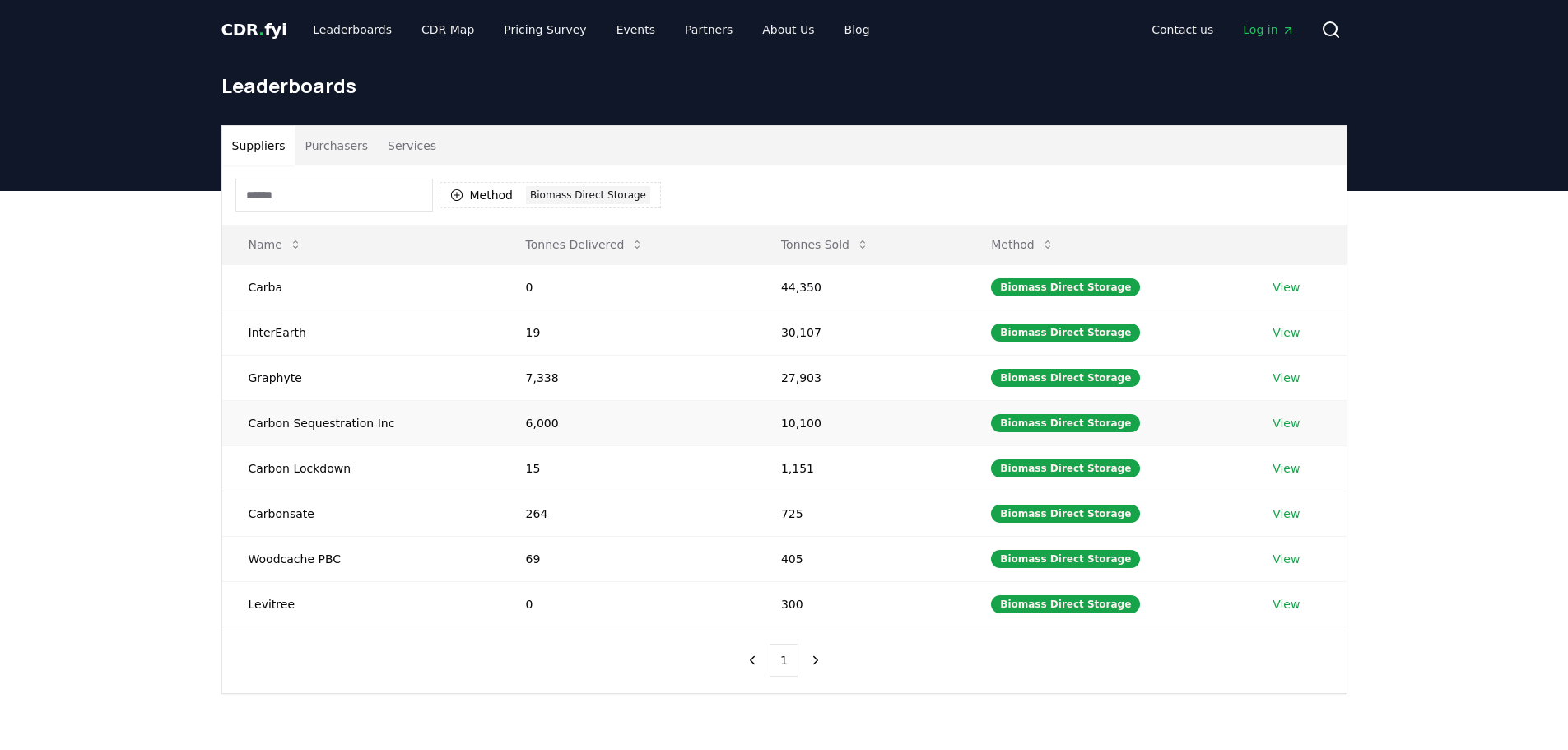
click at [1294, 425] on link "View" at bounding box center [1286, 423] width 28 height 16
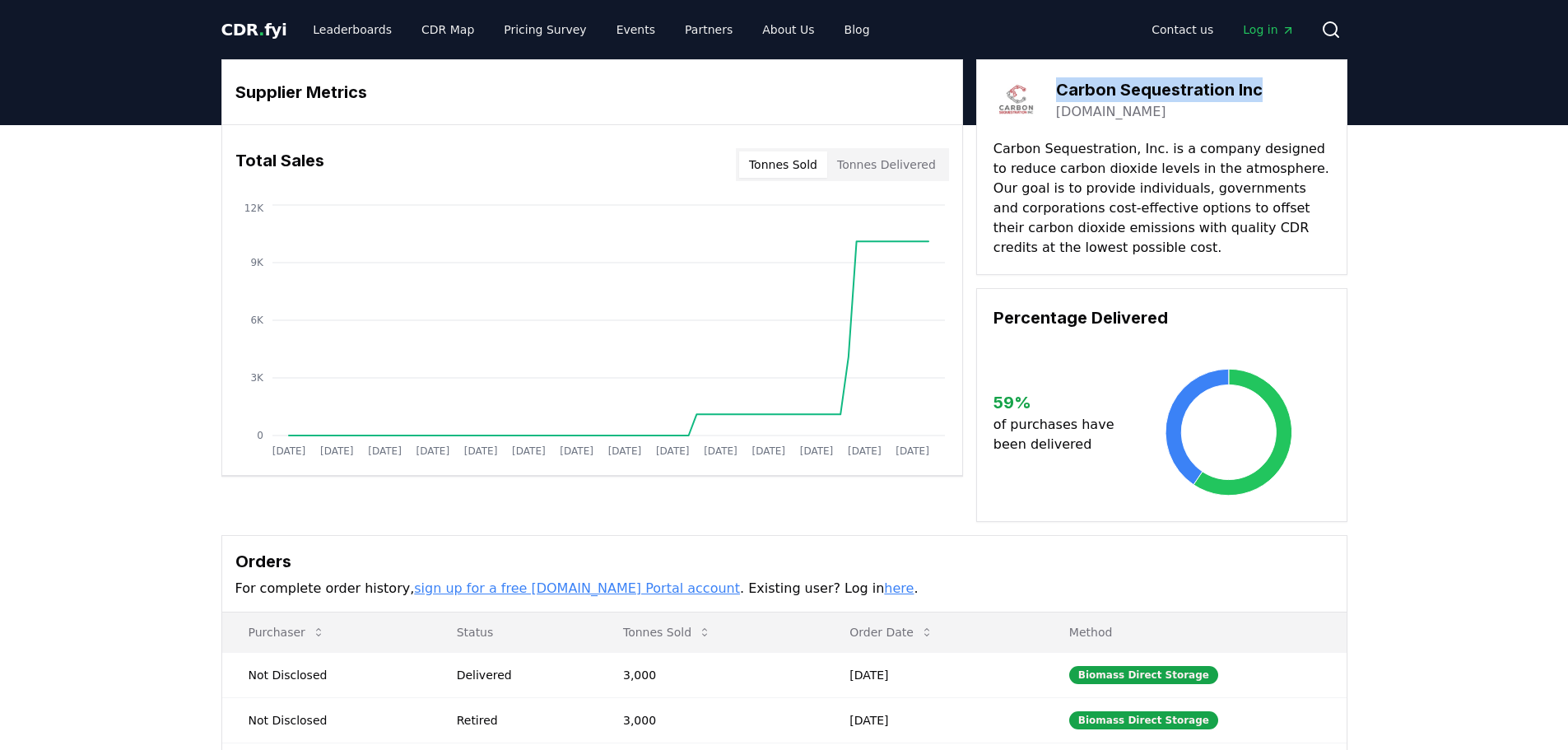
drag, startPoint x: 1261, startPoint y: 89, endPoint x: 1055, endPoint y: 100, distance: 206.3
click at [1056, 100] on h3 "Carbon Sequestration Inc" at bounding box center [1159, 89] width 206 height 25
copy h3 "Carbon Sequestration Inc"
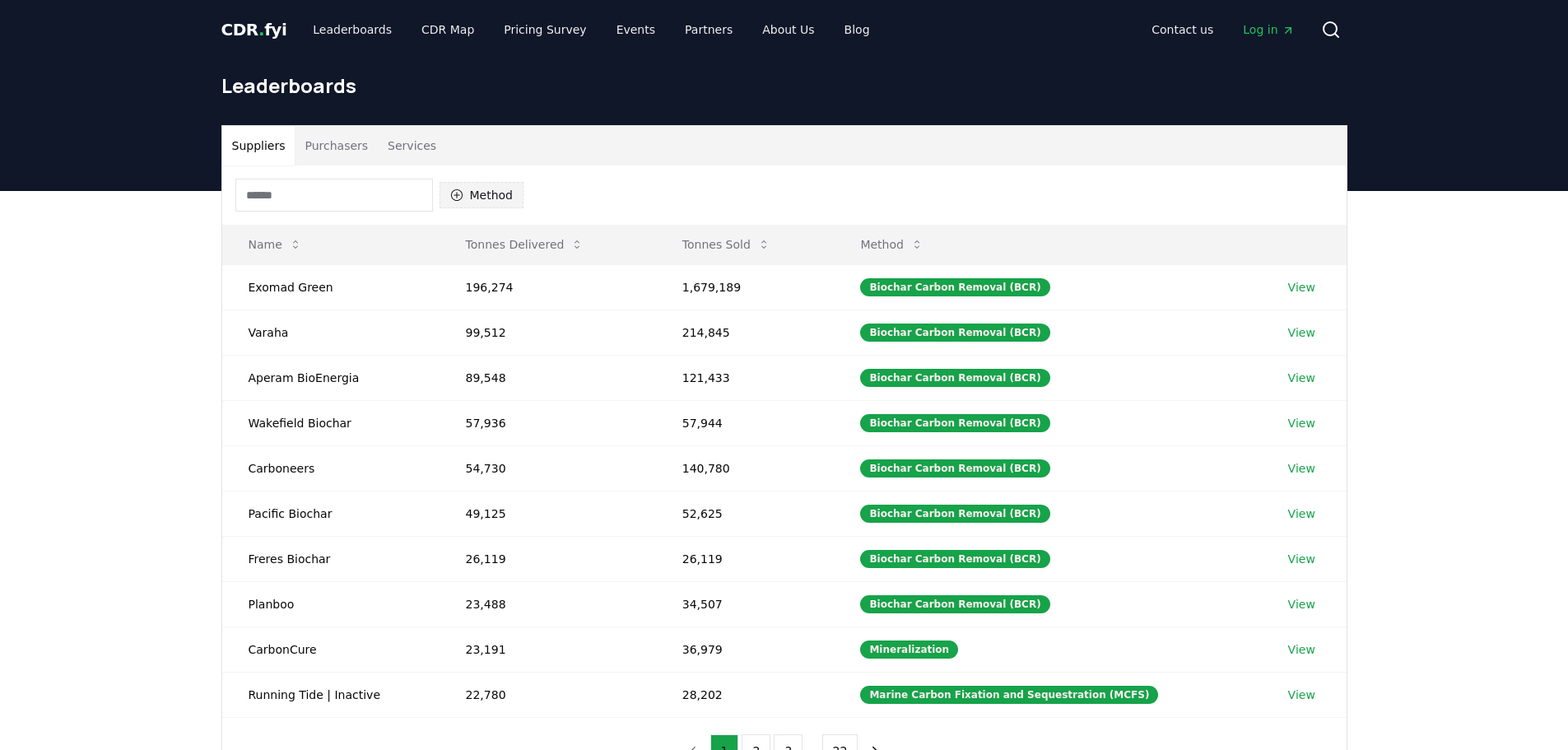
click at [448, 188] on button "Method" at bounding box center [481, 195] width 85 height 27
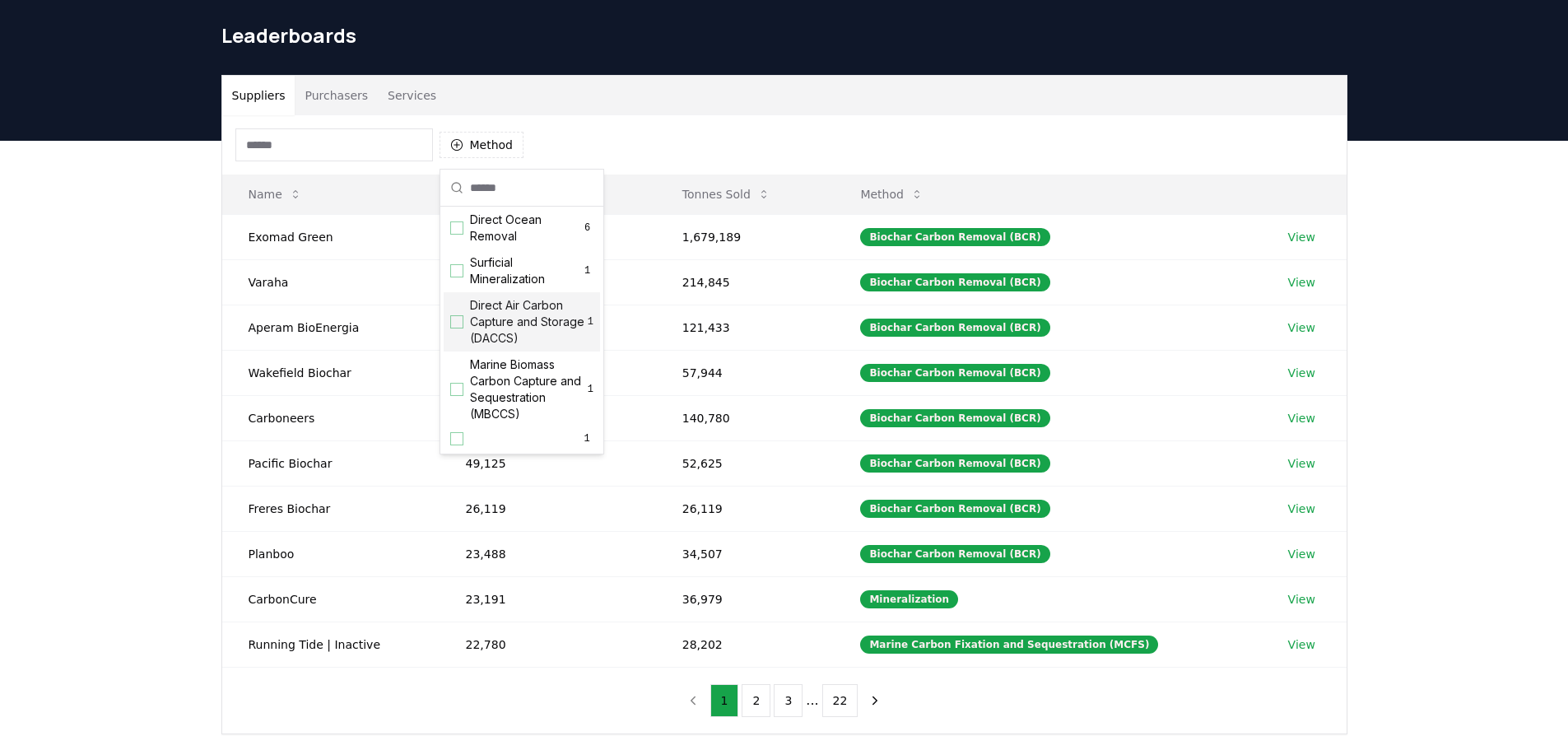
scroll to position [43, 0]
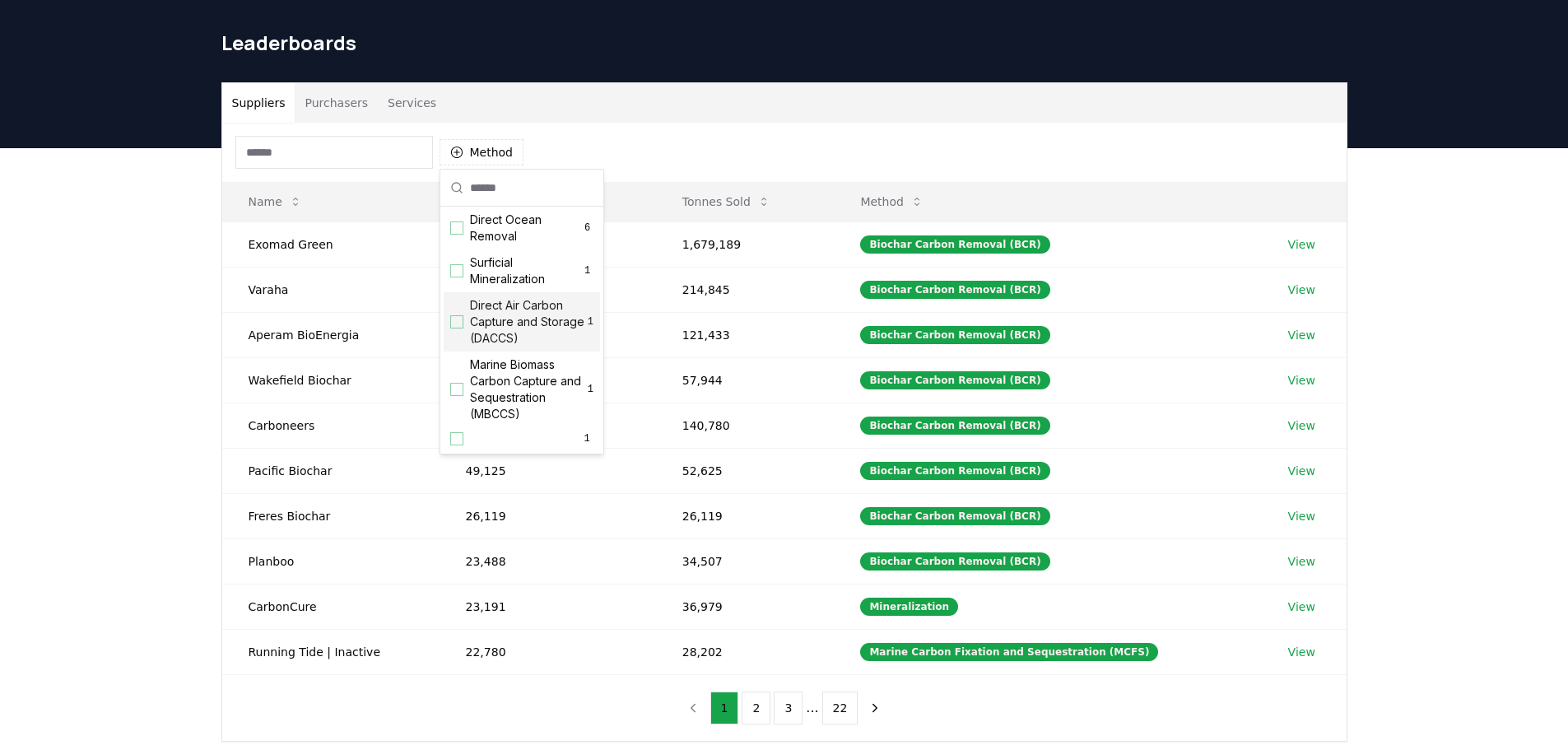
click at [455, 322] on div "Suggestions" at bounding box center [457, 322] width 13 height 13
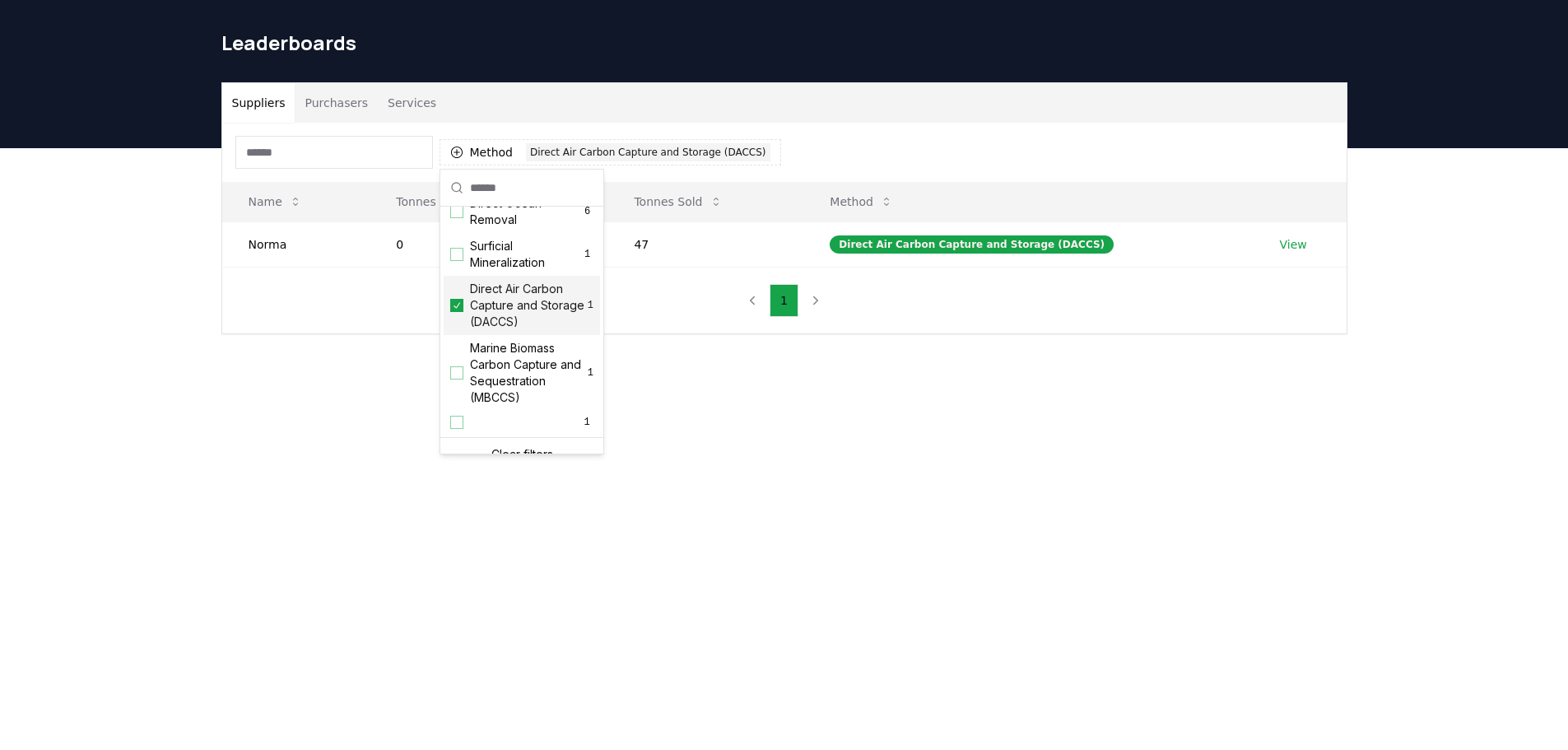
click at [455, 312] on icon "Suggestions" at bounding box center [457, 306] width 11 height 13
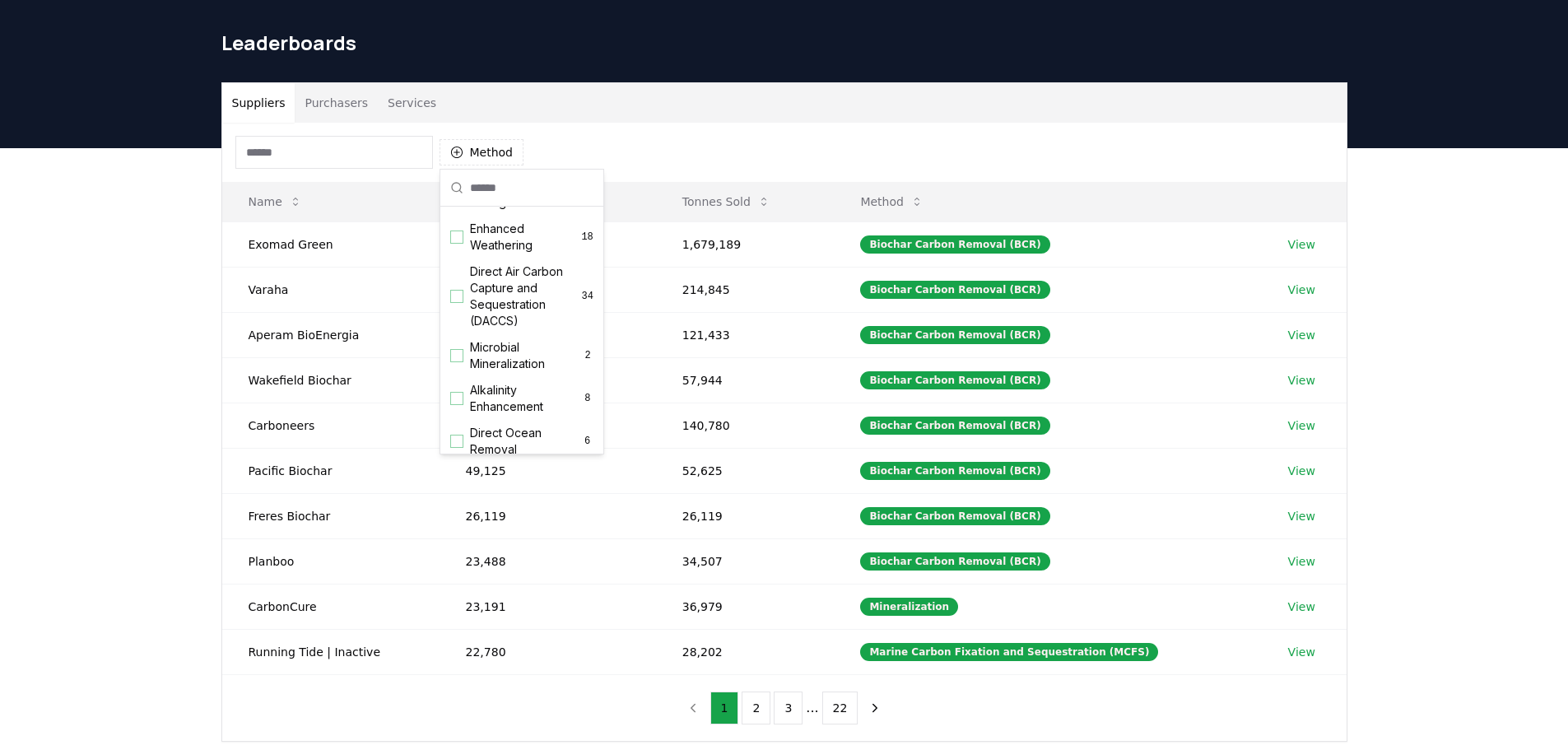
scroll to position [284, 0]
click at [457, 321] on div "Suggestions" at bounding box center [457, 314] width 13 height 13
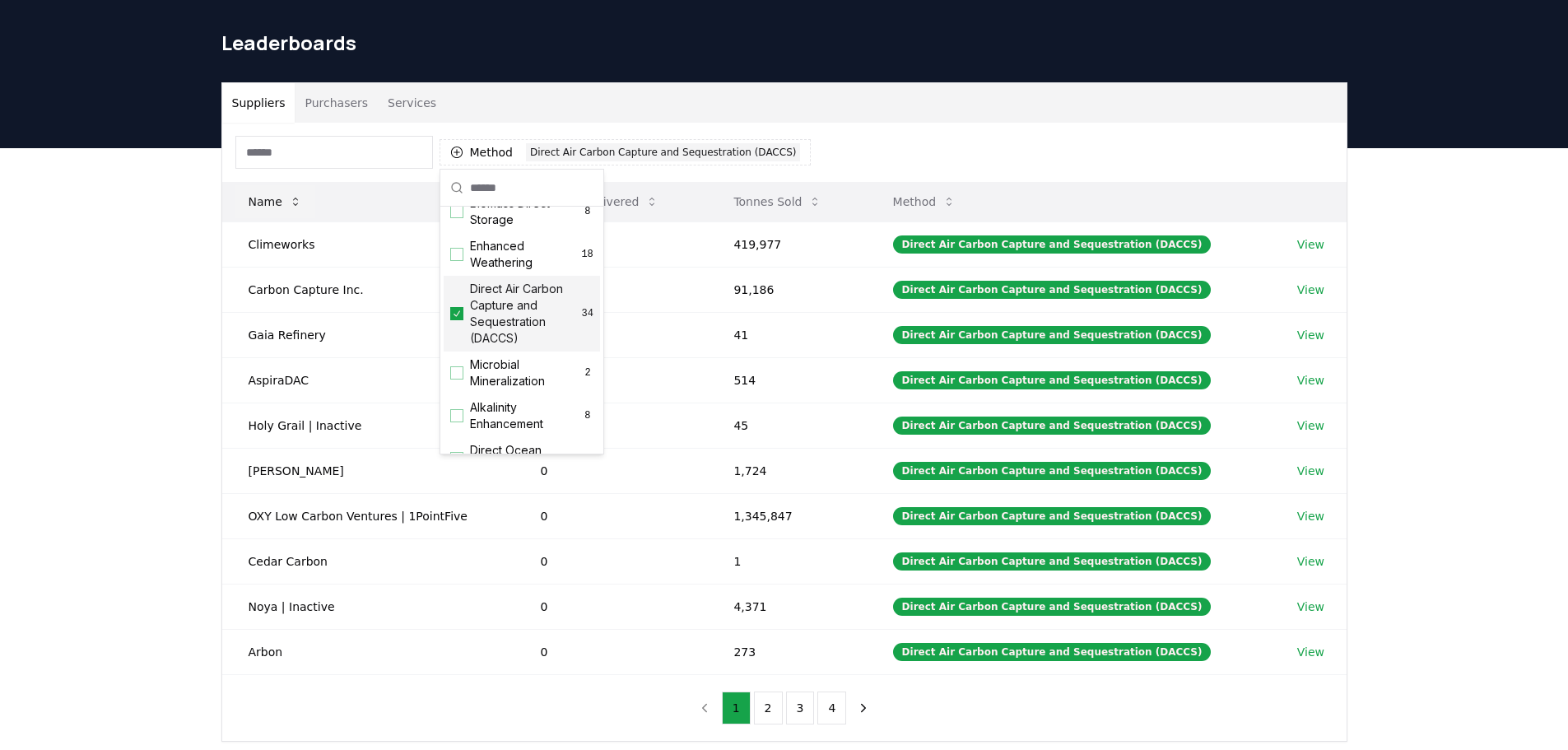
click at [245, 211] on button "Name" at bounding box center [275, 202] width 80 height 33
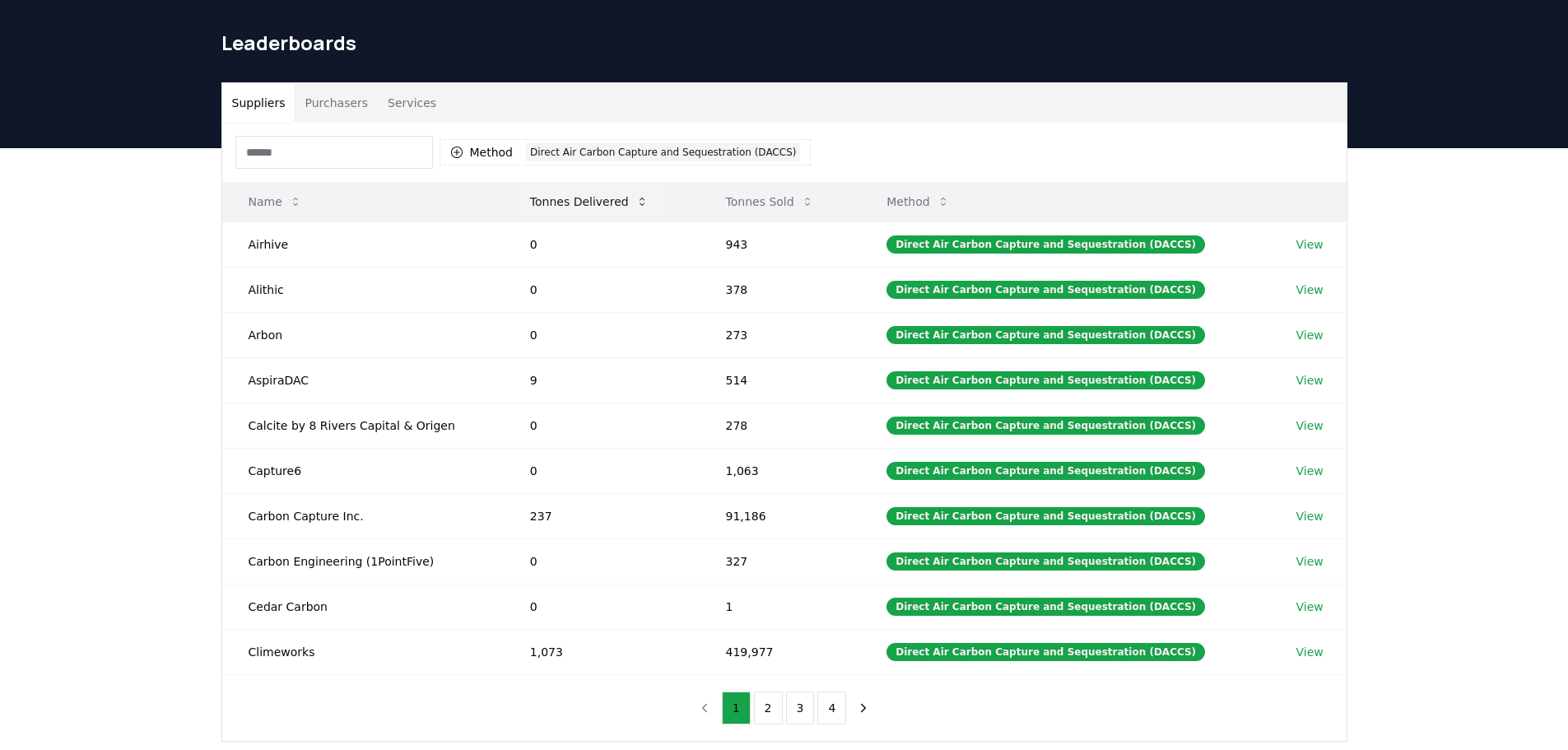
click at [547, 210] on button "Tonnes Delivered" at bounding box center [589, 202] width 145 height 33
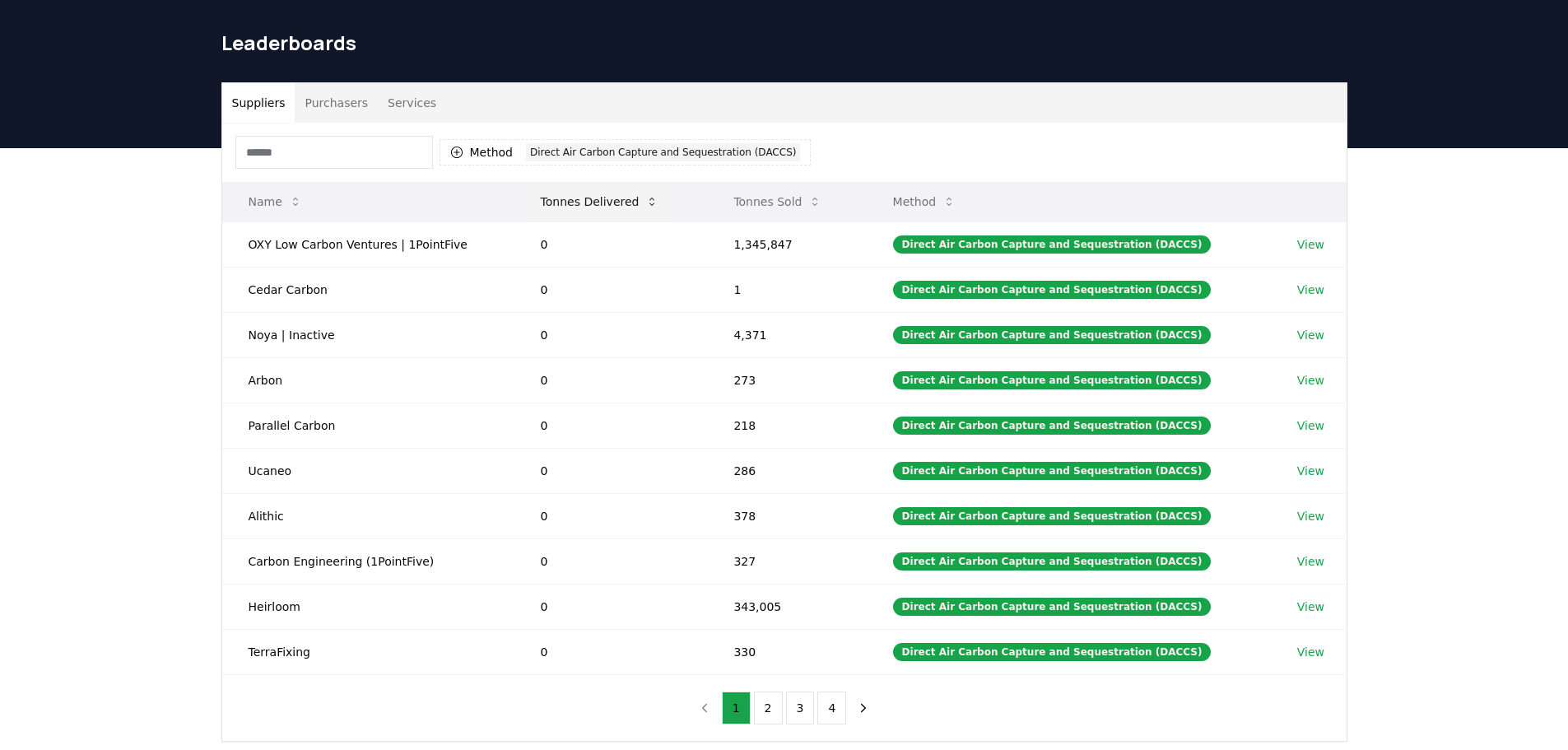
click at [547, 210] on button "Tonnes Delivered" at bounding box center [600, 202] width 145 height 33
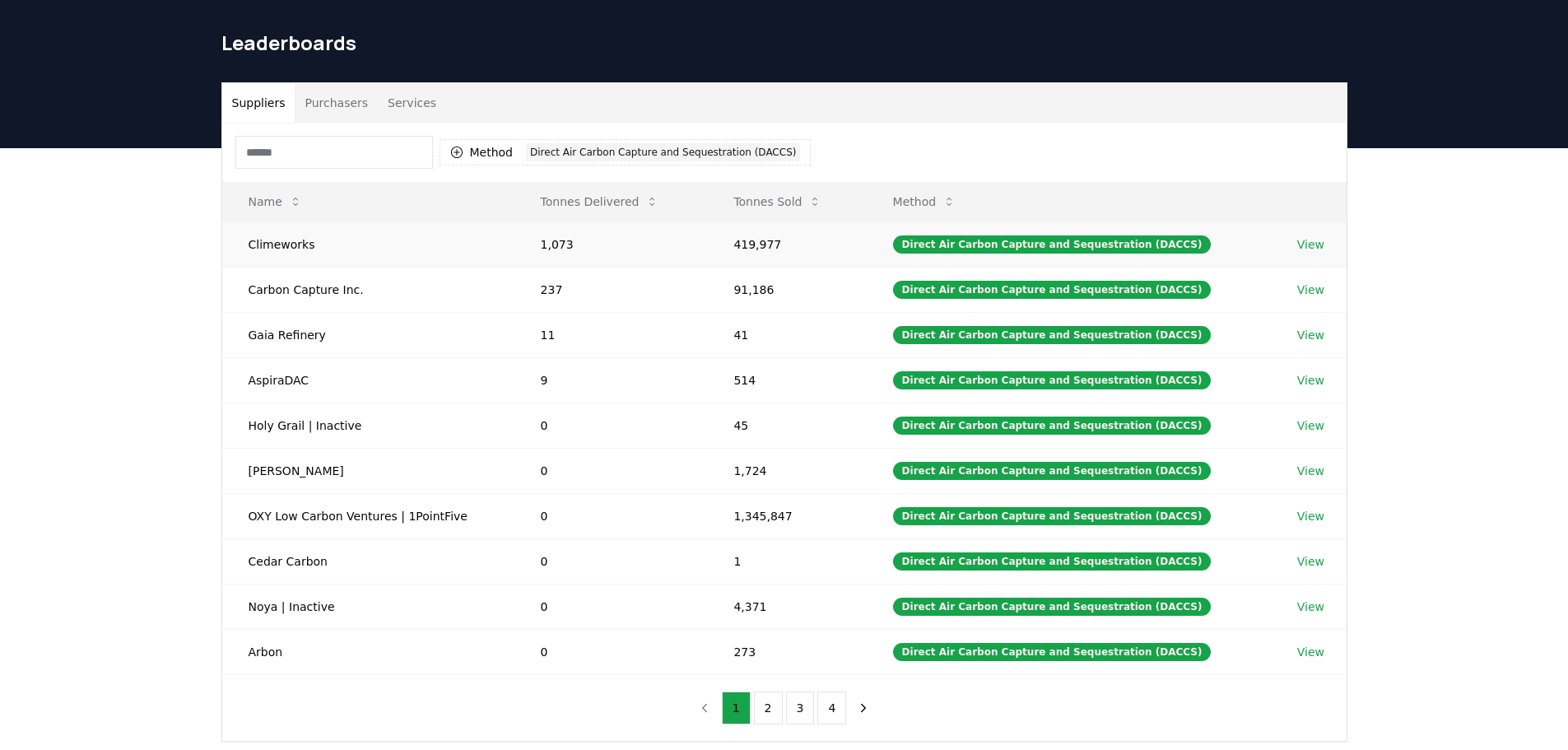
click at [1298, 245] on link "View" at bounding box center [1310, 244] width 28 height 16
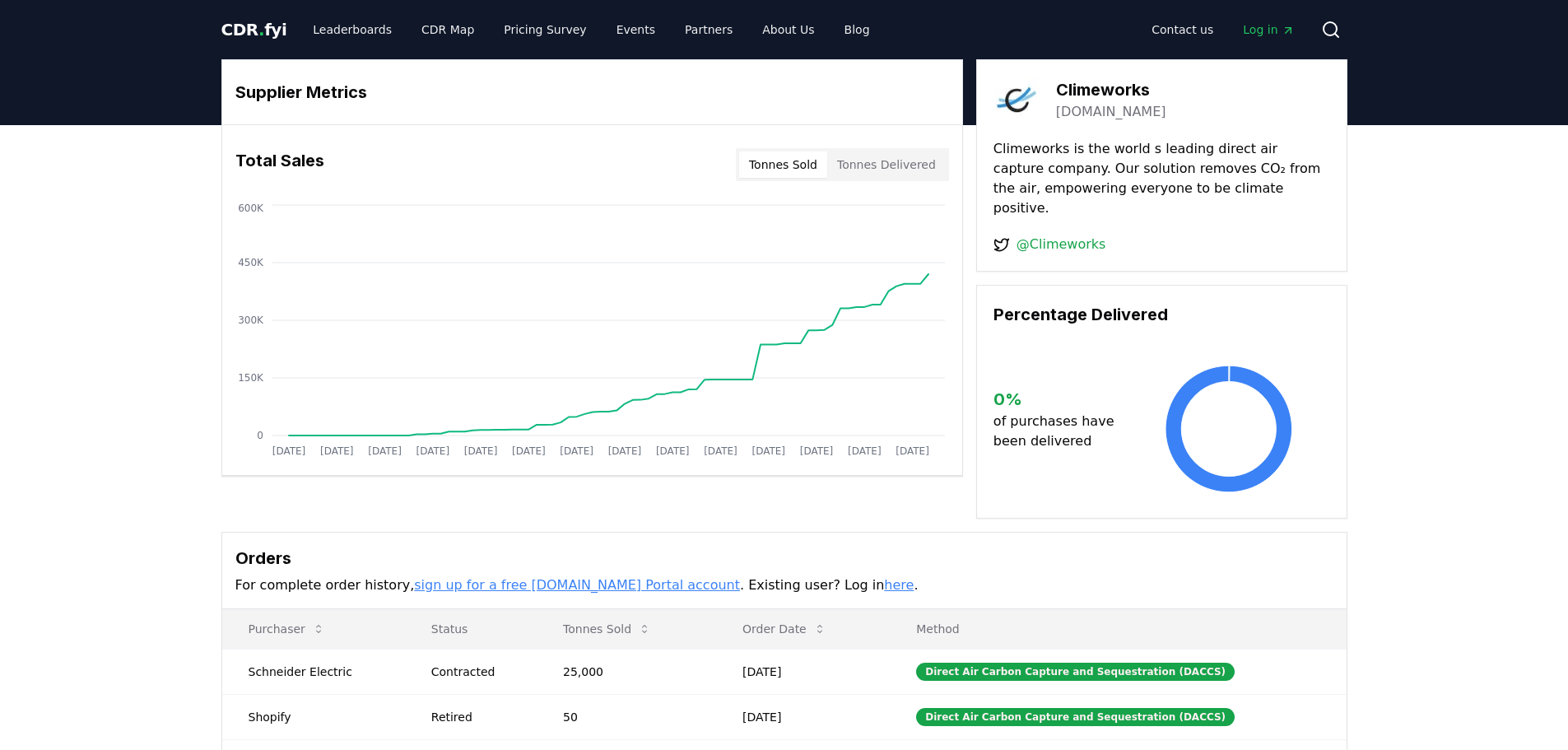
drag, startPoint x: 1156, startPoint y: 115, endPoint x: 1057, endPoint y: 113, distance: 99.0
click at [1057, 113] on div "Climeworks [DOMAIN_NAME]" at bounding box center [1162, 99] width 337 height 46
click at [1071, 113] on link "[DOMAIN_NAME]" at bounding box center [1111, 111] width 110 height 20
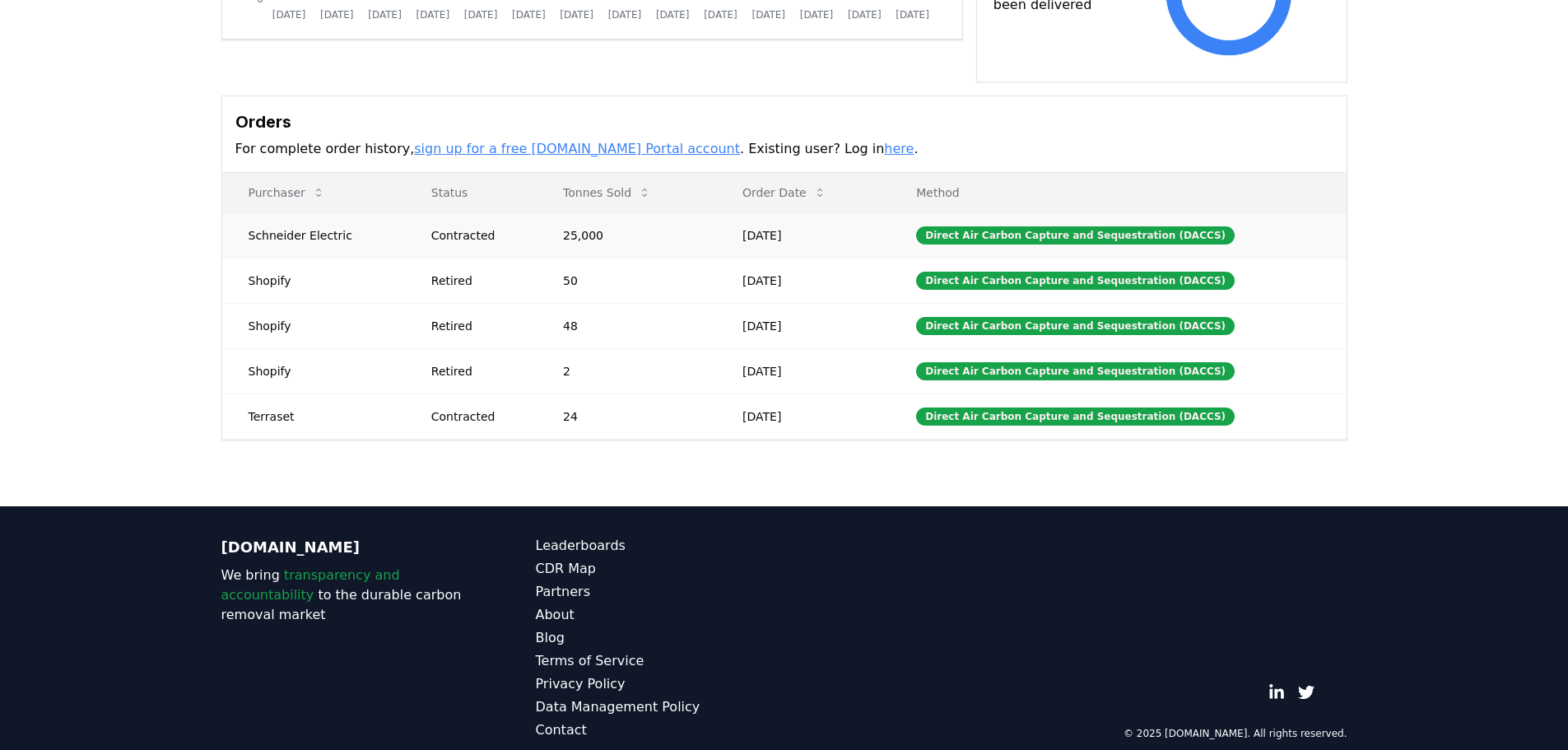
scroll to position [25, 0]
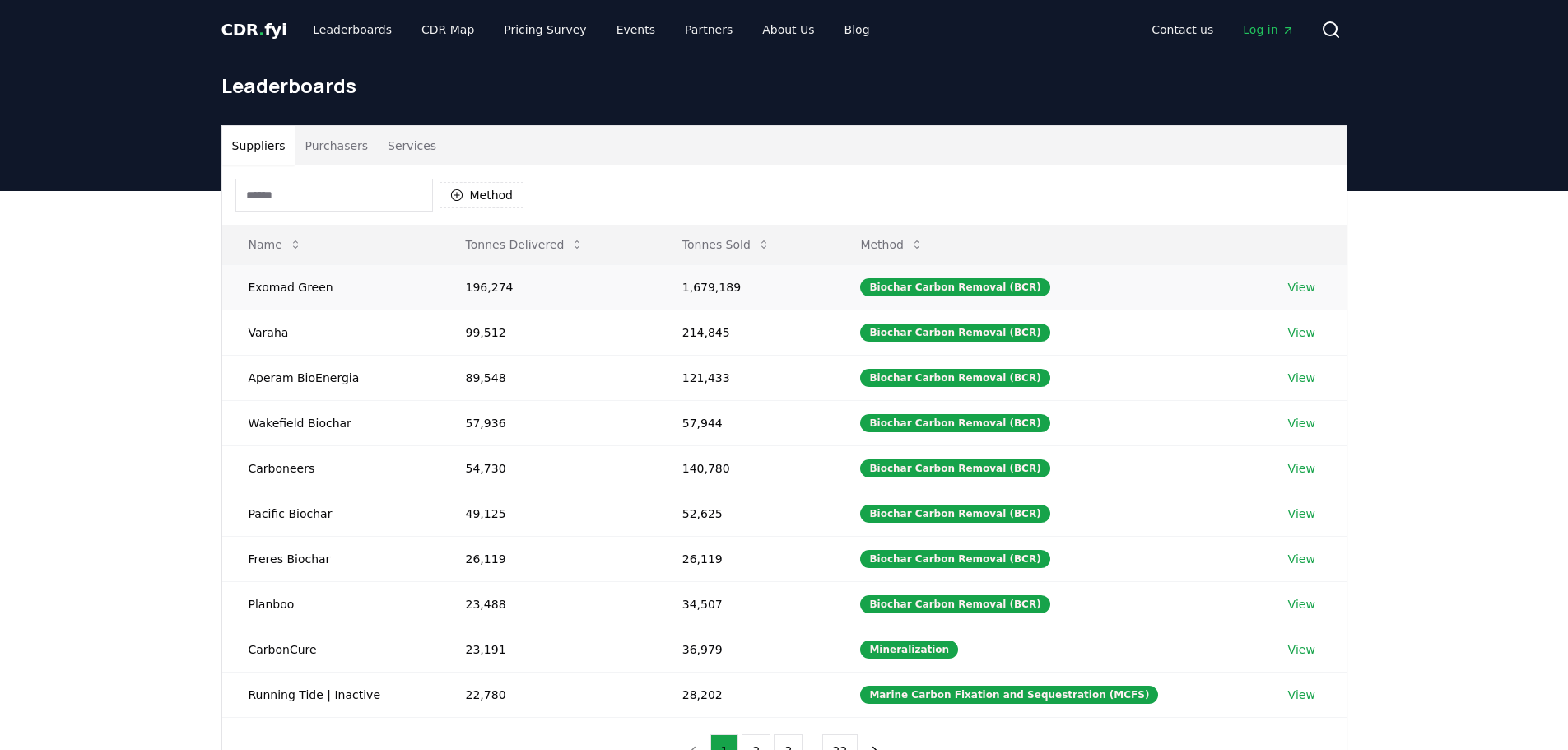
scroll to position [43, 0]
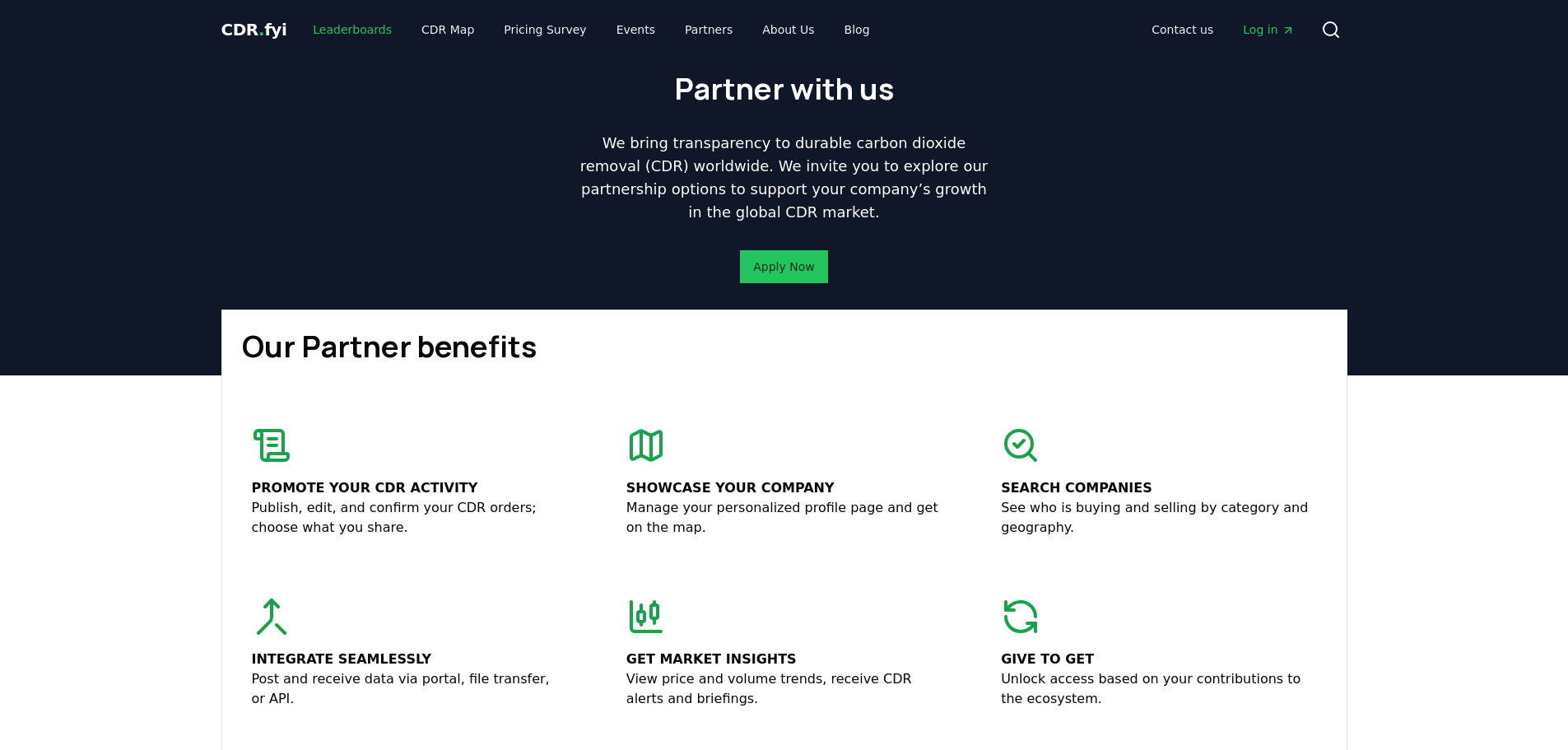
click at [358, 34] on link "Leaderboards" at bounding box center [352, 30] width 106 height 30
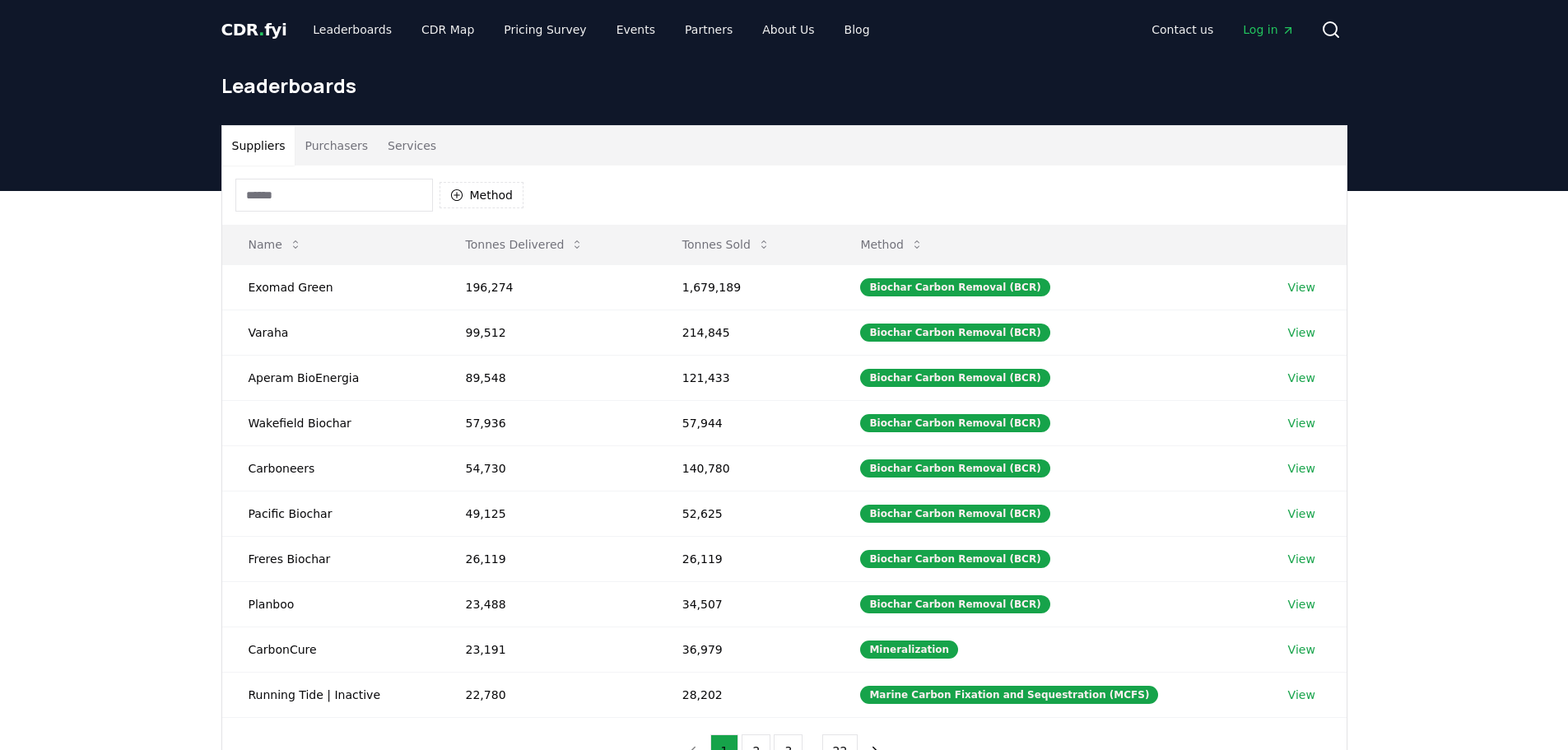
click at [339, 140] on button "Purchasers" at bounding box center [336, 146] width 83 height 40
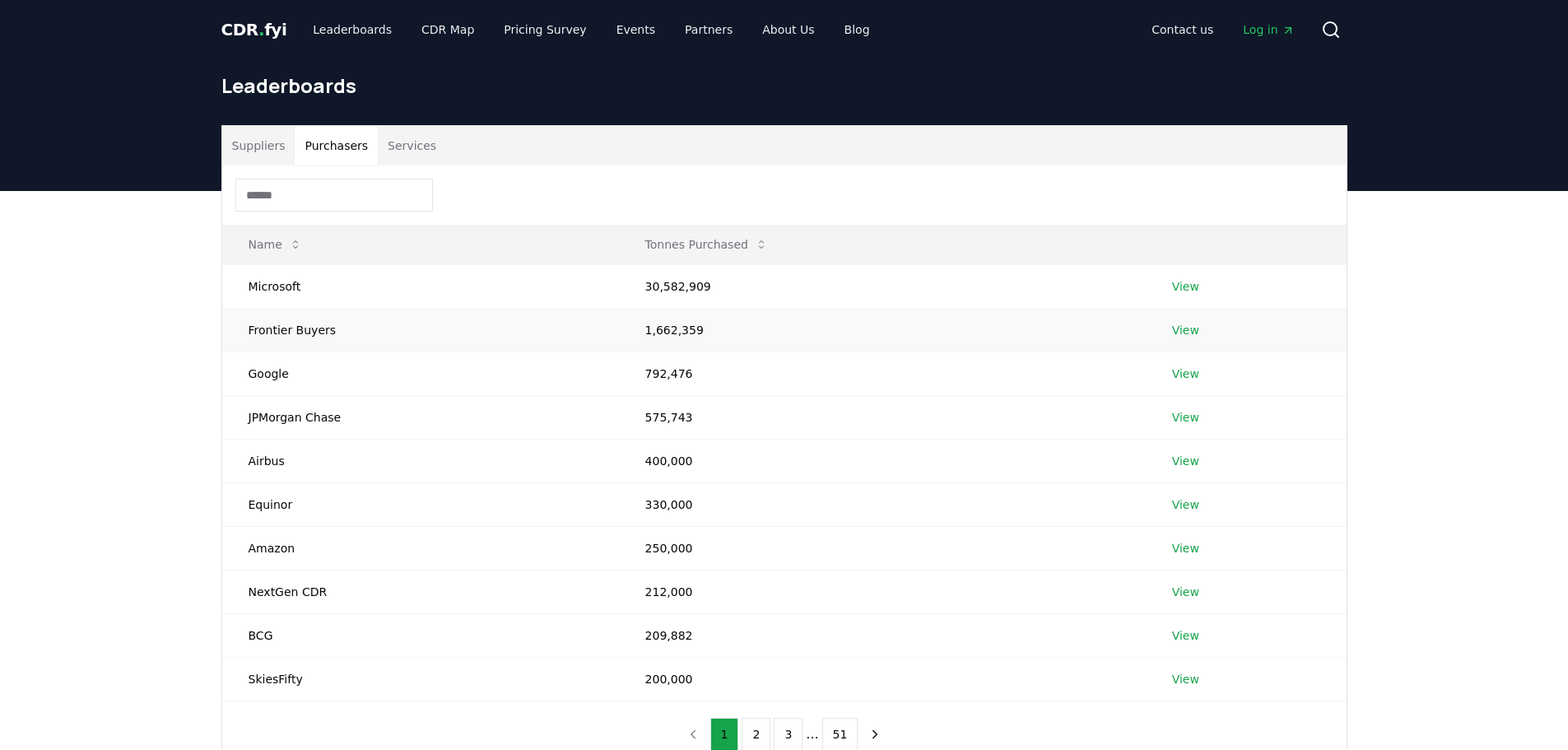
click at [315, 334] on td "Frontier Buyers" at bounding box center [421, 330] width 397 height 44
click at [314, 334] on td "Frontier Buyers" at bounding box center [421, 330] width 397 height 44
click at [1192, 334] on link "View" at bounding box center [1186, 329] width 28 height 16
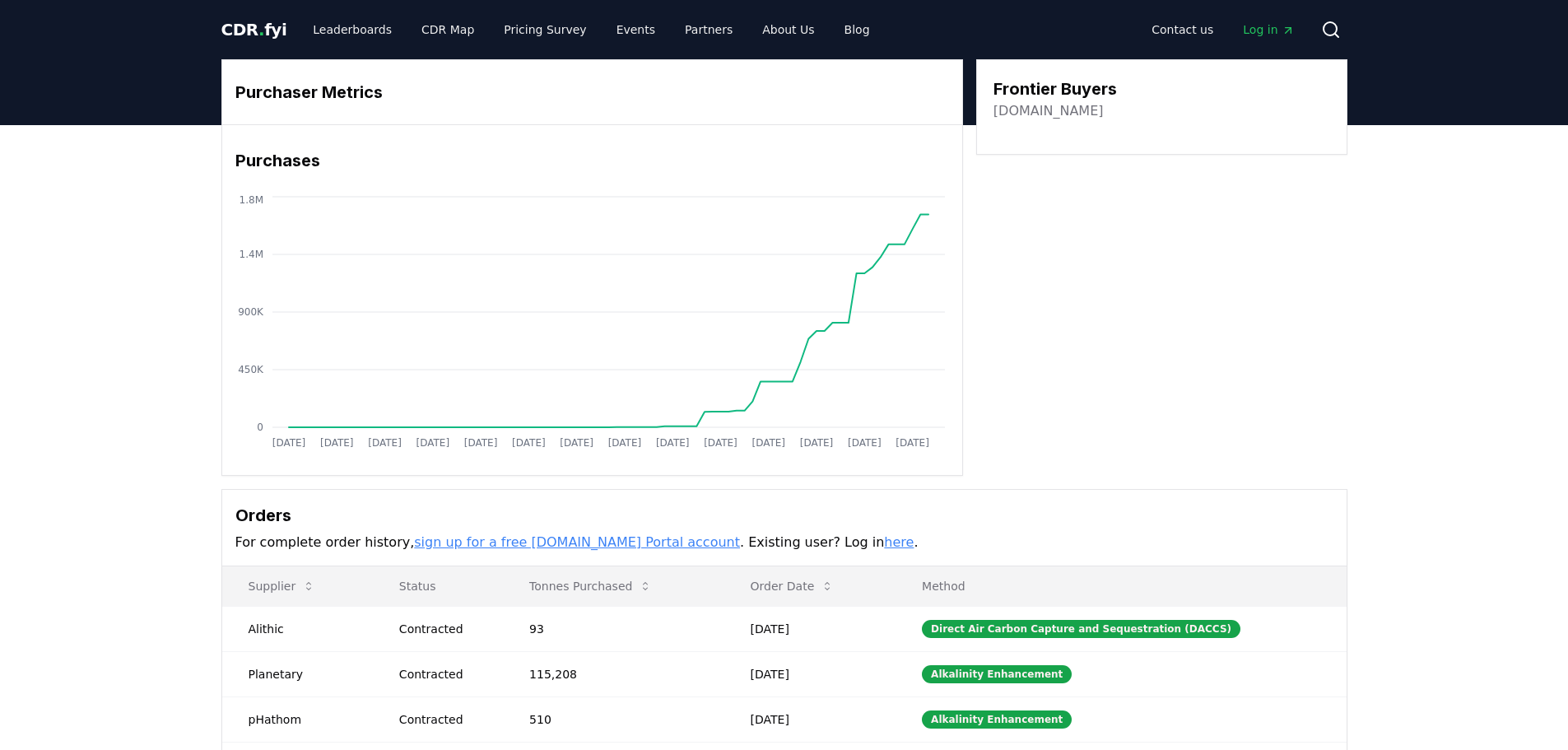
click at [1084, 112] on link "frontierclimate.com" at bounding box center [1049, 110] width 110 height 20
